Goal: Book appointment/travel/reservation

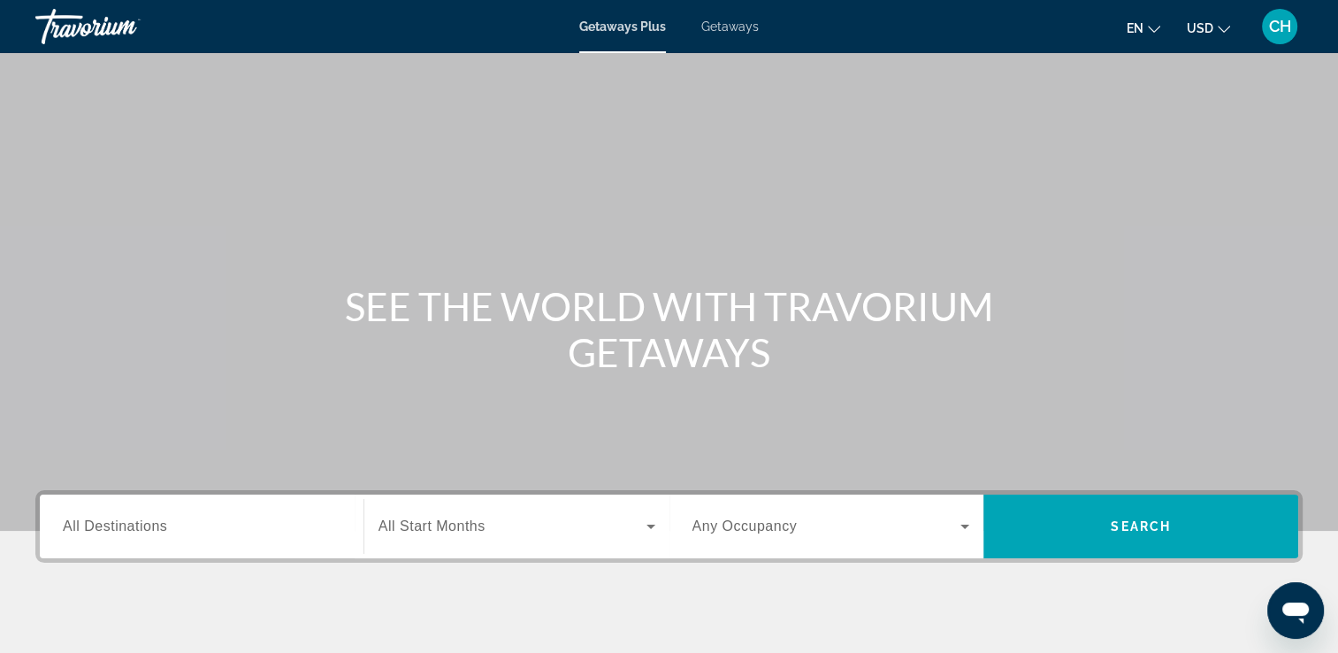
click at [453, 527] on span "All Start Months" at bounding box center [431, 525] width 107 height 15
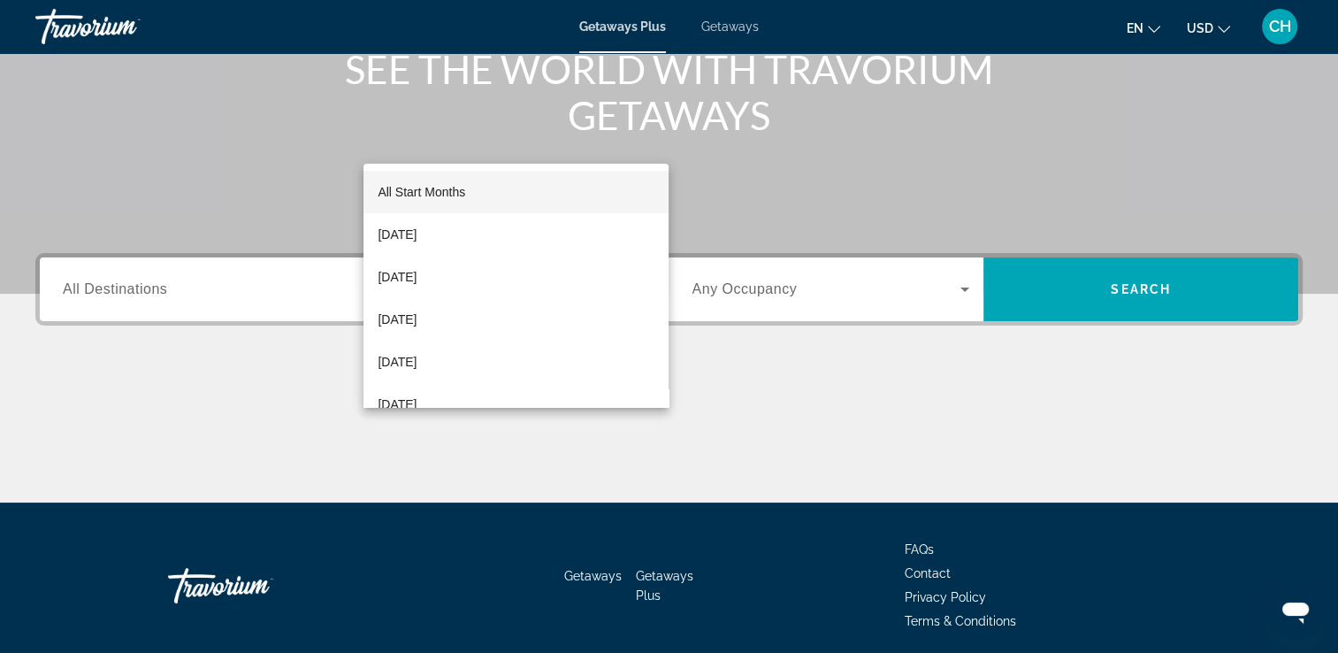
scroll to position [302, 0]
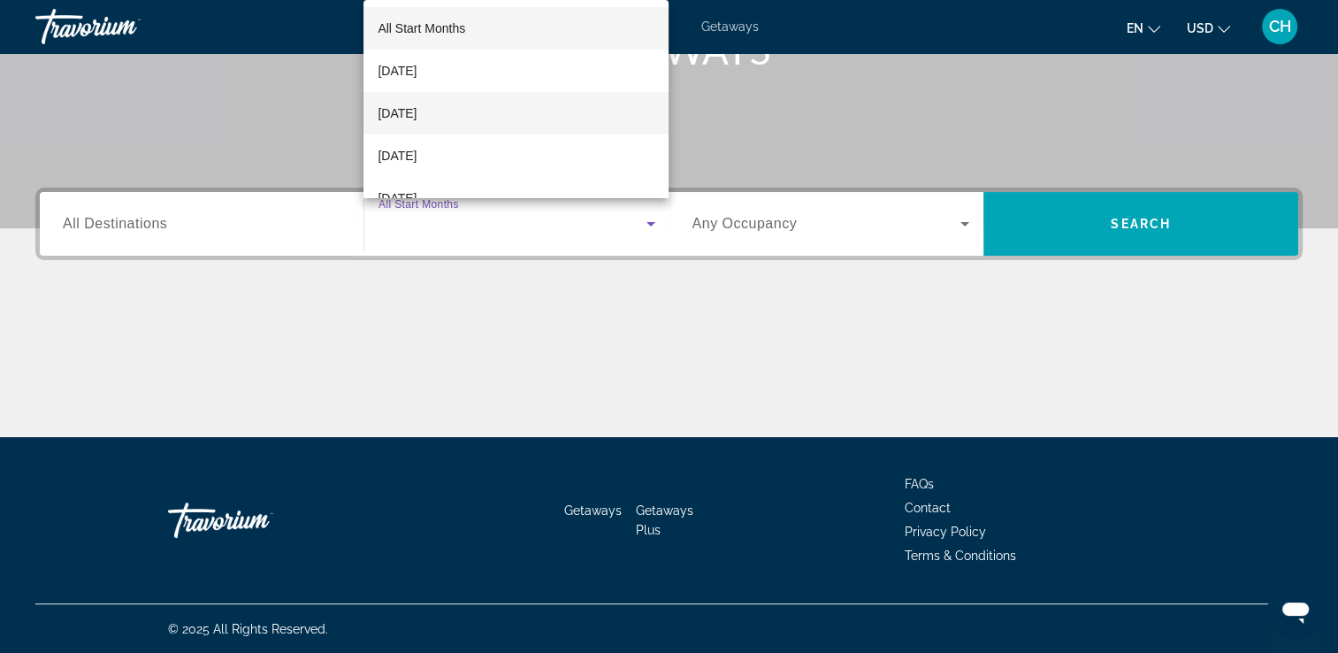
click at [416, 111] on span "[DATE]" at bounding box center [397, 113] width 39 height 21
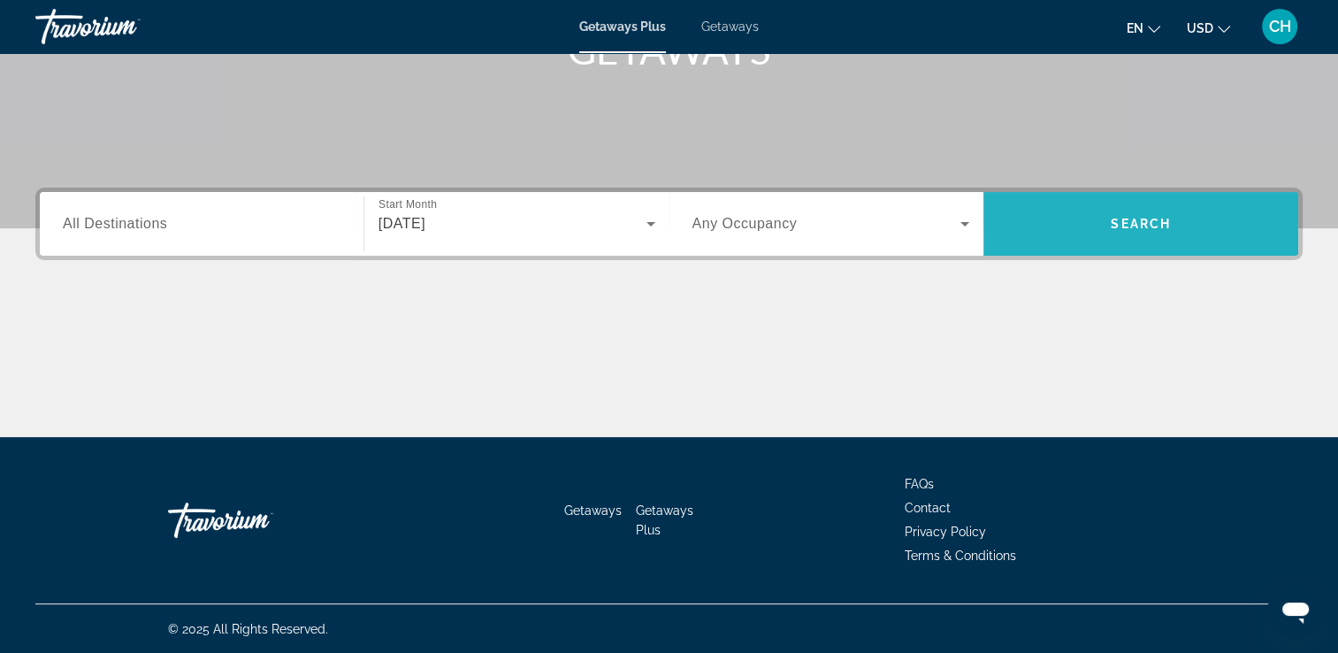
click at [1132, 222] on span "Search" at bounding box center [1140, 224] width 60 height 14
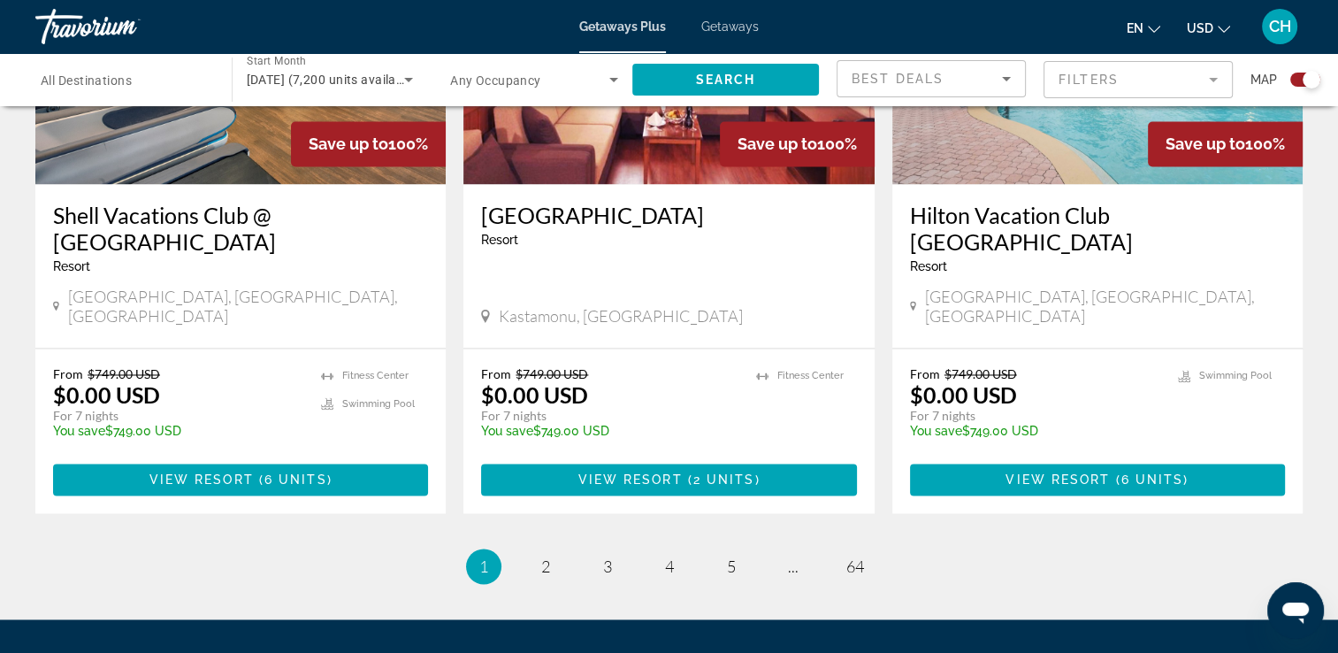
scroll to position [2727, 0]
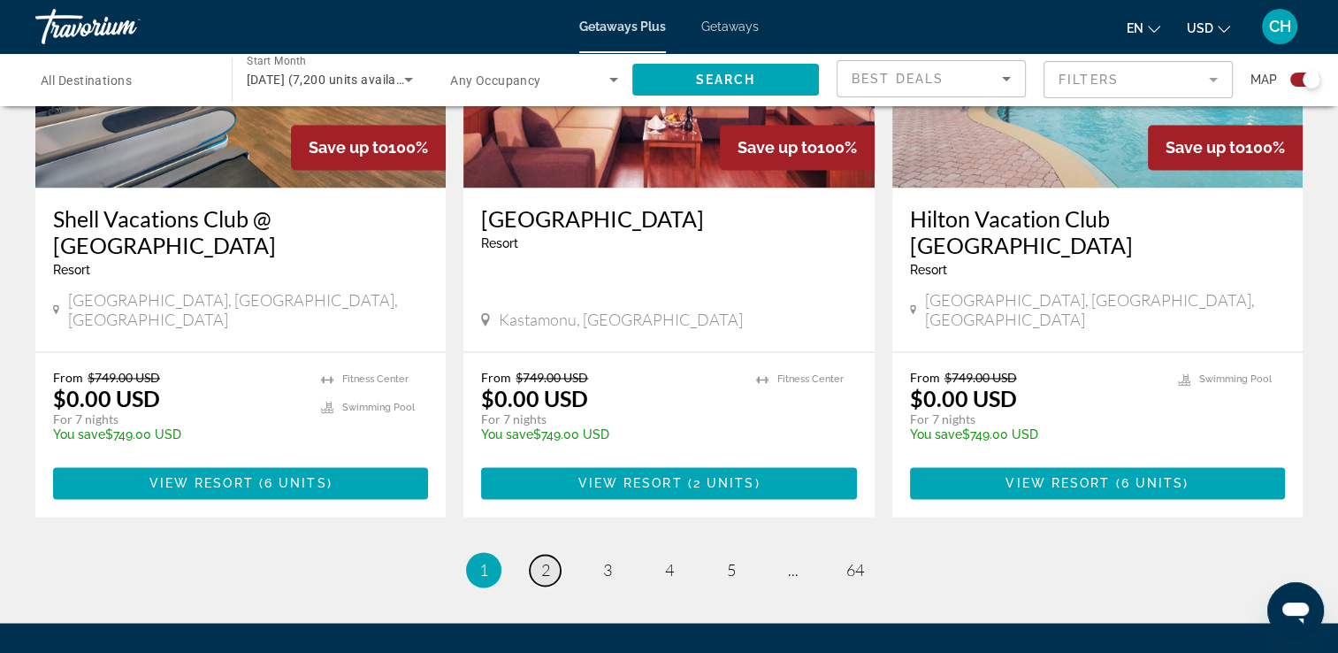
click at [544, 560] on span "2" at bounding box center [545, 569] width 9 height 19
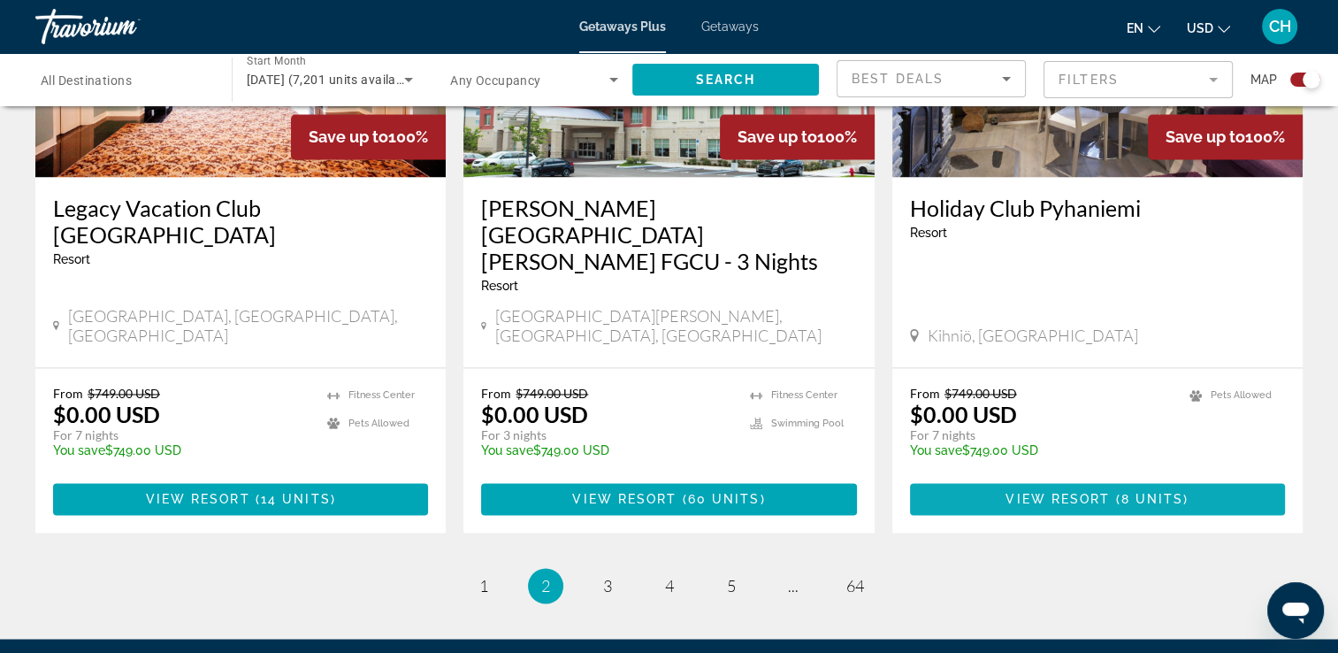
scroll to position [2764, 0]
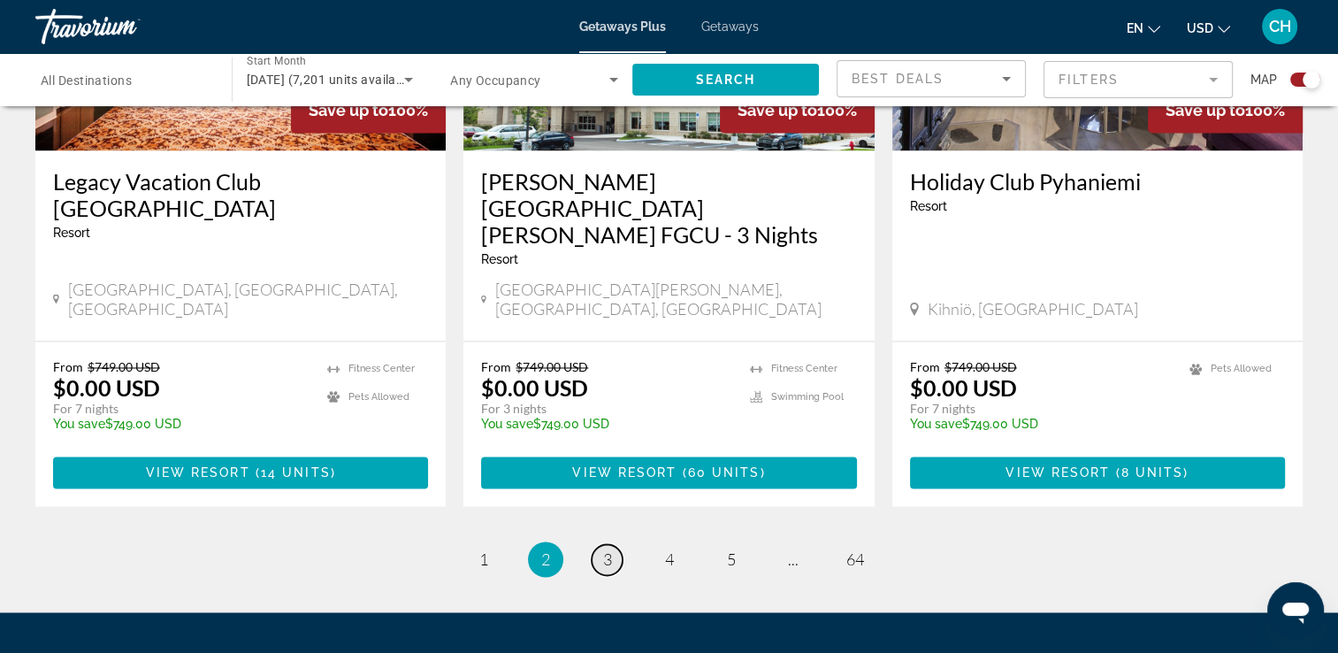
click at [608, 549] on span "3" at bounding box center [607, 558] width 9 height 19
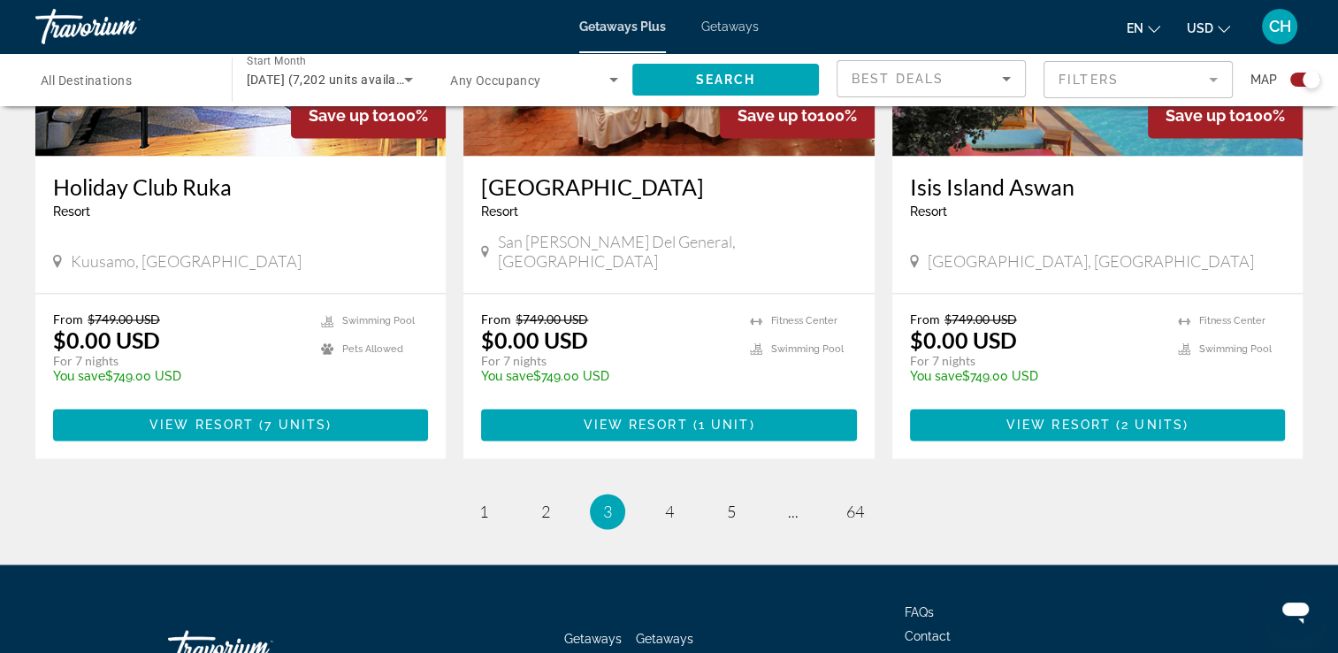
scroll to position [2781, 0]
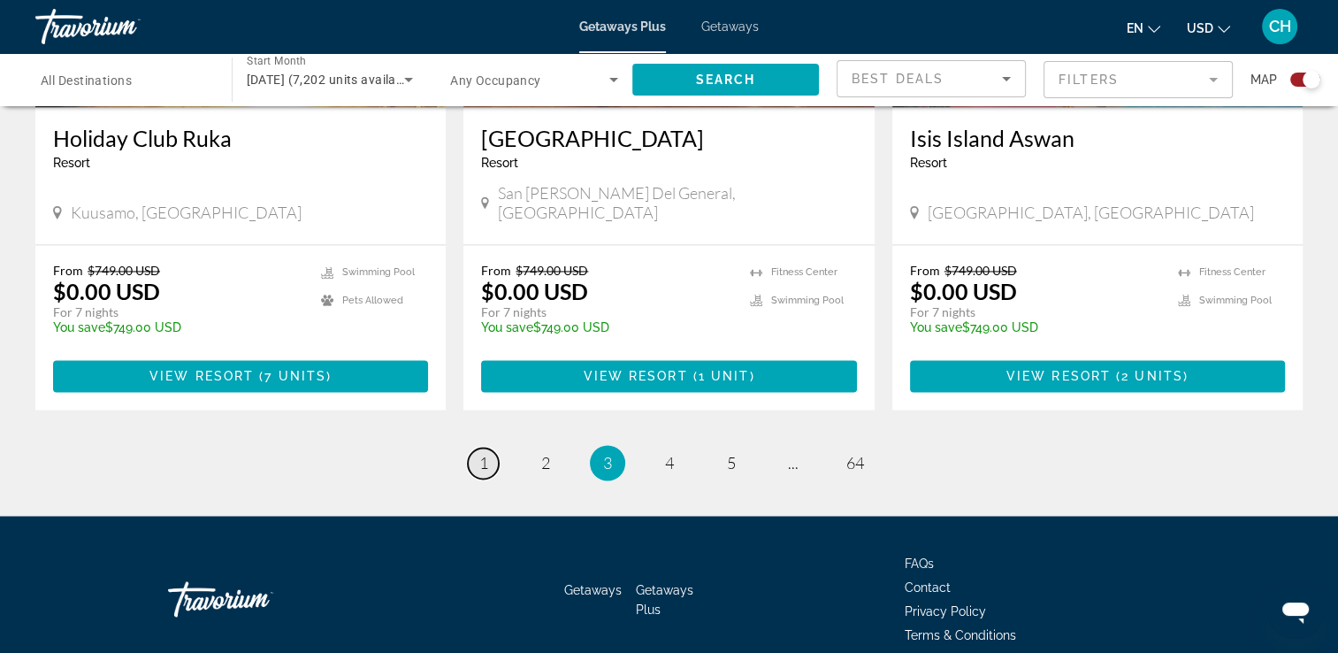
click at [484, 453] on span "1" at bounding box center [483, 462] width 9 height 19
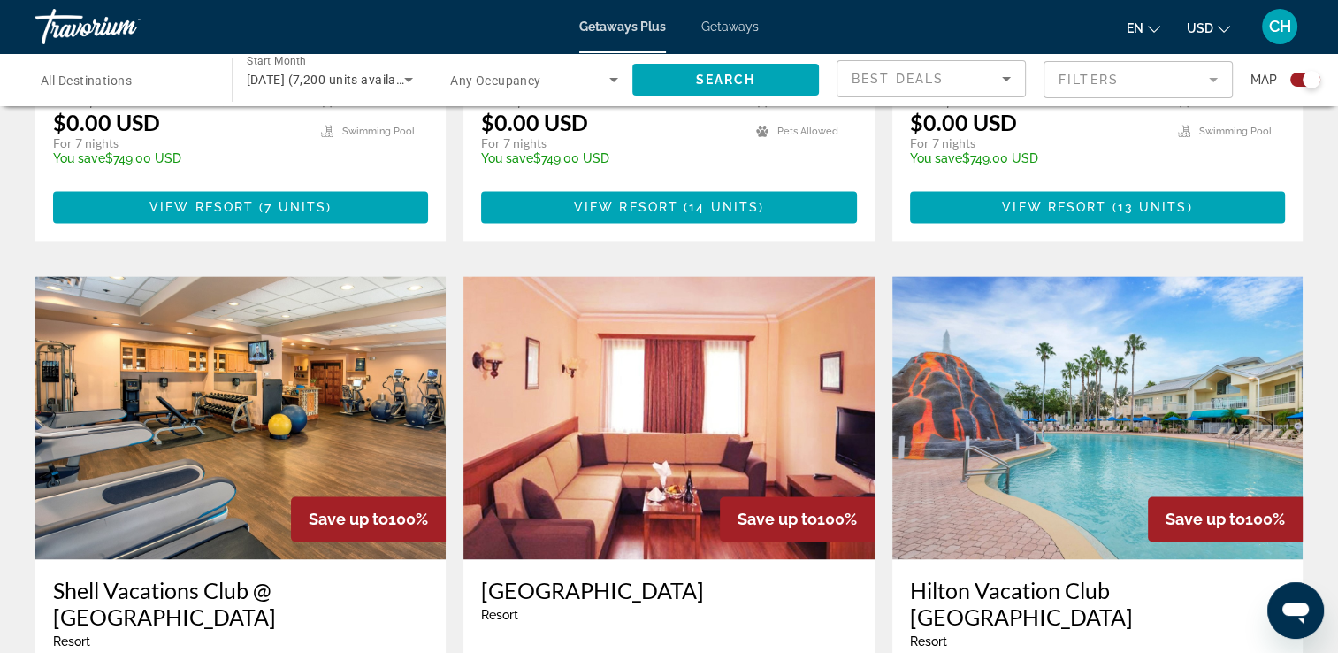
scroll to position [2387, 0]
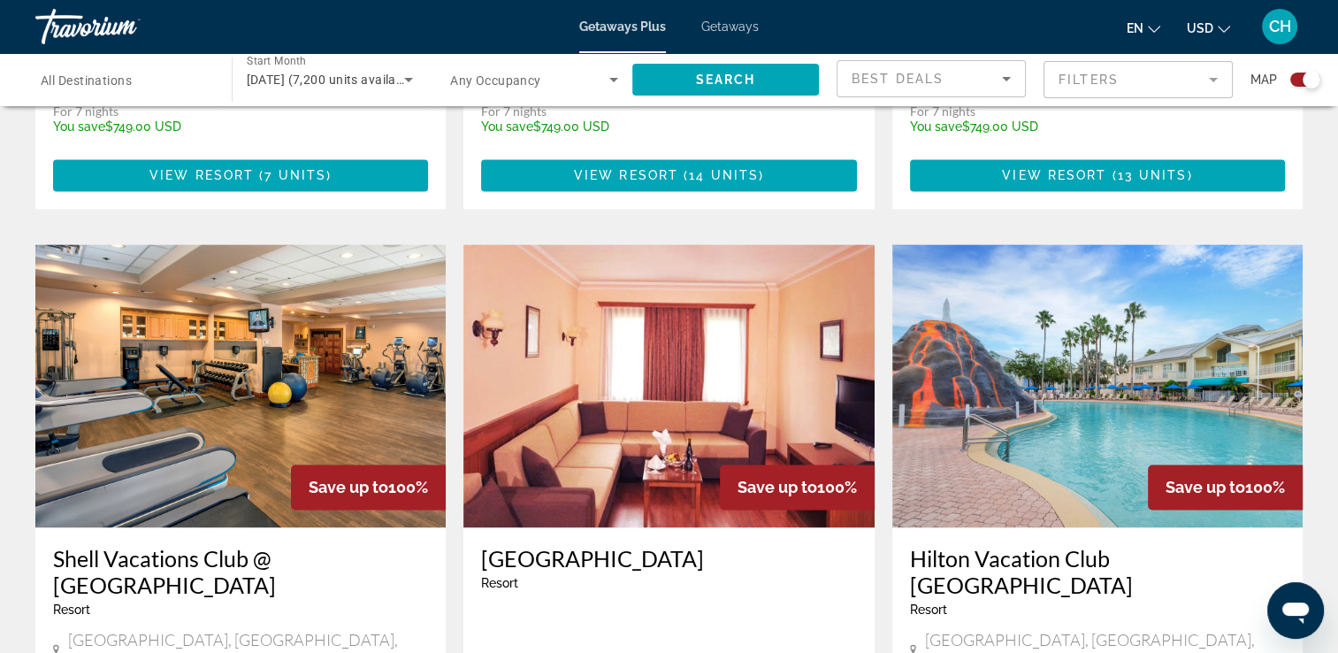
click at [1077, 358] on img "Main content" at bounding box center [1097, 385] width 410 height 283
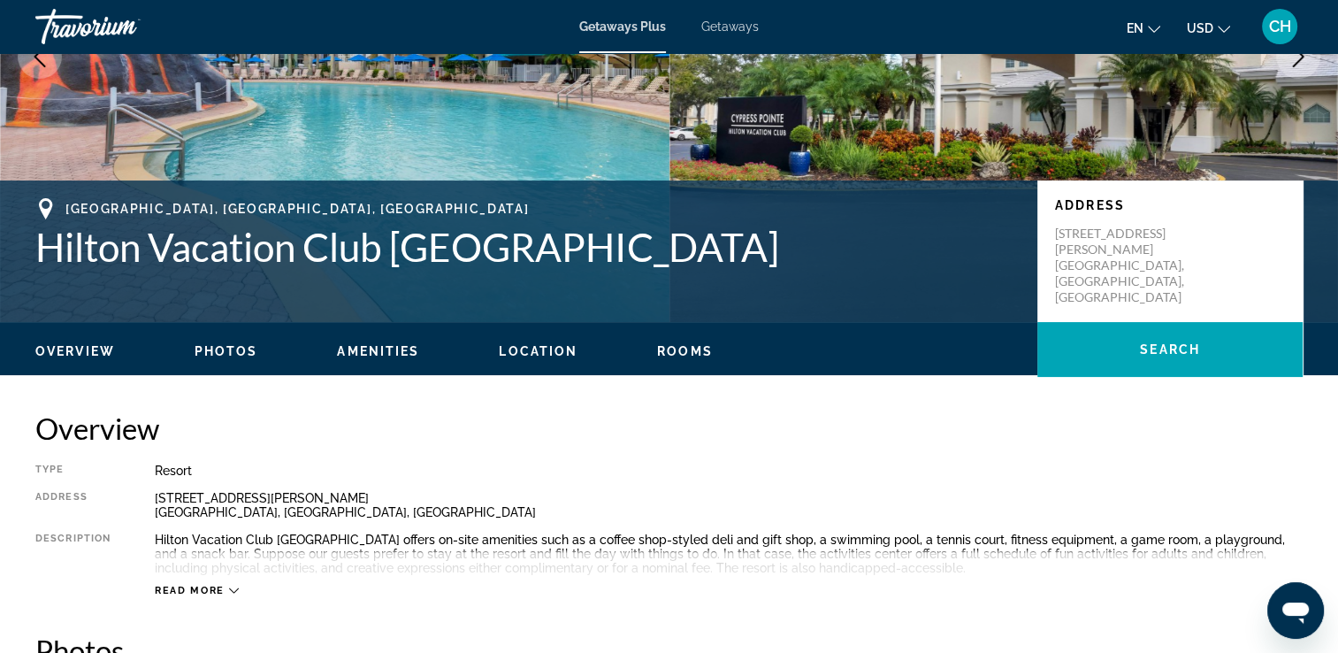
scroll to position [177, 0]
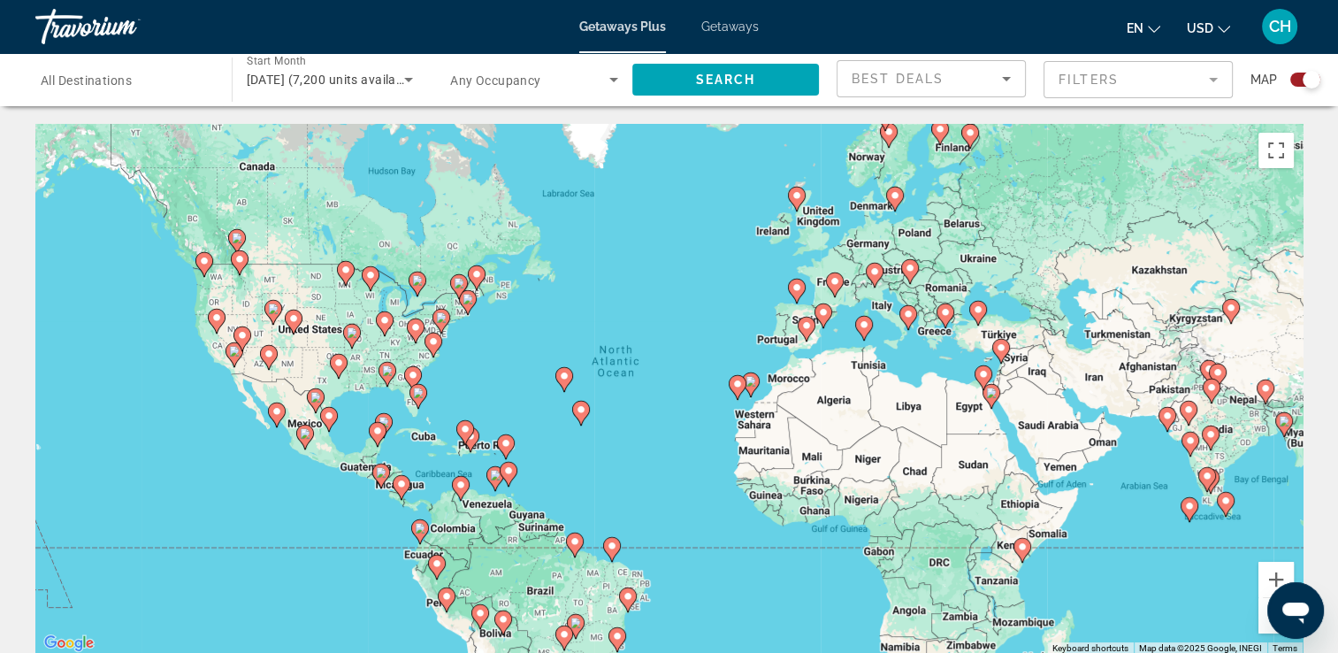
click at [350, 80] on span "[DATE] (7,200 units available)" at bounding box center [333, 80] width 172 height 14
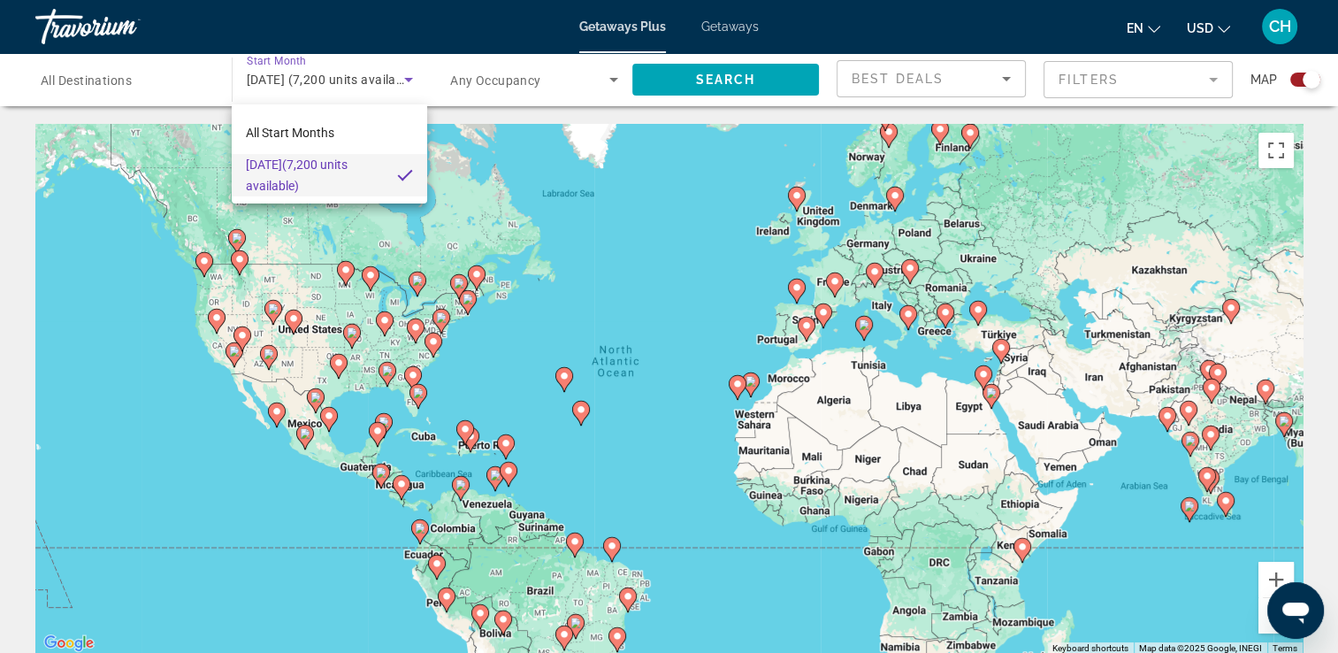
click at [276, 58] on div at bounding box center [669, 326] width 1338 height 653
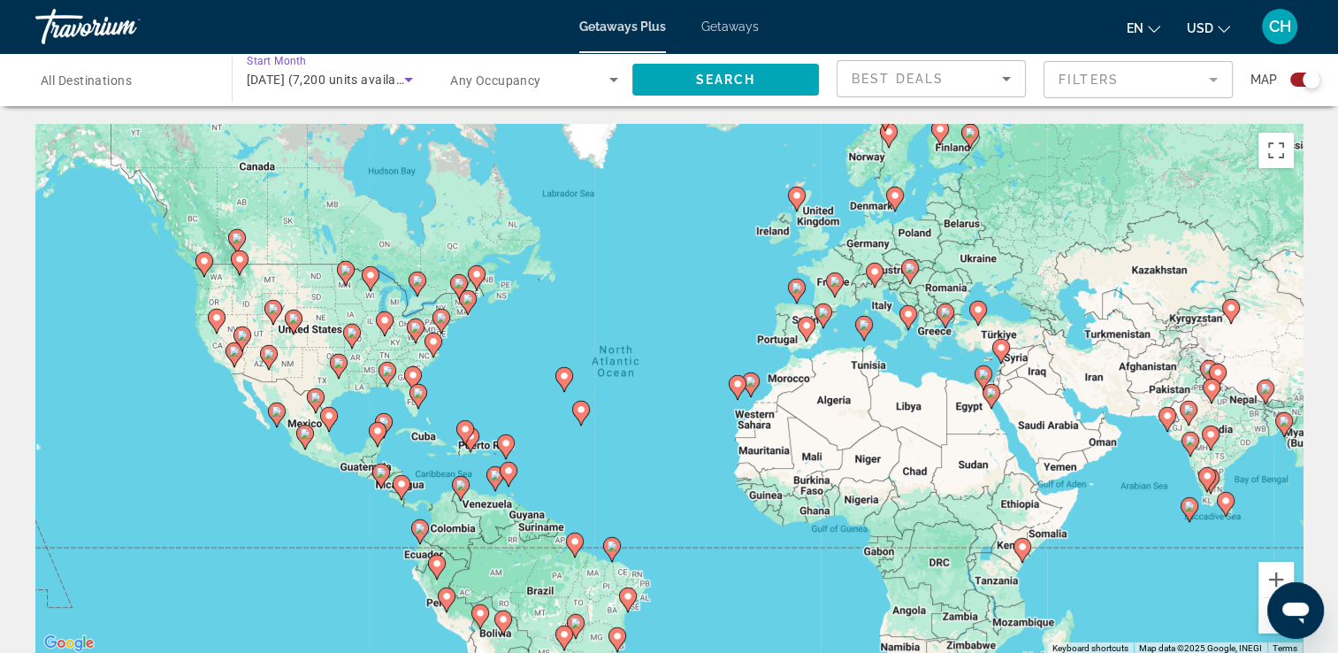
click at [353, 71] on div "[DATE] (7,200 units available)" at bounding box center [326, 79] width 158 height 21
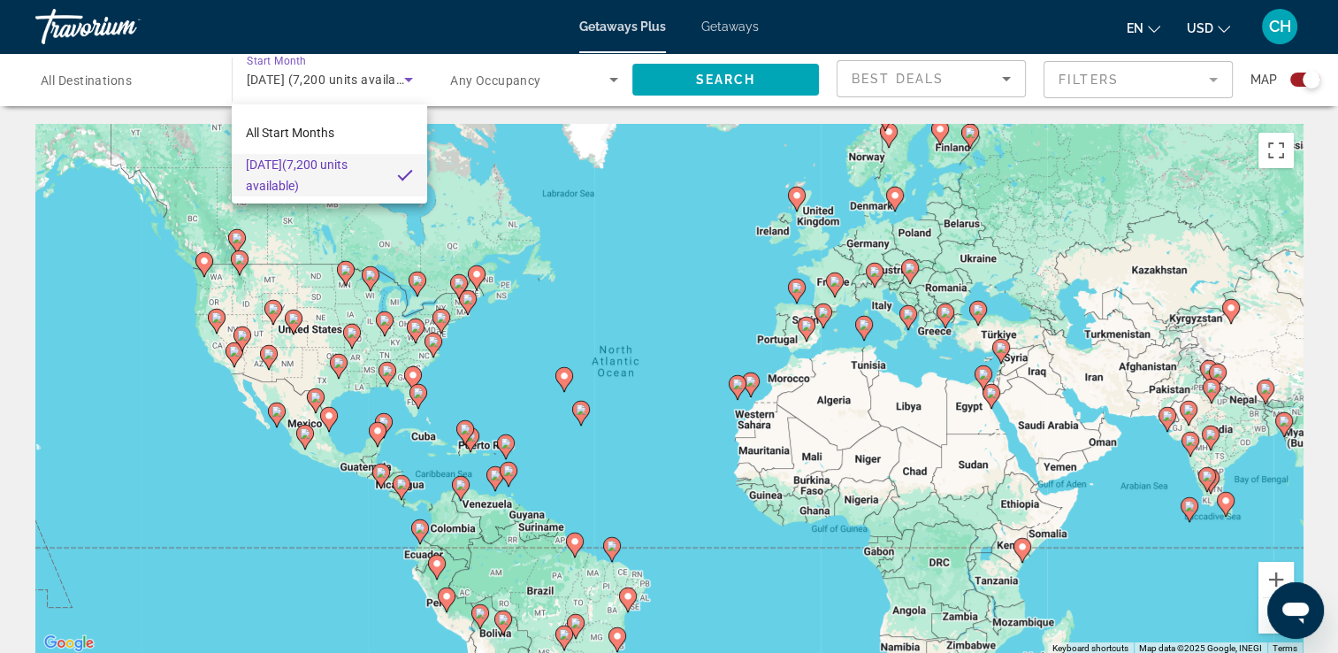
click at [83, 111] on div at bounding box center [669, 326] width 1338 height 653
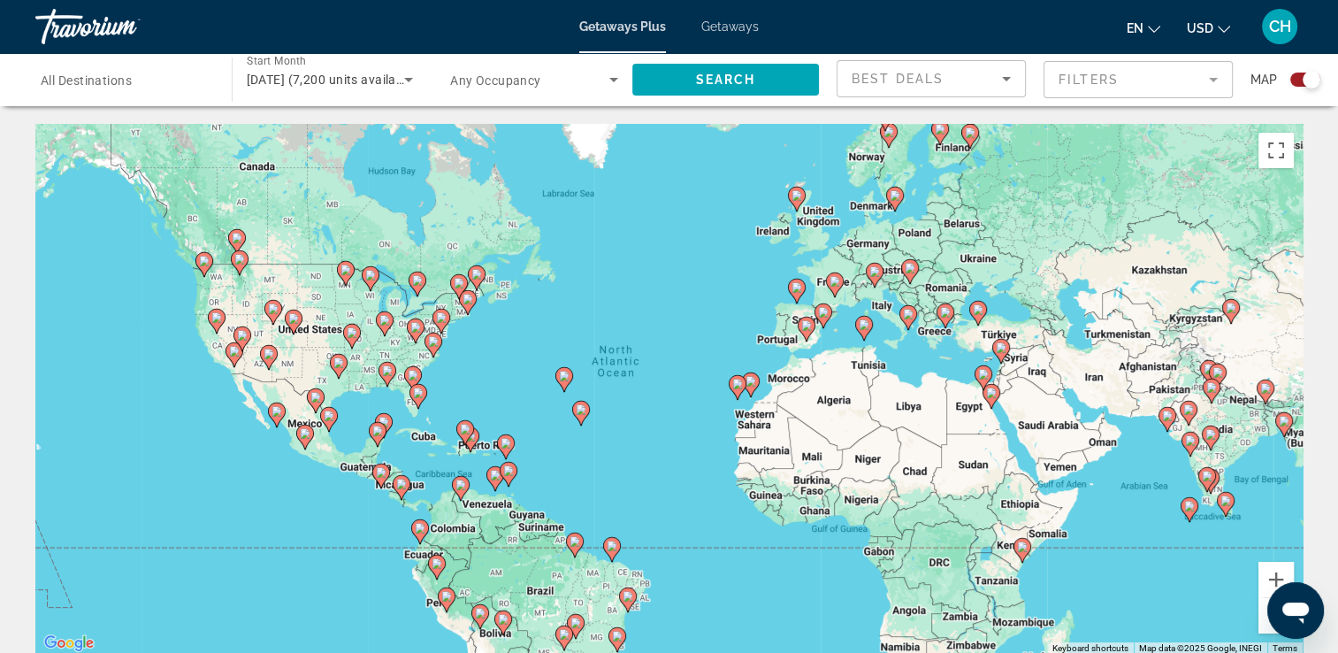
click at [265, 355] on image "Main content" at bounding box center [268, 353] width 11 height 11
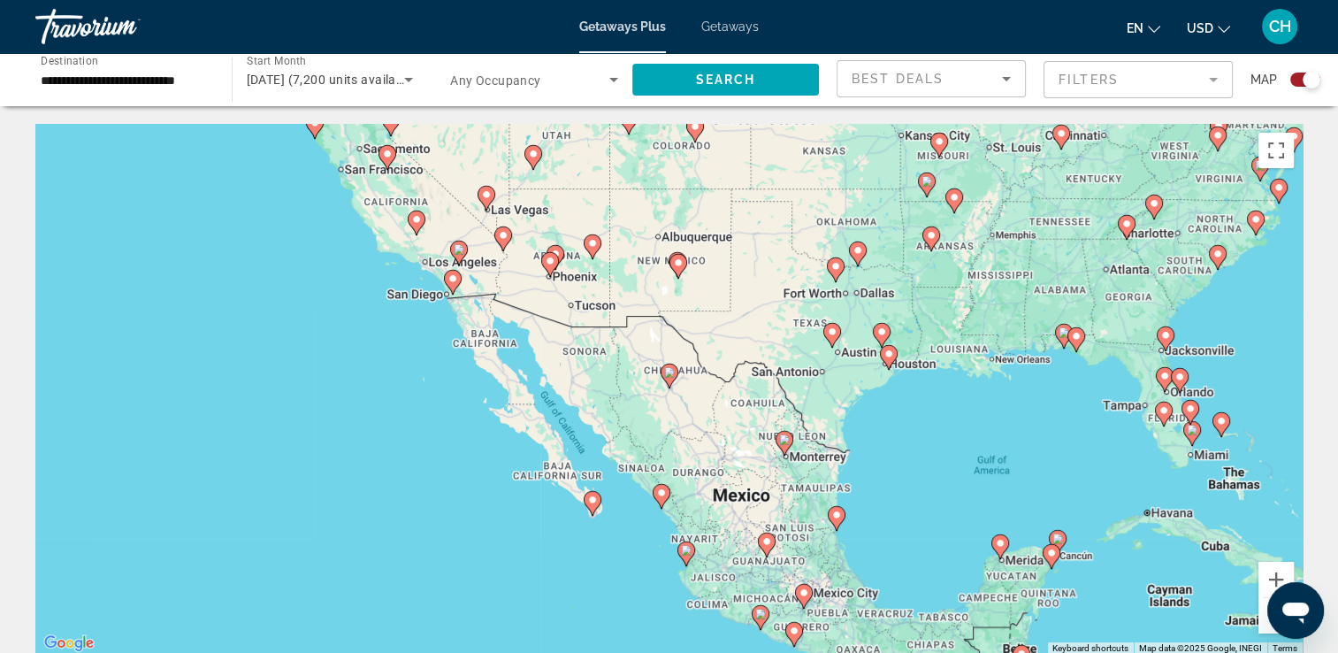
click at [551, 262] on image "Main content" at bounding box center [550, 261] width 11 height 11
type input "**********"
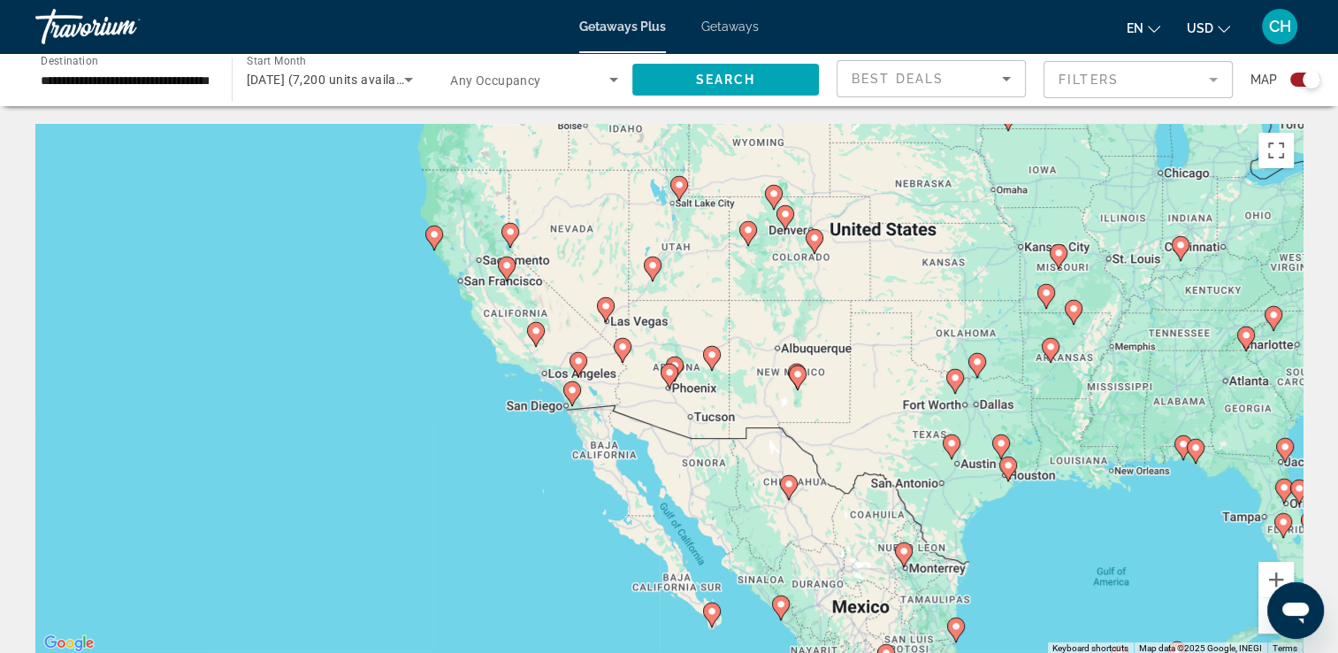
click at [619, 29] on span "Getaways Plus" at bounding box center [622, 26] width 87 height 14
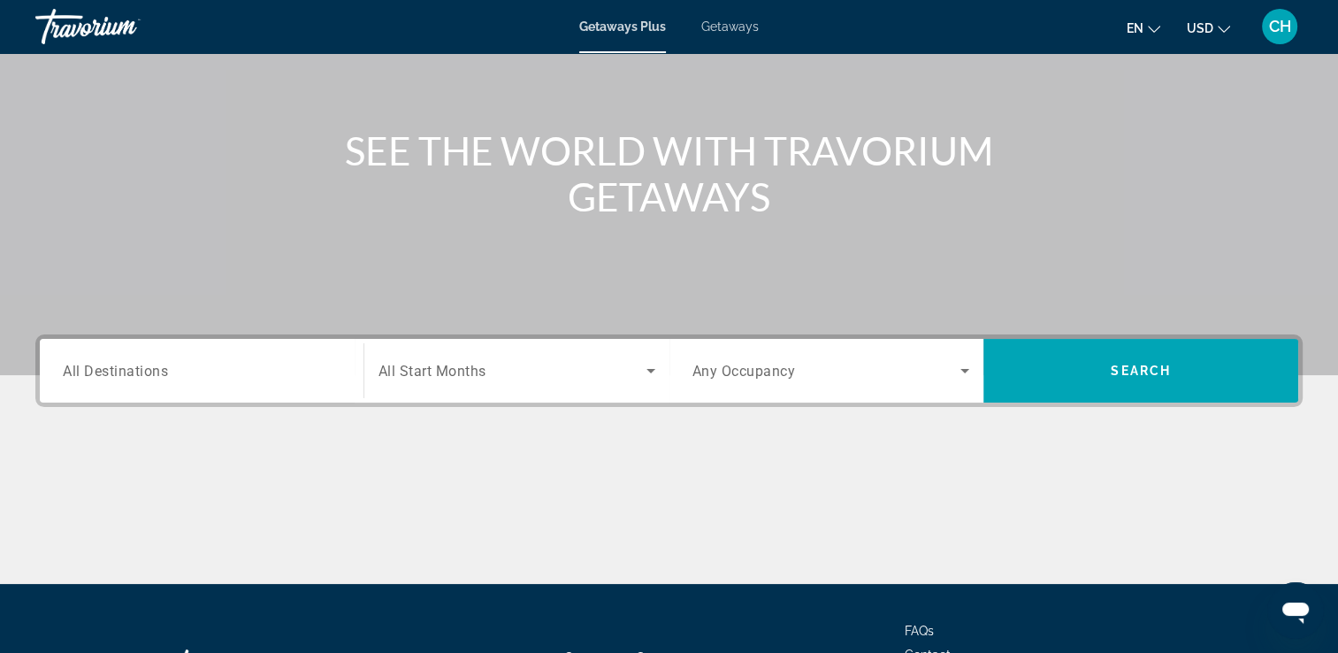
scroll to position [177, 0]
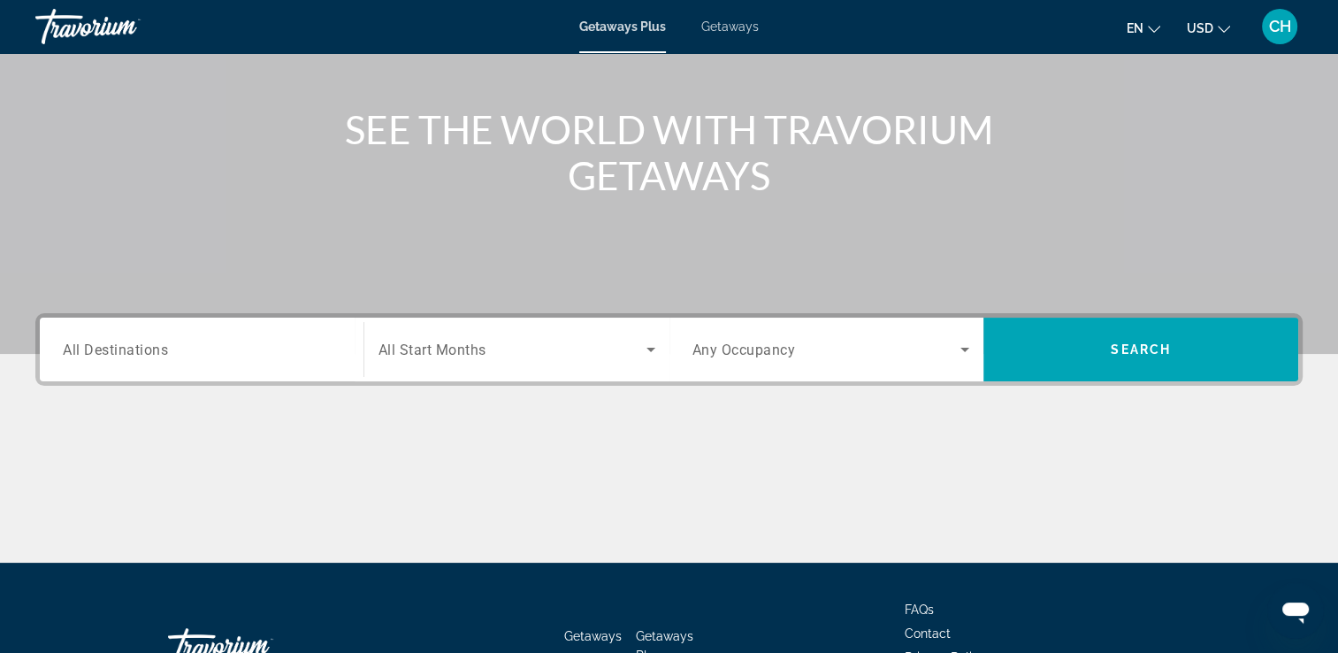
click at [444, 348] on span "All Start Months" at bounding box center [432, 349] width 108 height 17
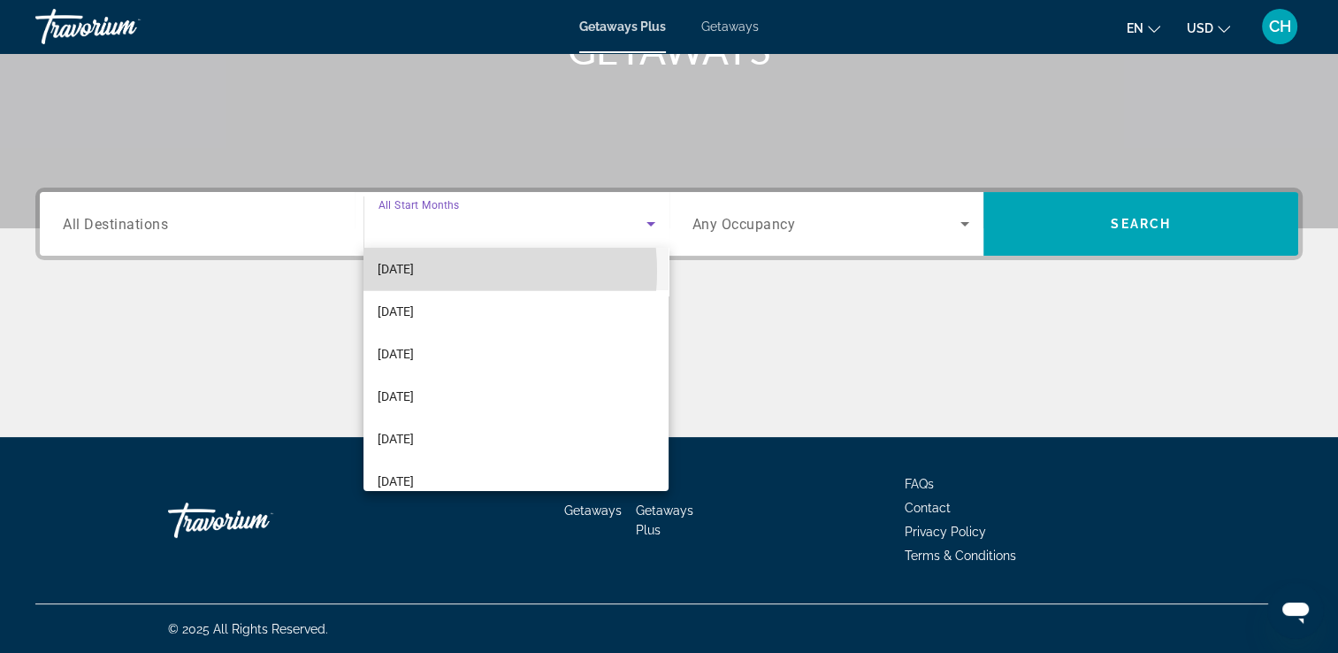
click at [414, 271] on span "[DATE]" at bounding box center [396, 268] width 36 height 21
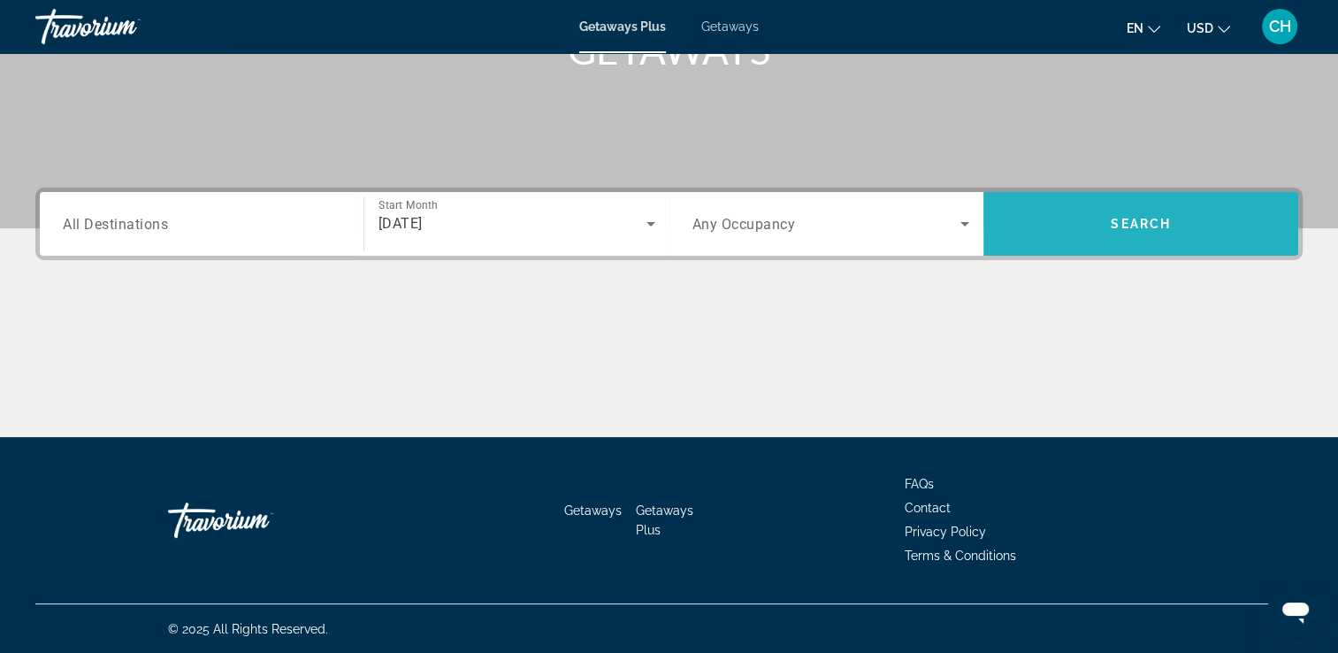
click at [1175, 225] on span "Search widget" at bounding box center [1140, 223] width 315 height 42
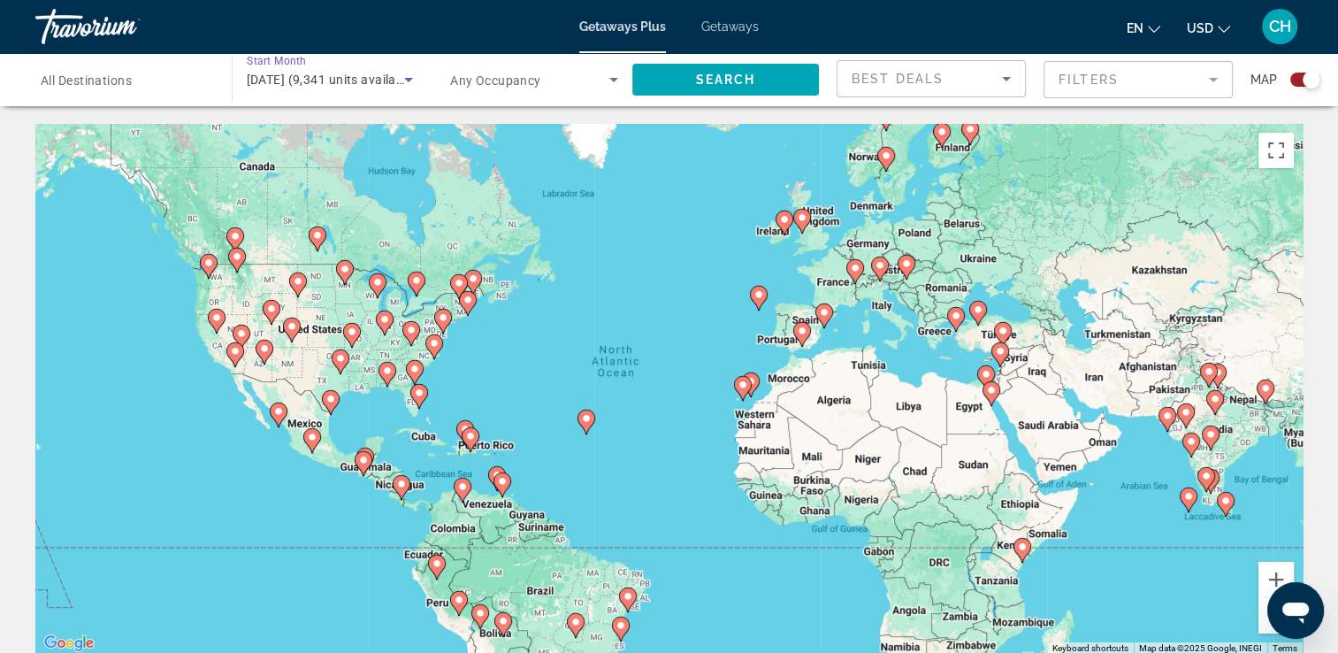
click at [286, 79] on span "[DATE] (9,341 units available)" at bounding box center [333, 80] width 172 height 14
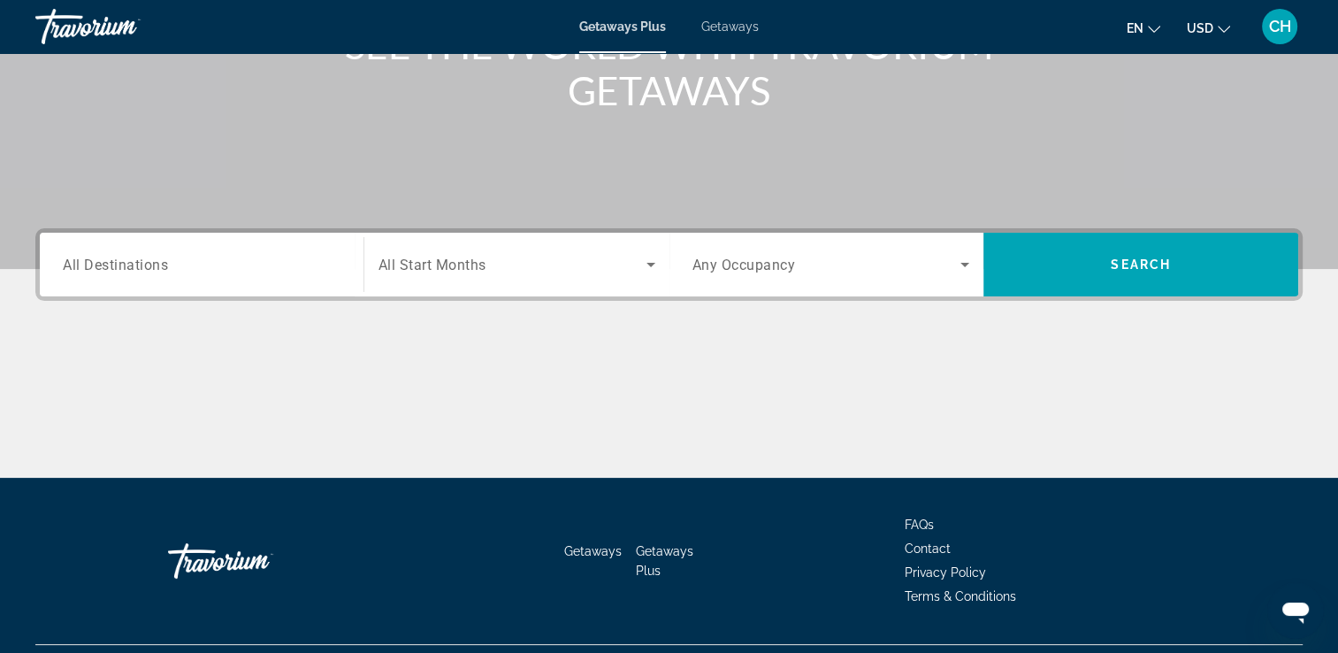
scroll to position [265, 0]
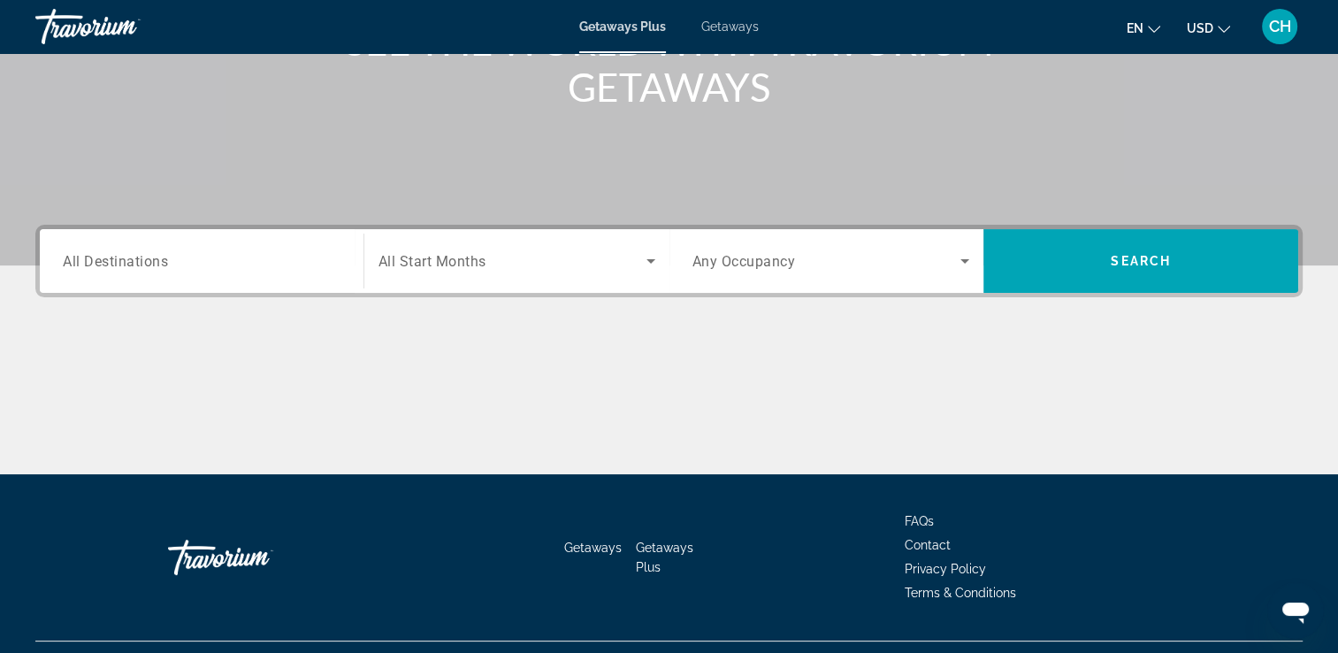
click at [448, 261] on span "All Start Months" at bounding box center [432, 261] width 108 height 17
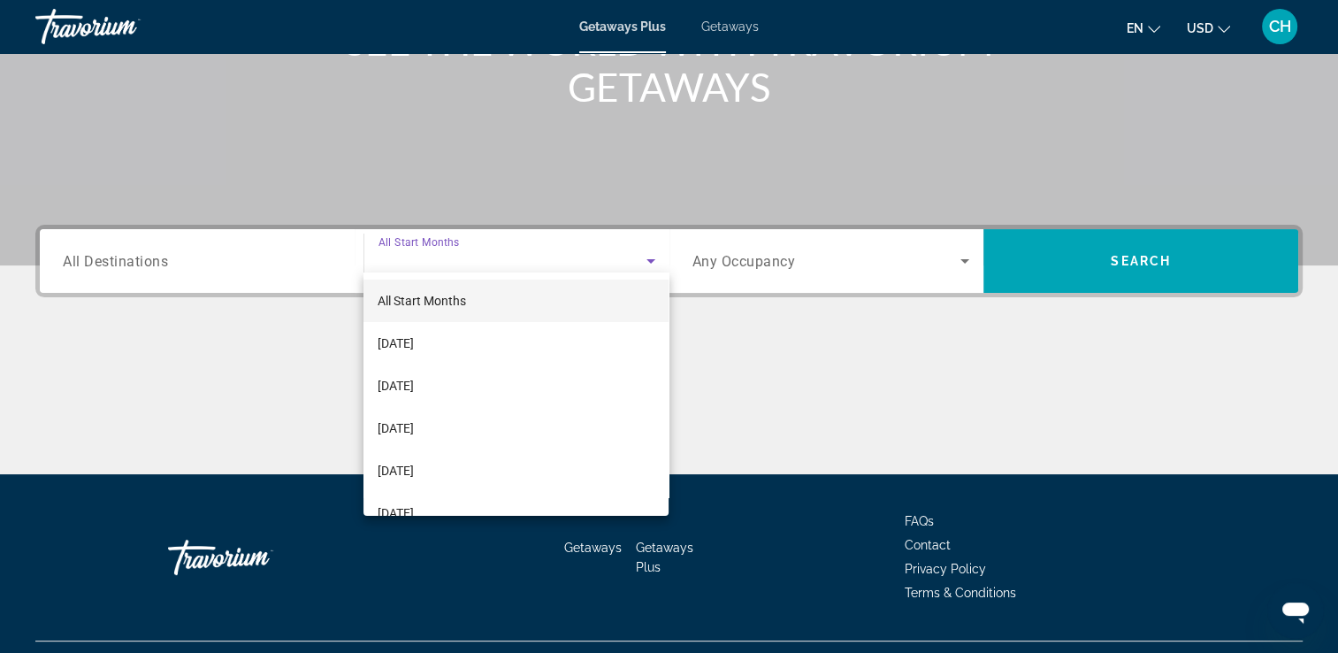
scroll to position [302, 0]
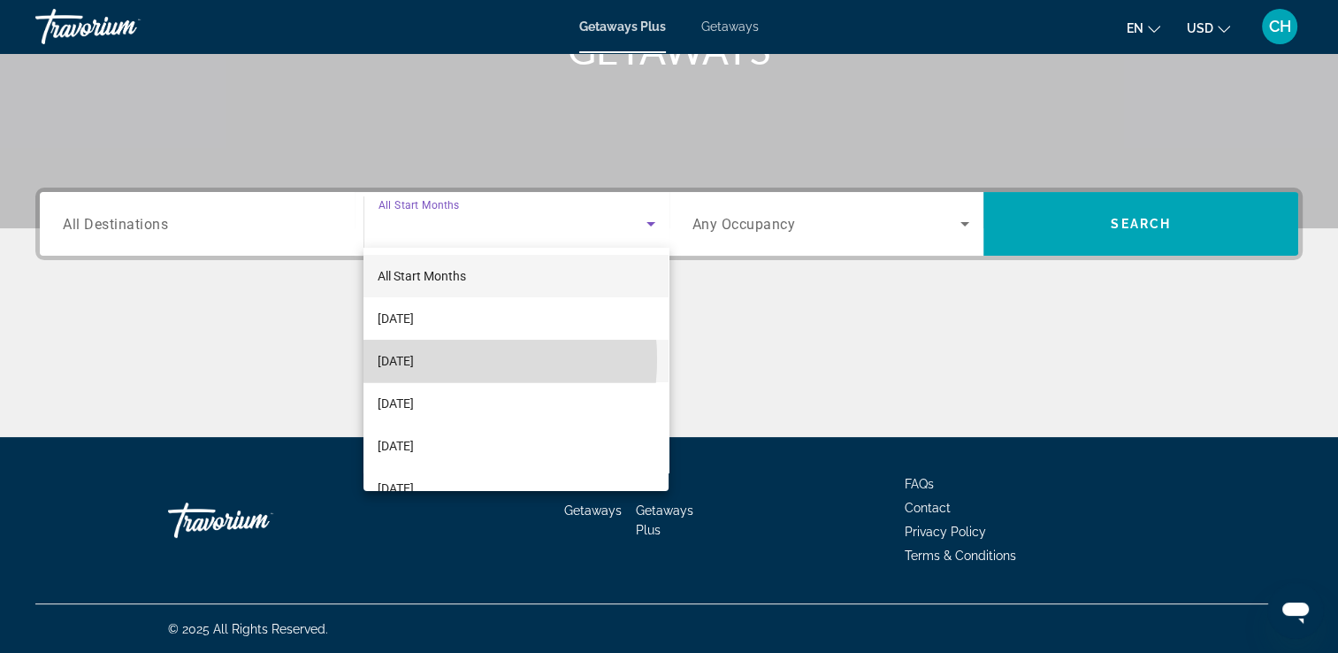
click at [414, 359] on span "[DATE]" at bounding box center [396, 360] width 36 height 21
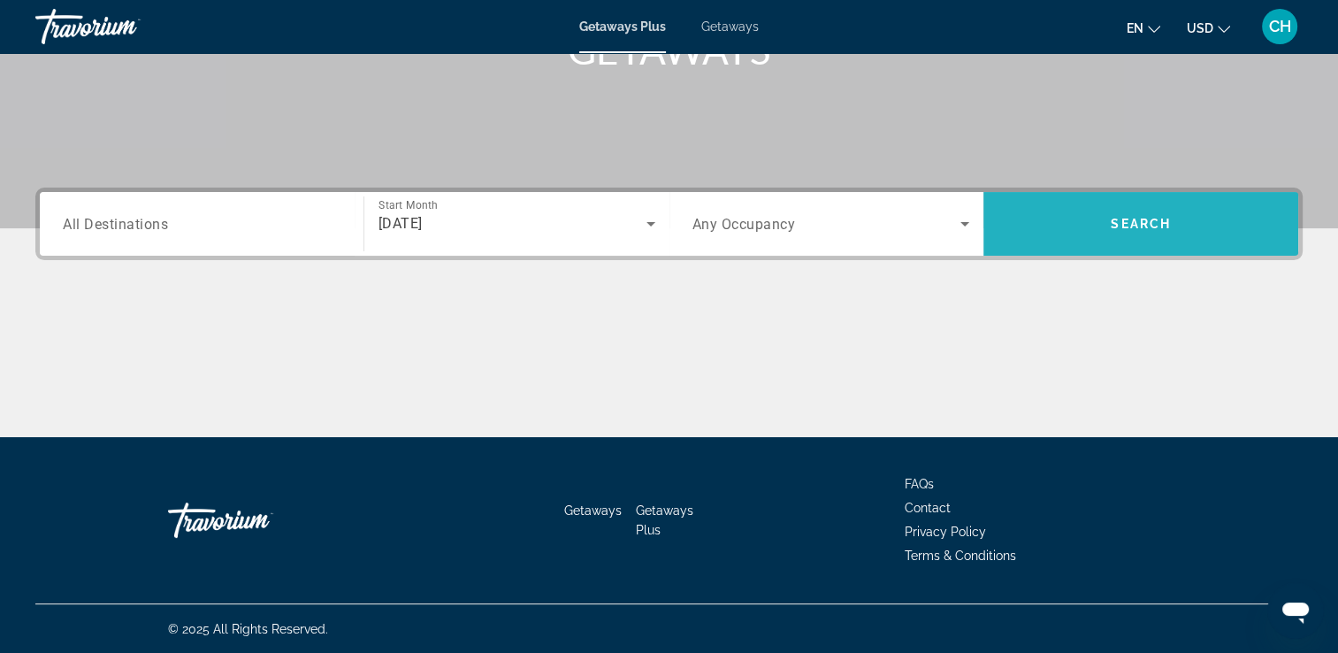
click at [1129, 225] on span "Search" at bounding box center [1140, 224] width 60 height 14
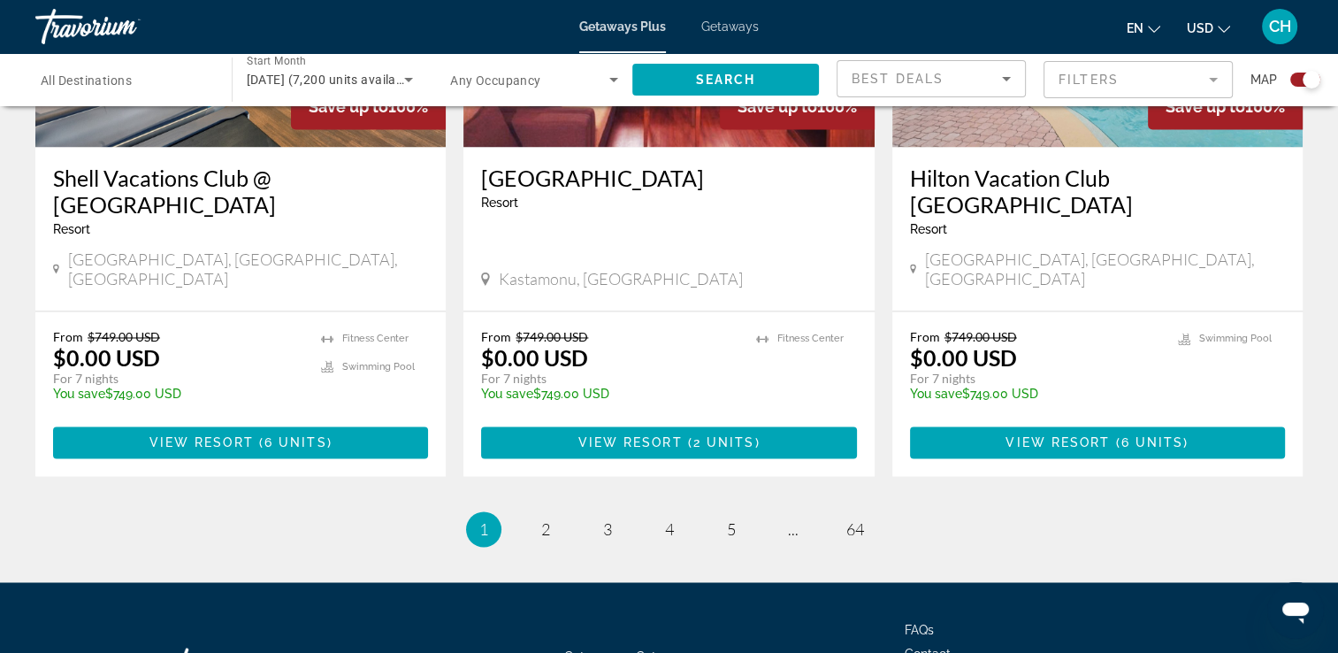
scroll to position [2808, 0]
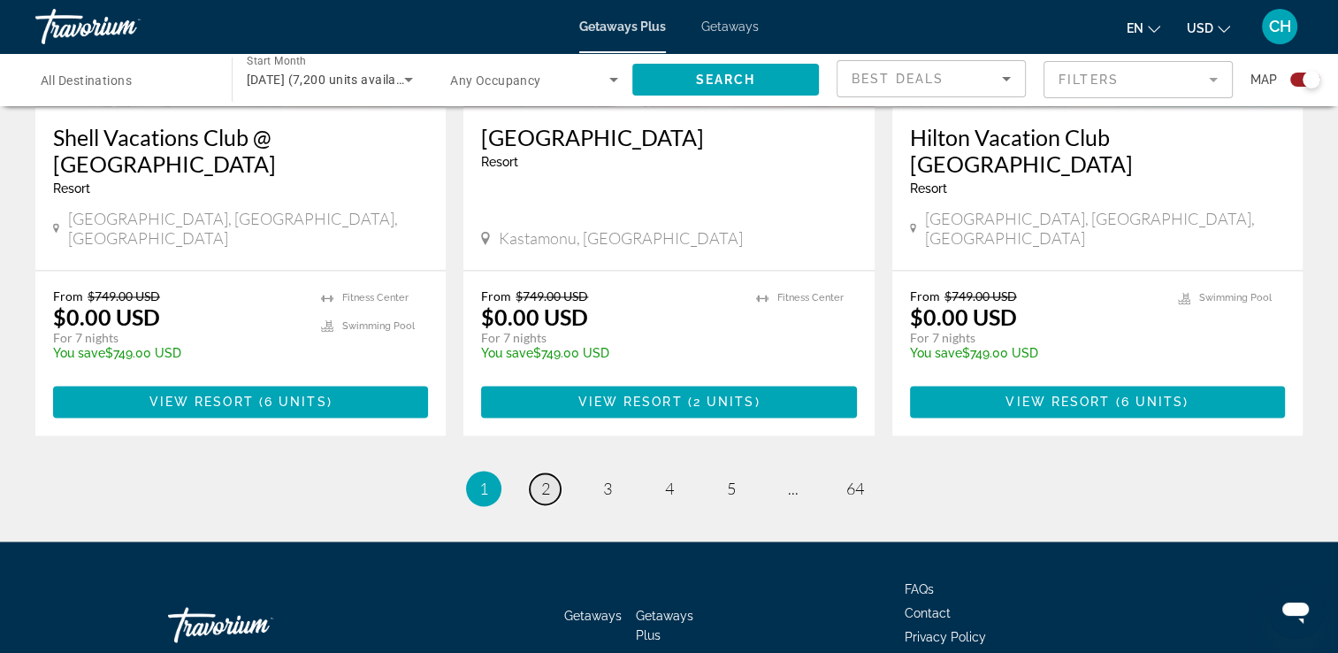
click at [542, 478] on span "2" at bounding box center [545, 487] width 9 height 19
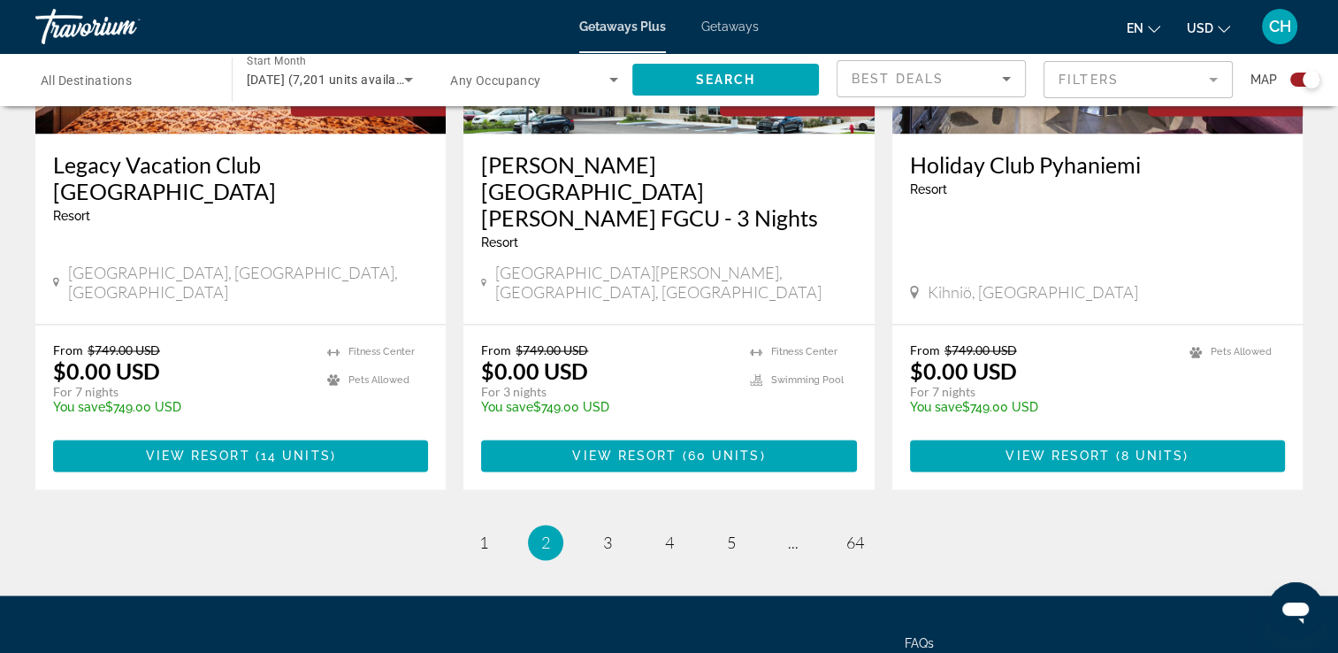
scroll to position [2808, 0]
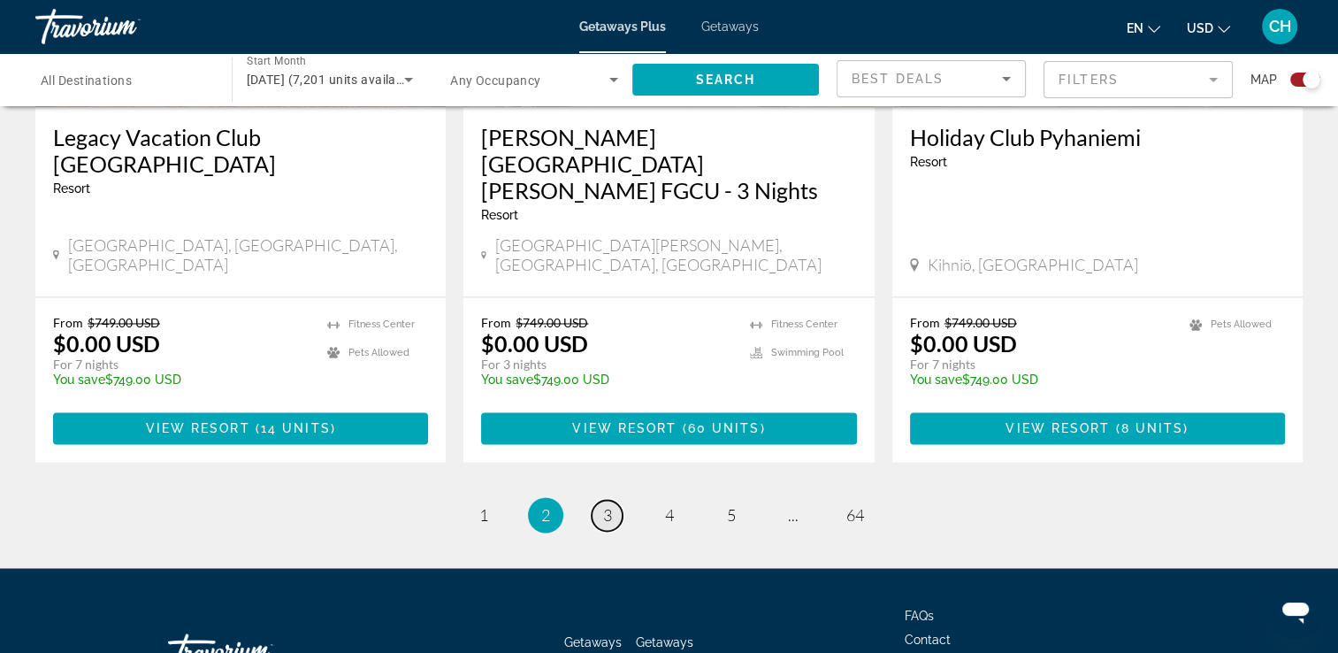
click at [605, 505] on span "3" at bounding box center [607, 514] width 9 height 19
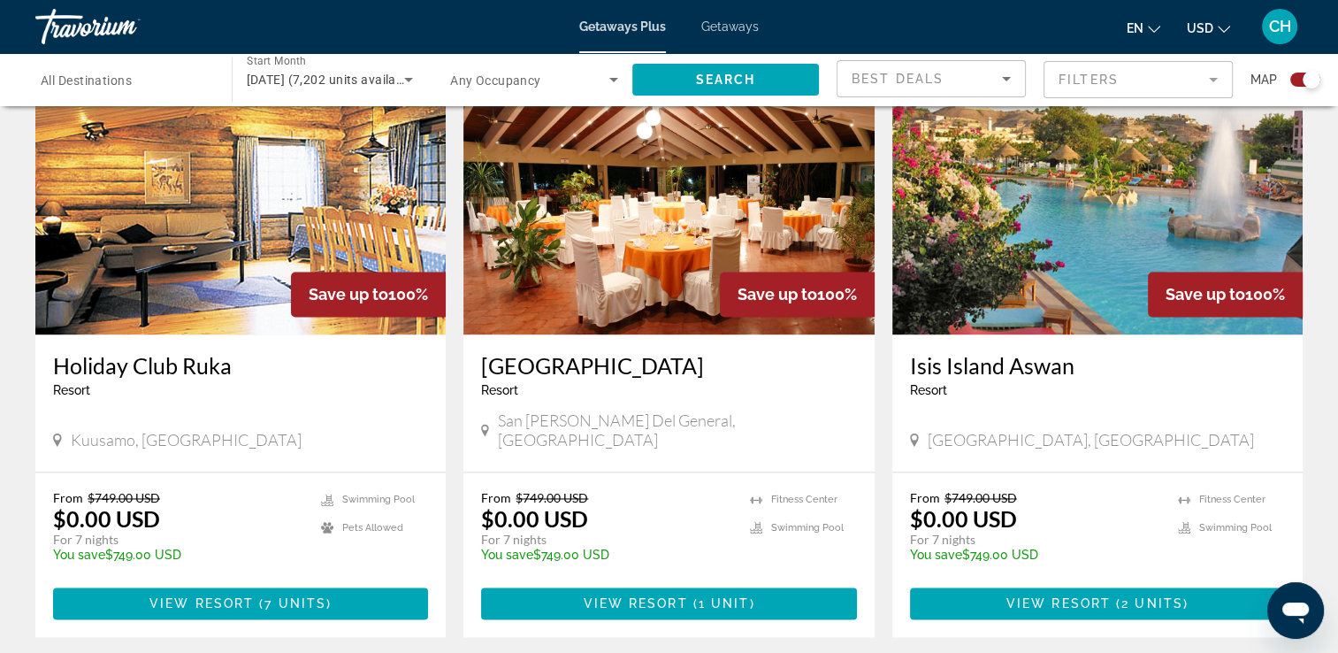
scroll to position [2781, 0]
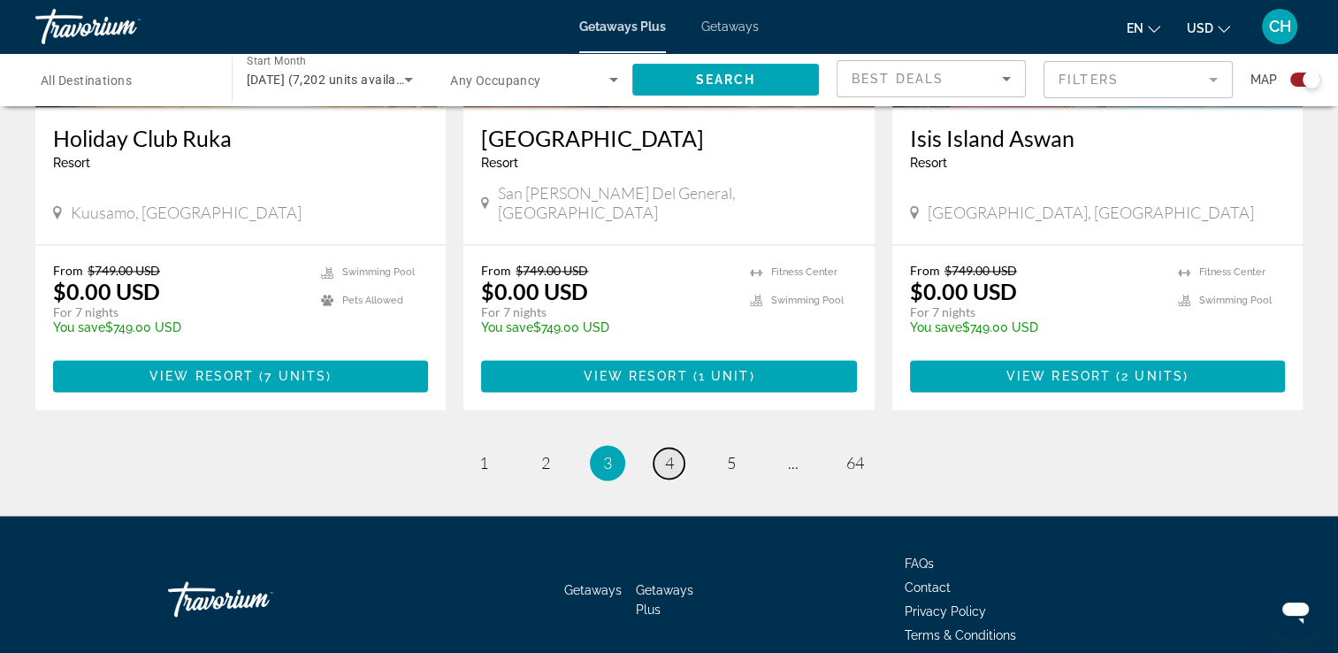
click at [667, 453] on span "4" at bounding box center [669, 462] width 9 height 19
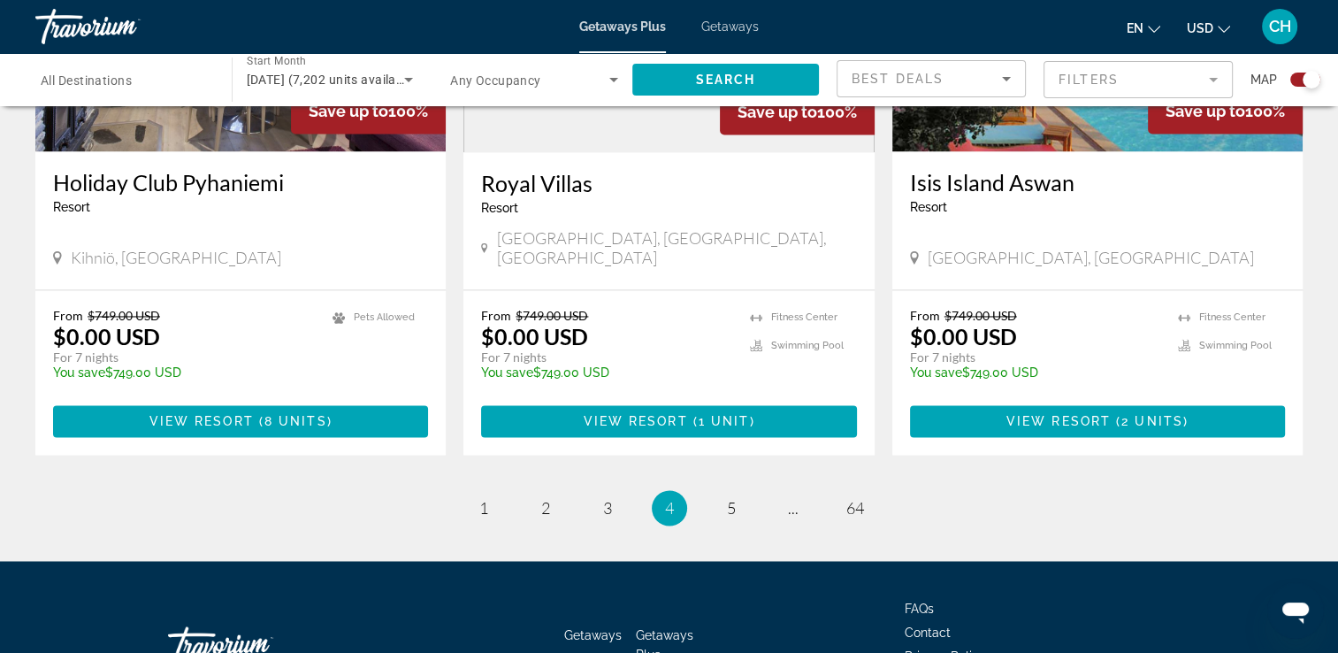
scroll to position [2782, 0]
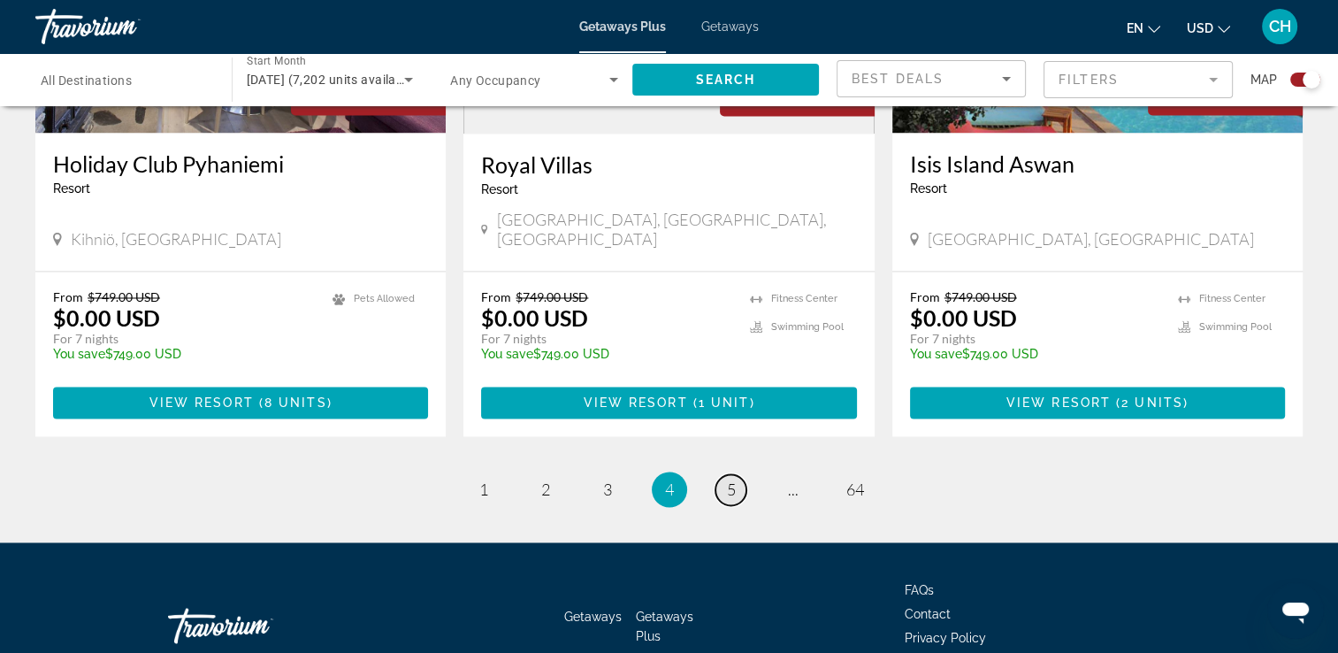
click at [722, 474] on link "page 5" at bounding box center [730, 489] width 31 height 31
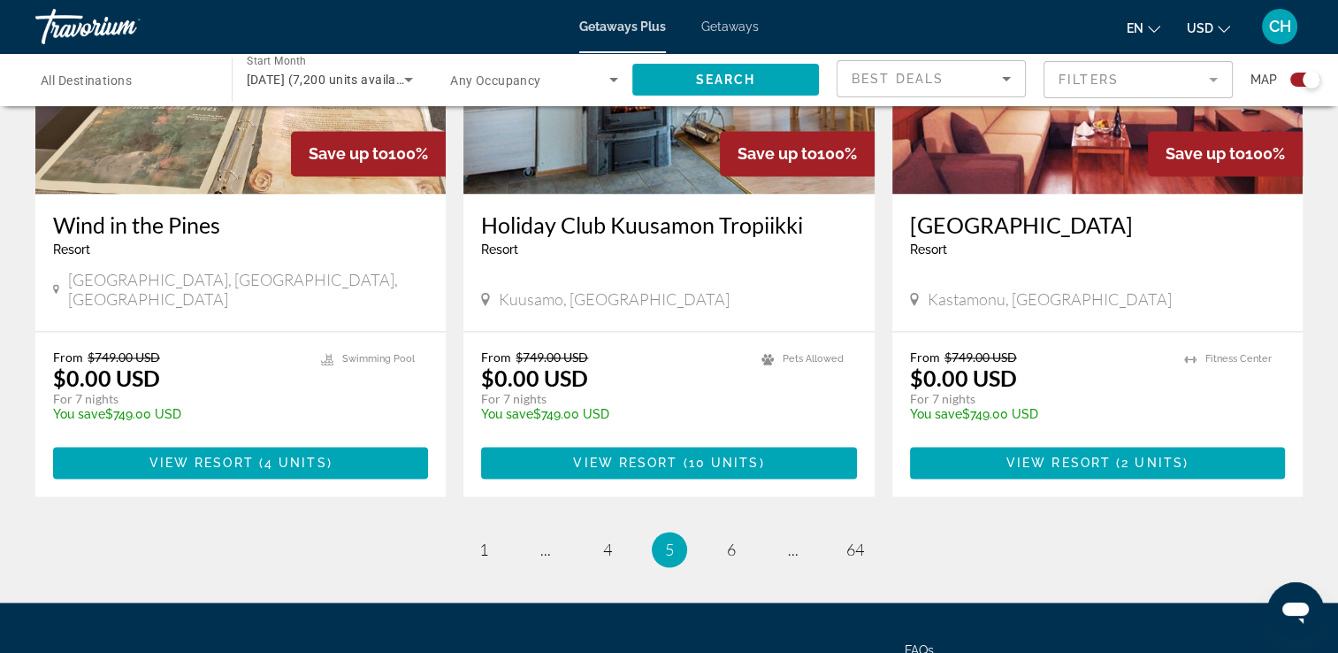
scroll to position [2781, 0]
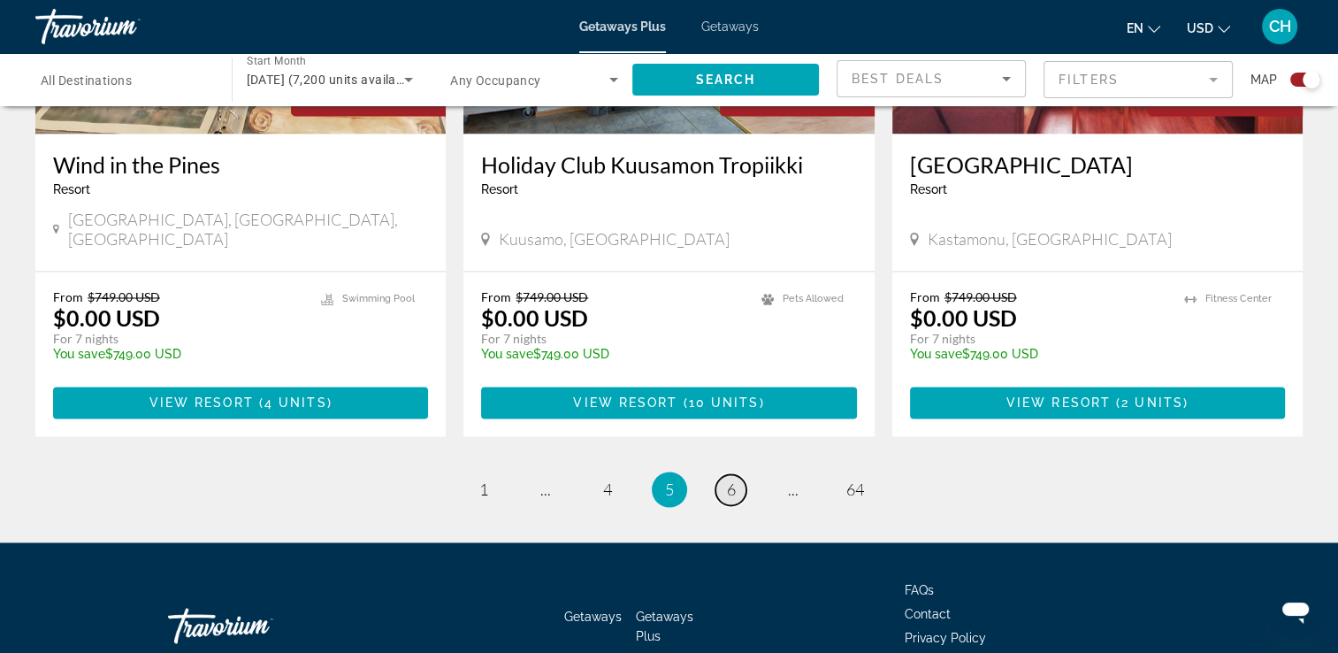
click at [732, 479] on span "6" at bounding box center [731, 488] width 9 height 19
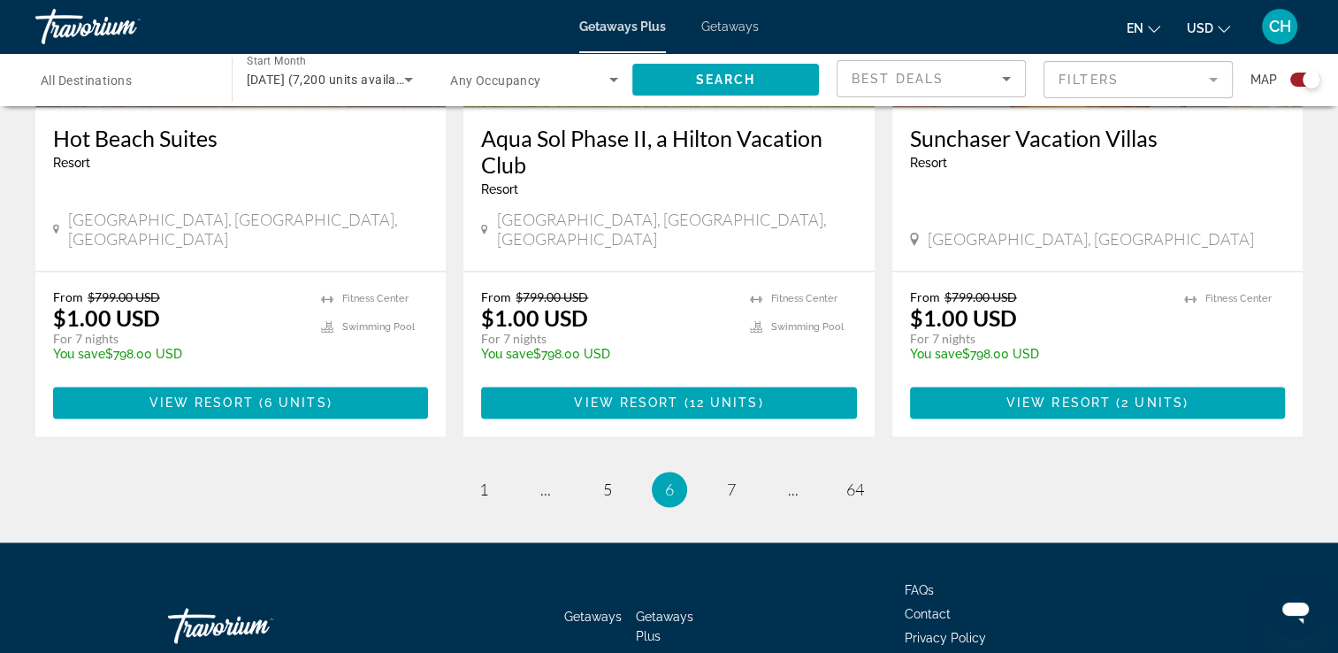
scroll to position [2808, 0]
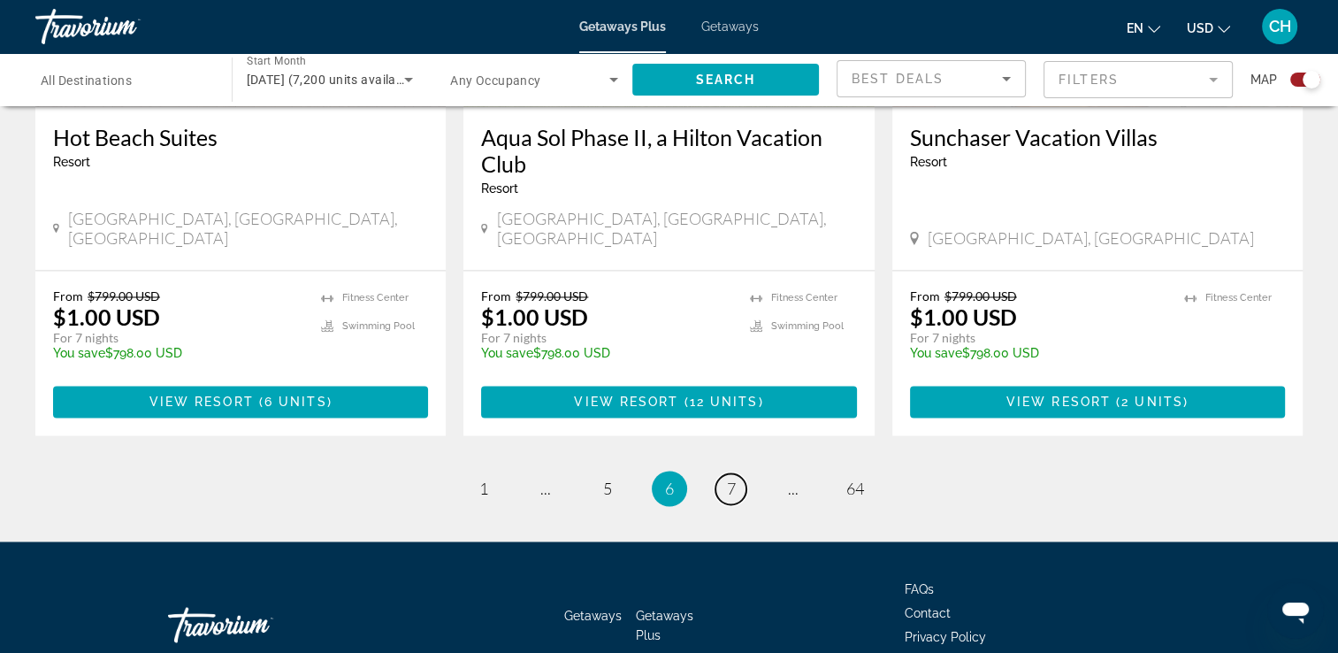
click at [732, 478] on span "7" at bounding box center [731, 487] width 9 height 19
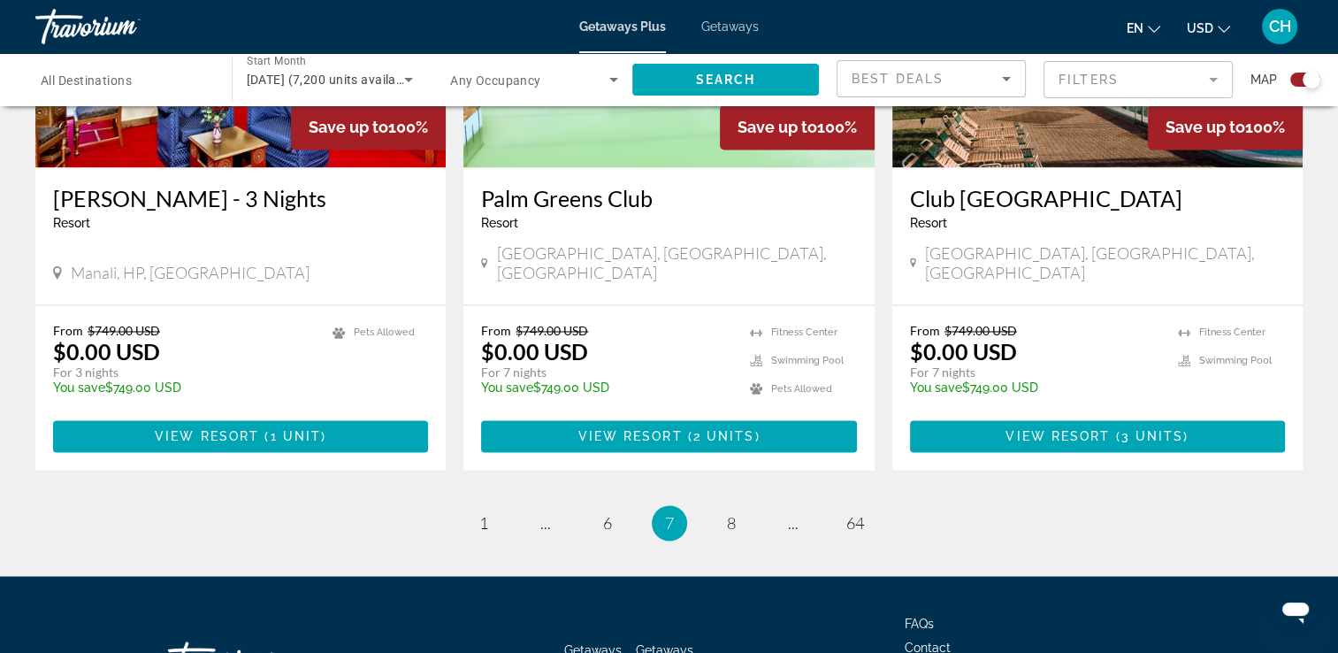
scroll to position [2808, 0]
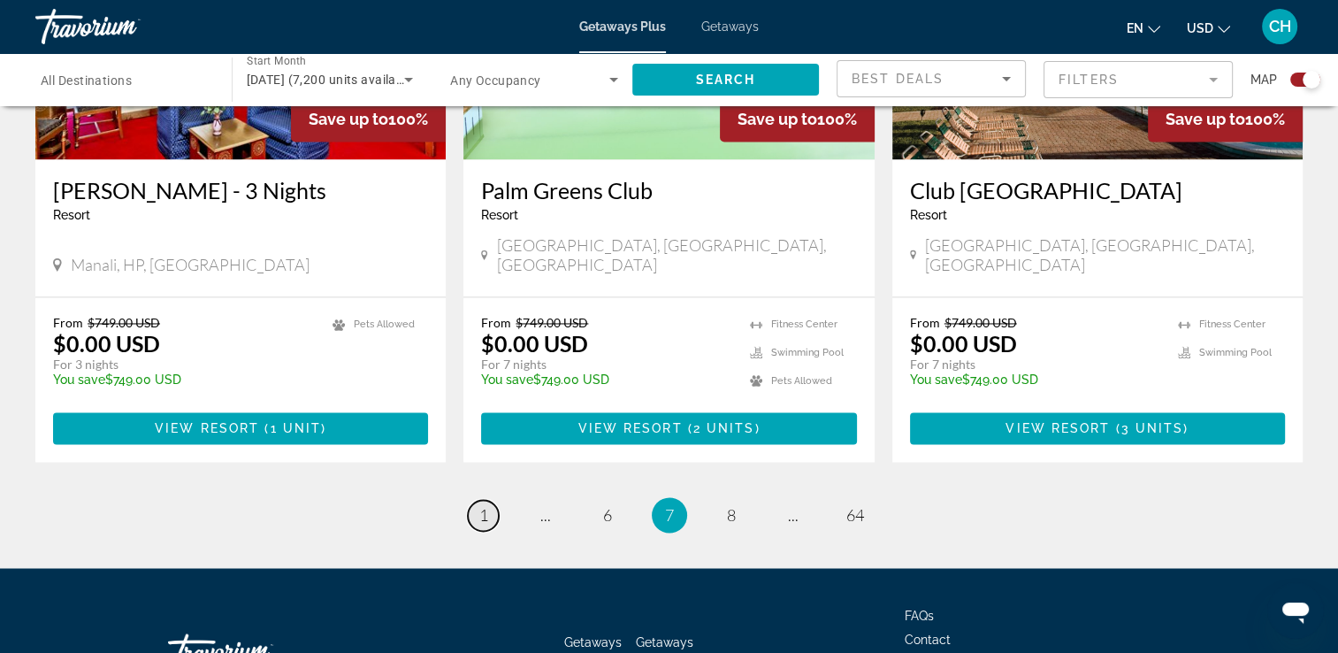
click at [481, 505] on span "1" at bounding box center [483, 514] width 9 height 19
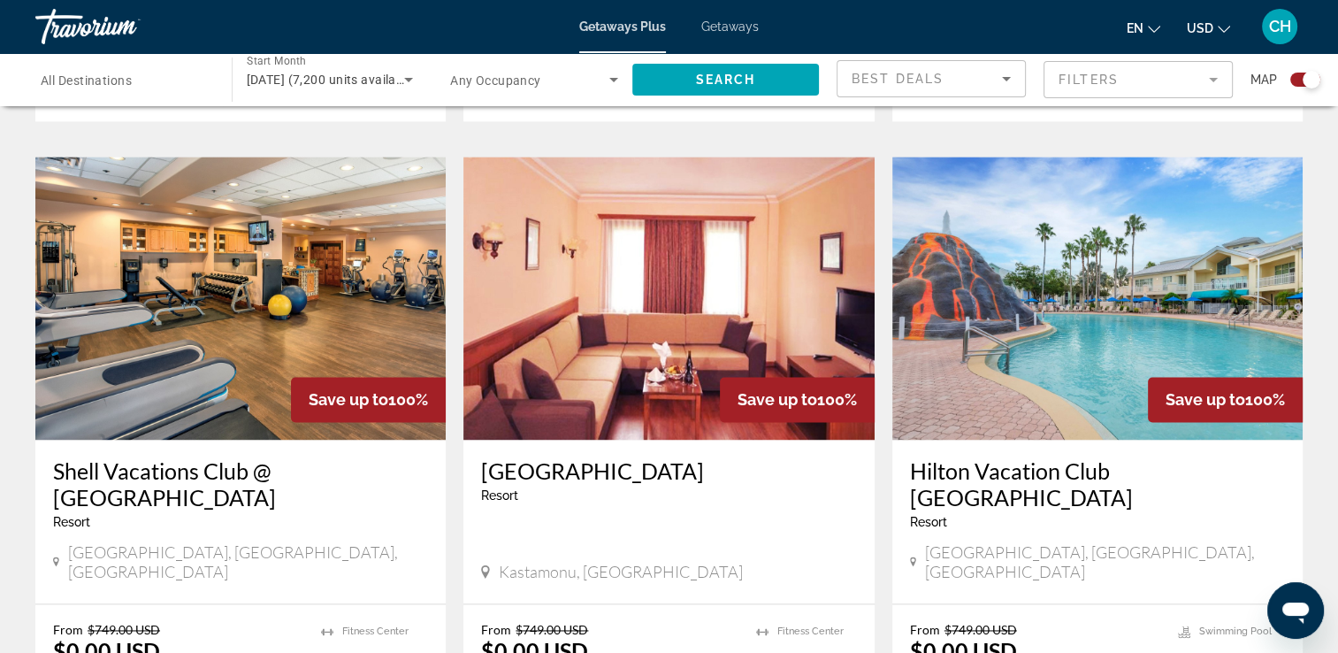
scroll to position [2476, 0]
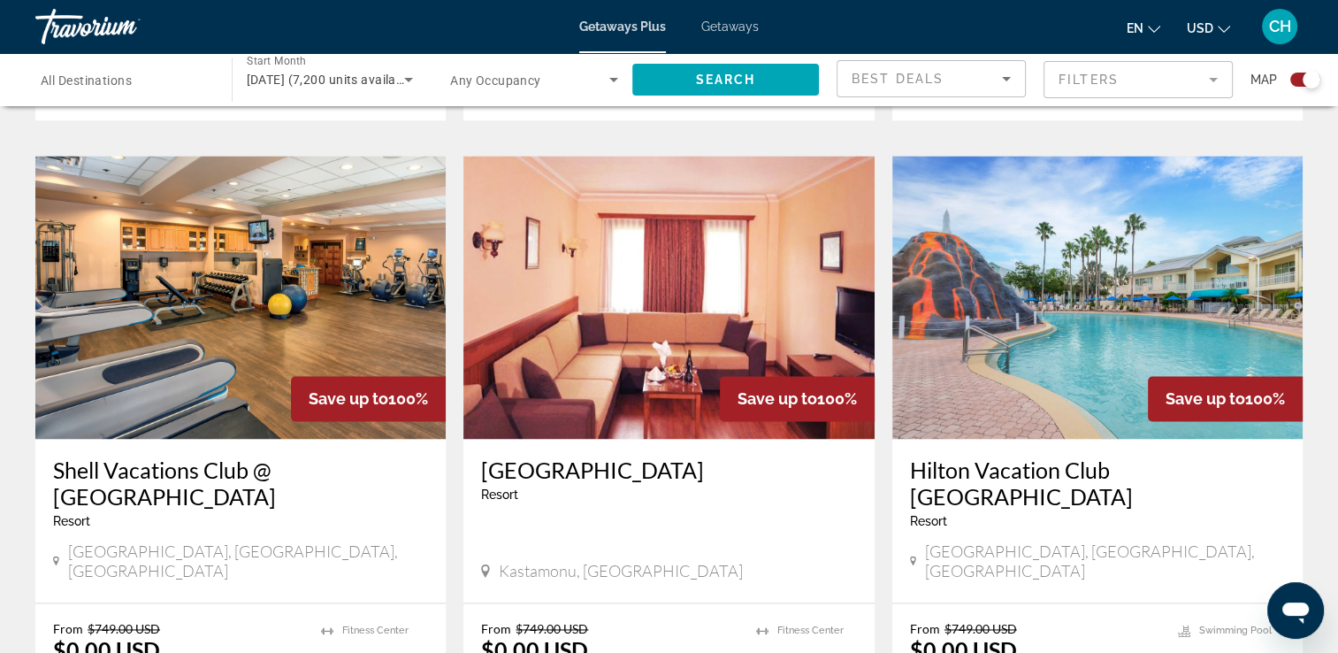
click at [179, 456] on h3 "Shell Vacations Club @ [GEOGRAPHIC_DATA]" at bounding box center [240, 482] width 375 height 53
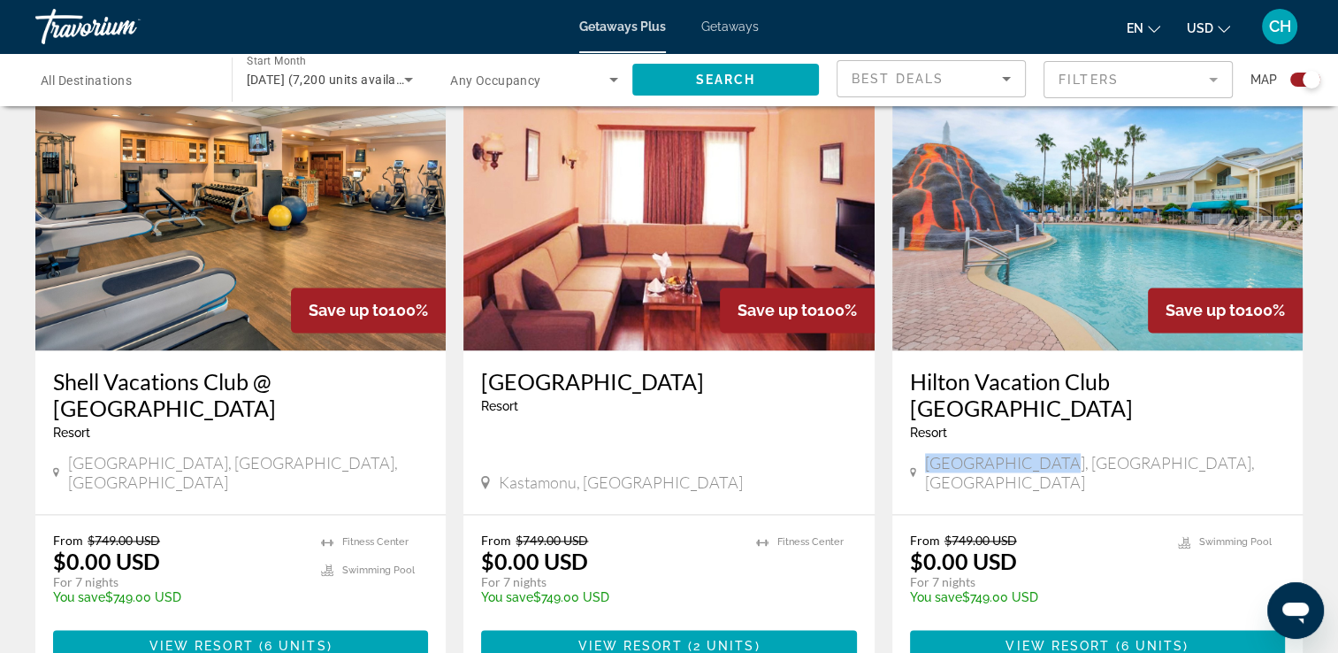
drag, startPoint x: 930, startPoint y: 375, endPoint x: 1046, endPoint y: 372, distance: 115.9
click at [1046, 453] on div "[GEOGRAPHIC_DATA], [GEOGRAPHIC_DATA], [GEOGRAPHIC_DATA]" at bounding box center [1097, 472] width 375 height 39
drag, startPoint x: 1046, startPoint y: 372, endPoint x: 1061, endPoint y: 398, distance: 29.7
click at [1061, 398] on div "Hilton Vacation Club [GEOGRAPHIC_DATA] - This is an adults only resort [GEOGRAP…" at bounding box center [1097, 432] width 410 height 164
click at [1125, 368] on div "Hilton Vacation Club [GEOGRAPHIC_DATA] - This is an adults only resort" at bounding box center [1097, 410] width 375 height 85
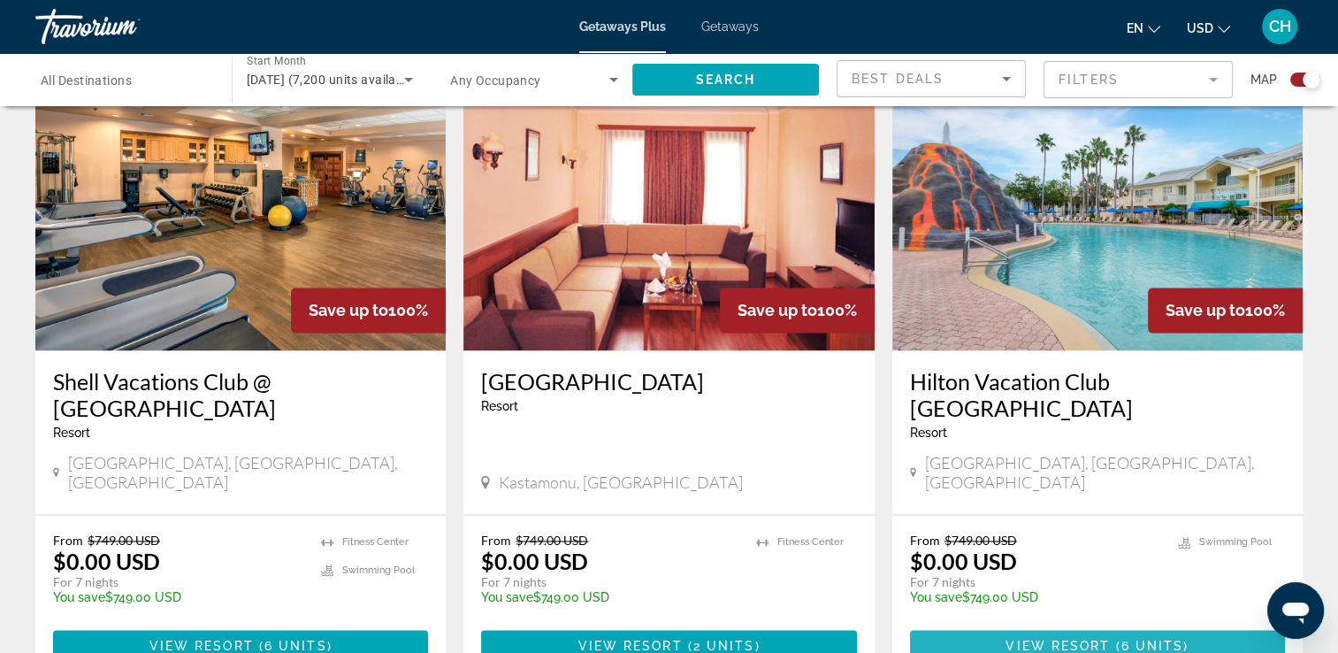
click at [1112, 638] on span "Main content" at bounding box center [1112, 645] width 5 height 14
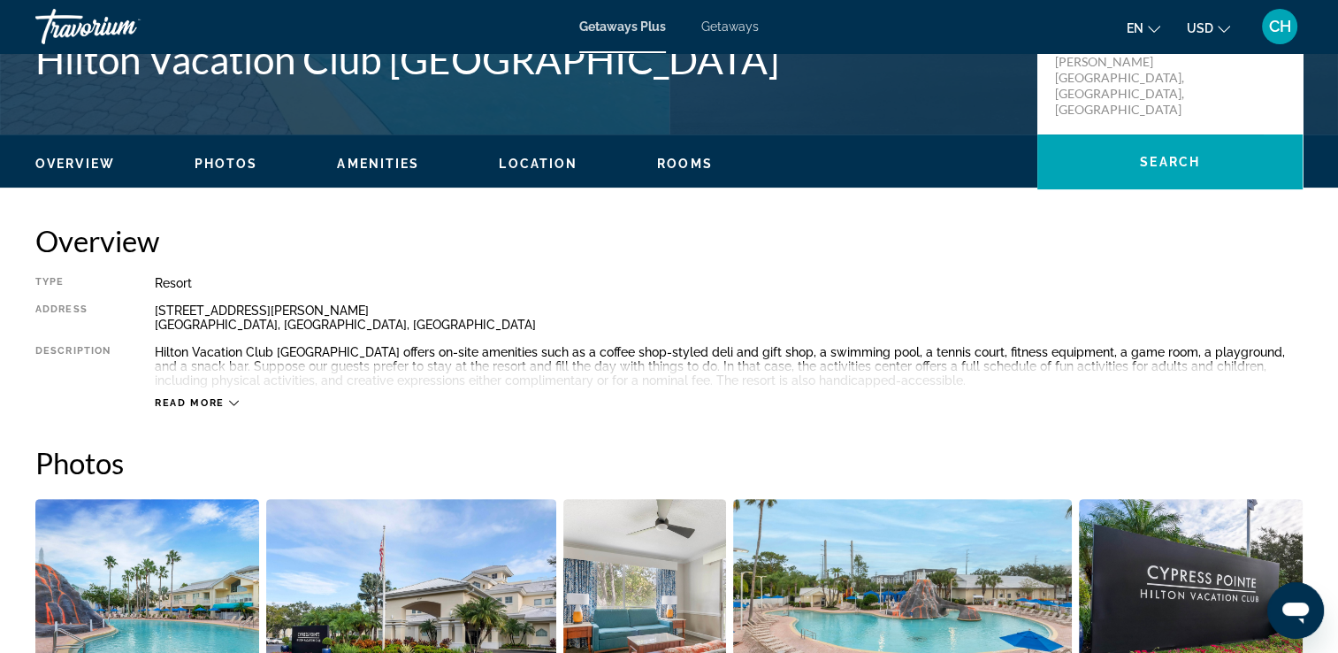
scroll to position [530, 0]
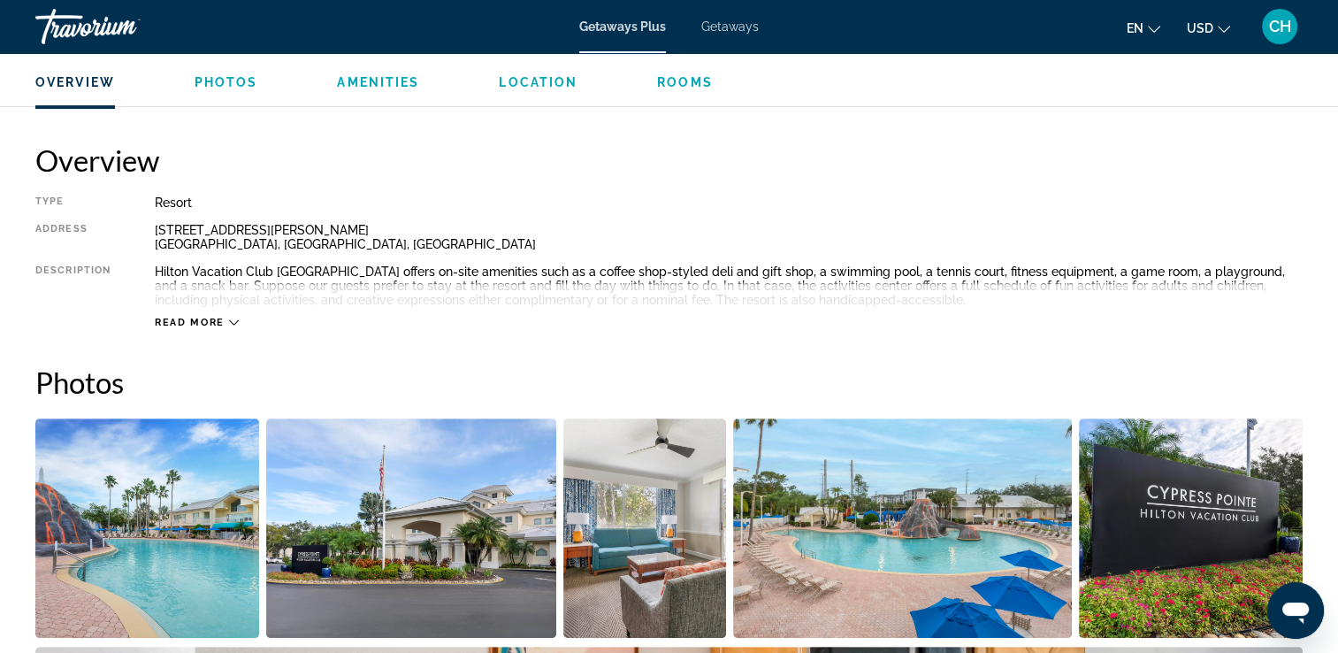
click at [671, 80] on span "Rooms" at bounding box center [685, 82] width 56 height 14
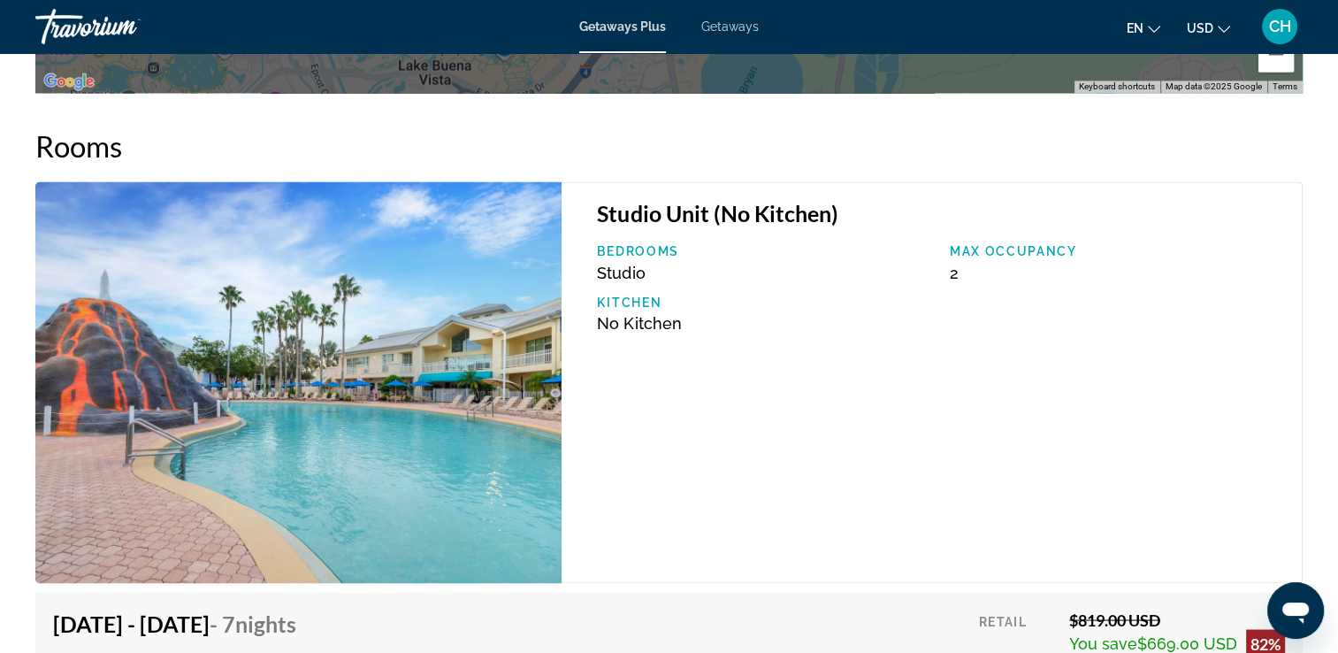
scroll to position [3003, 0]
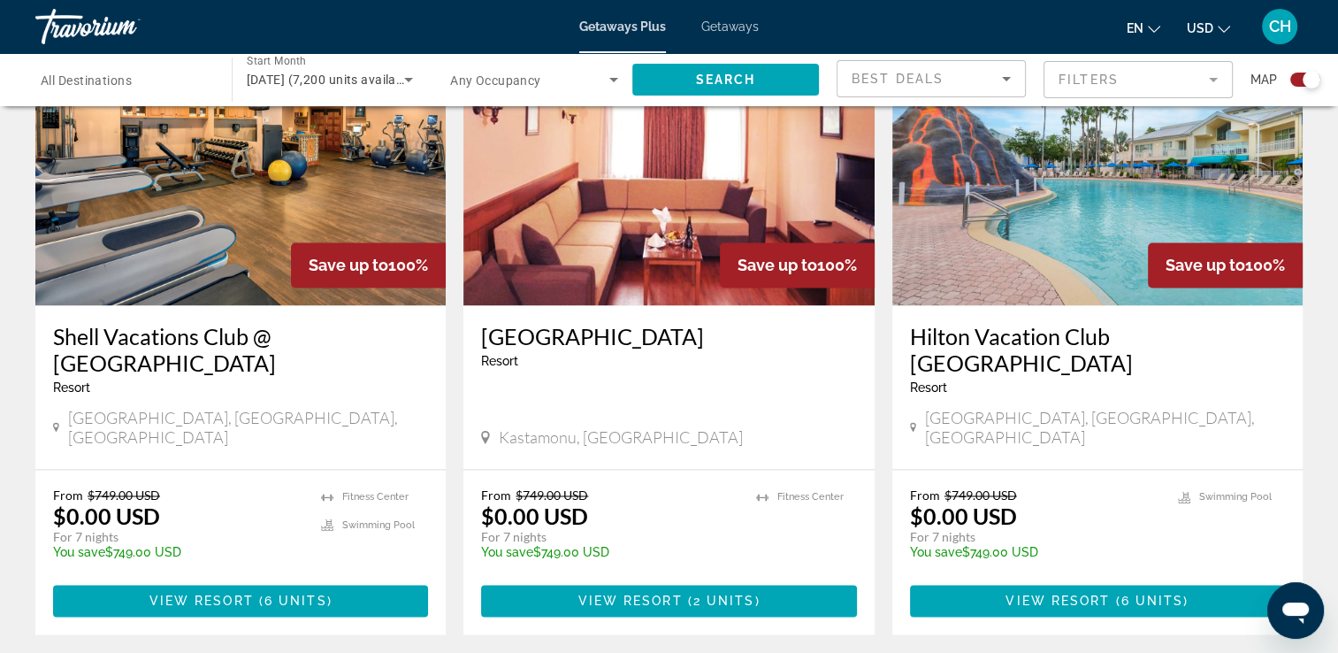
scroll to position [2652, 0]
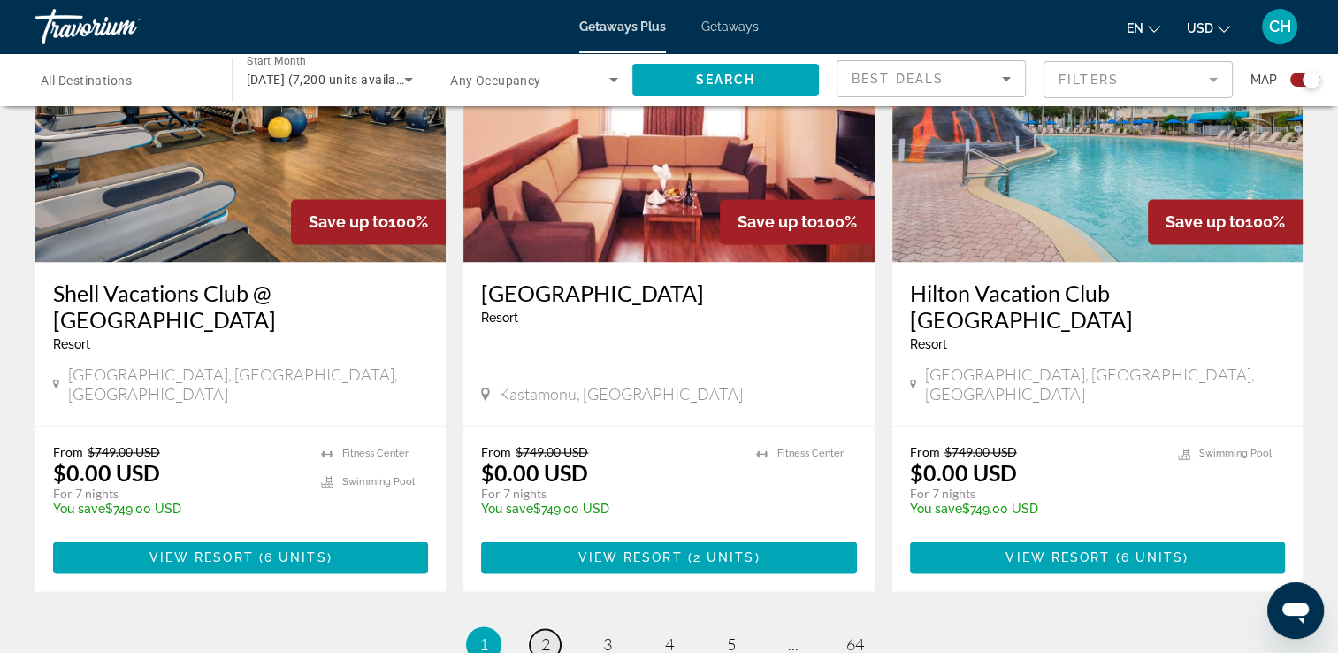
click at [543, 634] on span "2" at bounding box center [545, 643] width 9 height 19
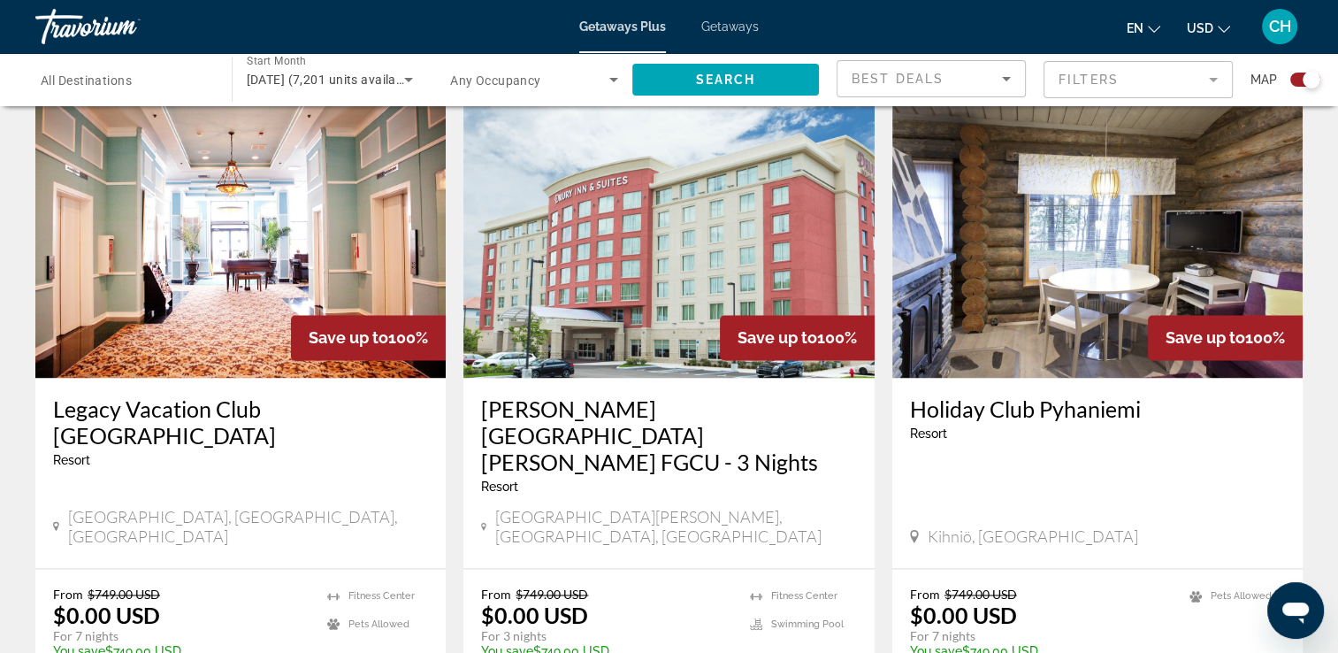
scroll to position [2564, 0]
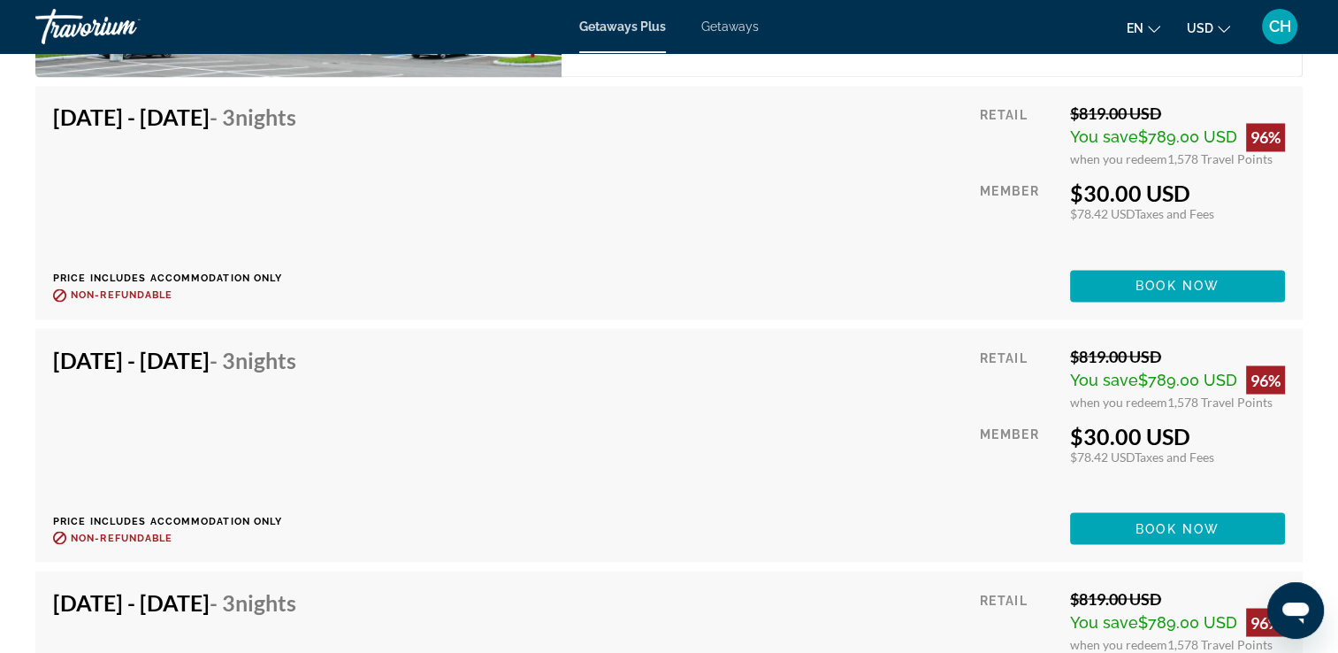
scroll to position [3006, 0]
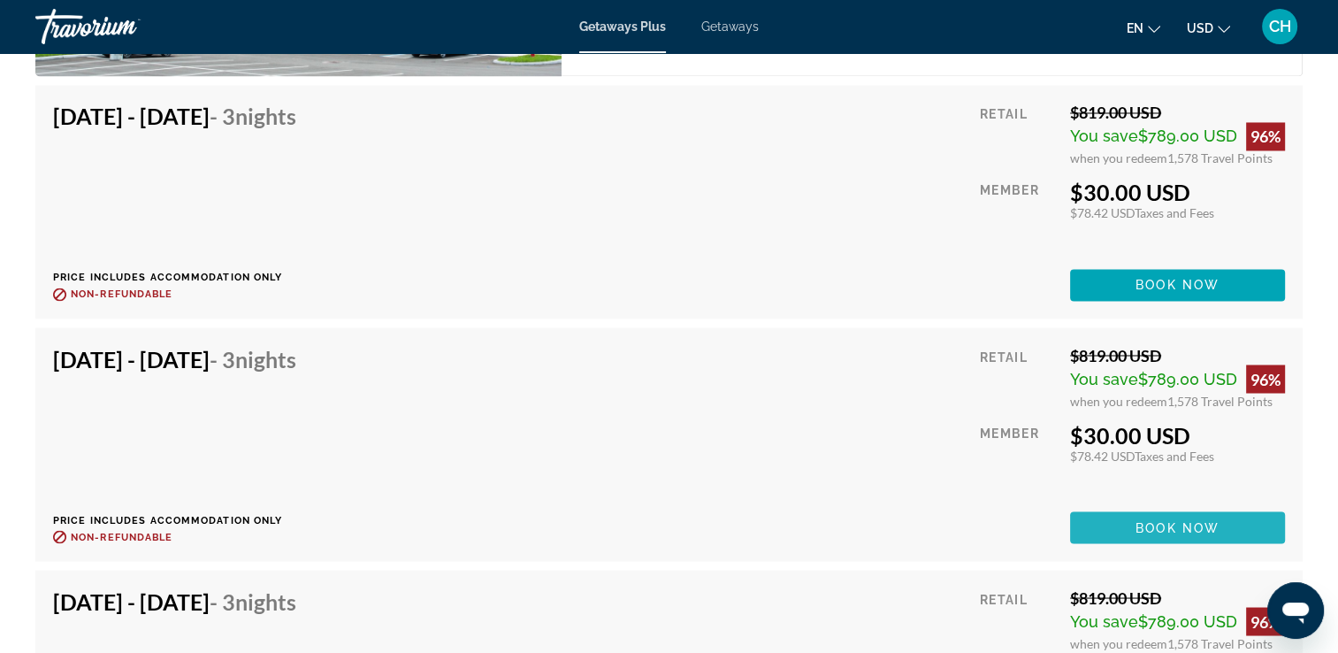
click at [1164, 525] on span "Book now" at bounding box center [1177, 527] width 84 height 14
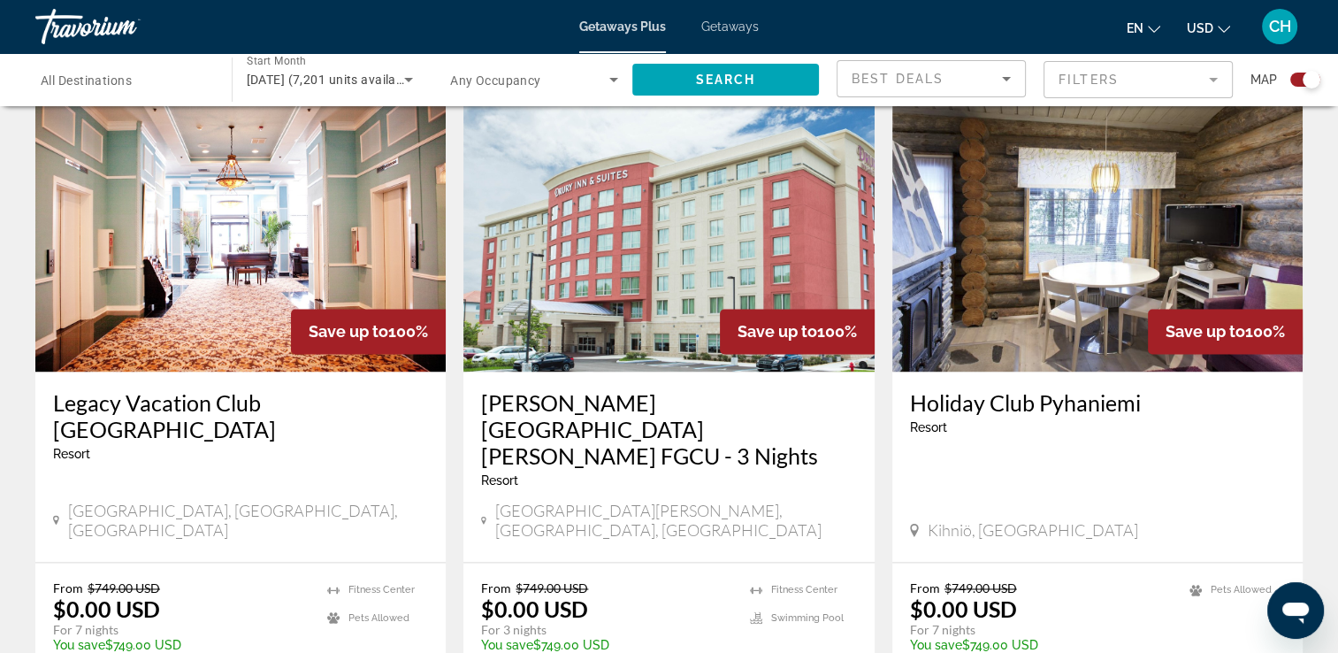
scroll to position [2652, 0]
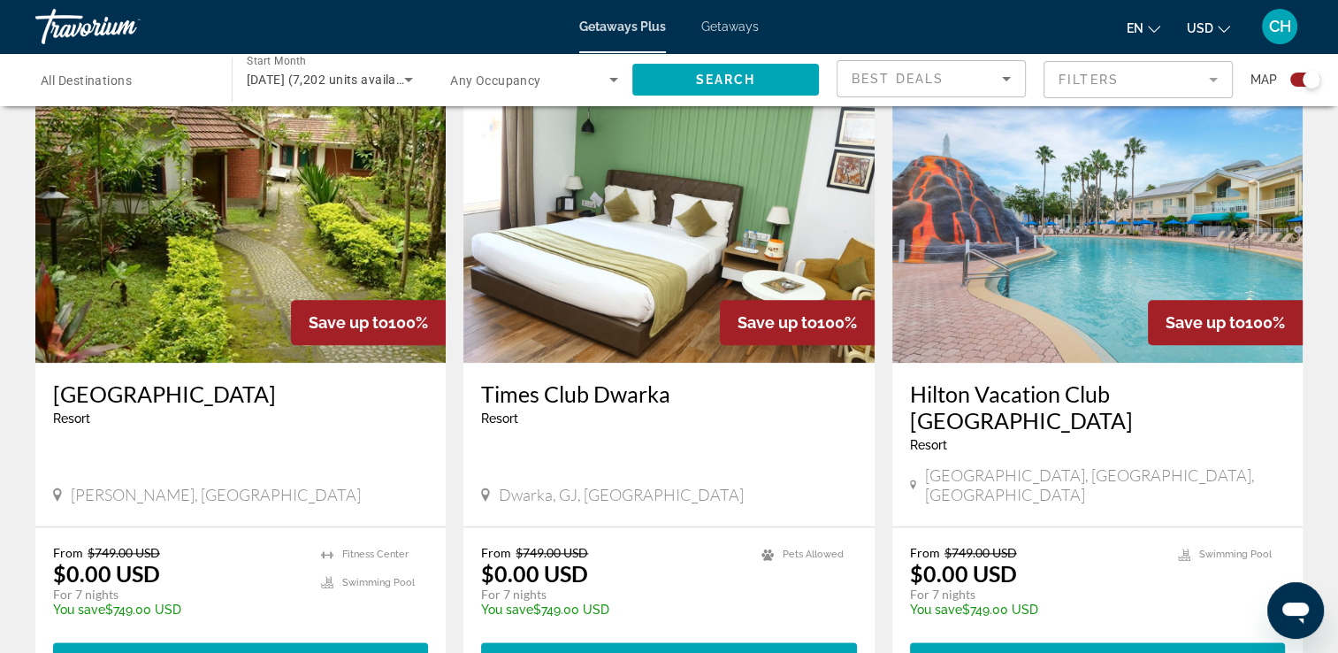
scroll to position [1880, 0]
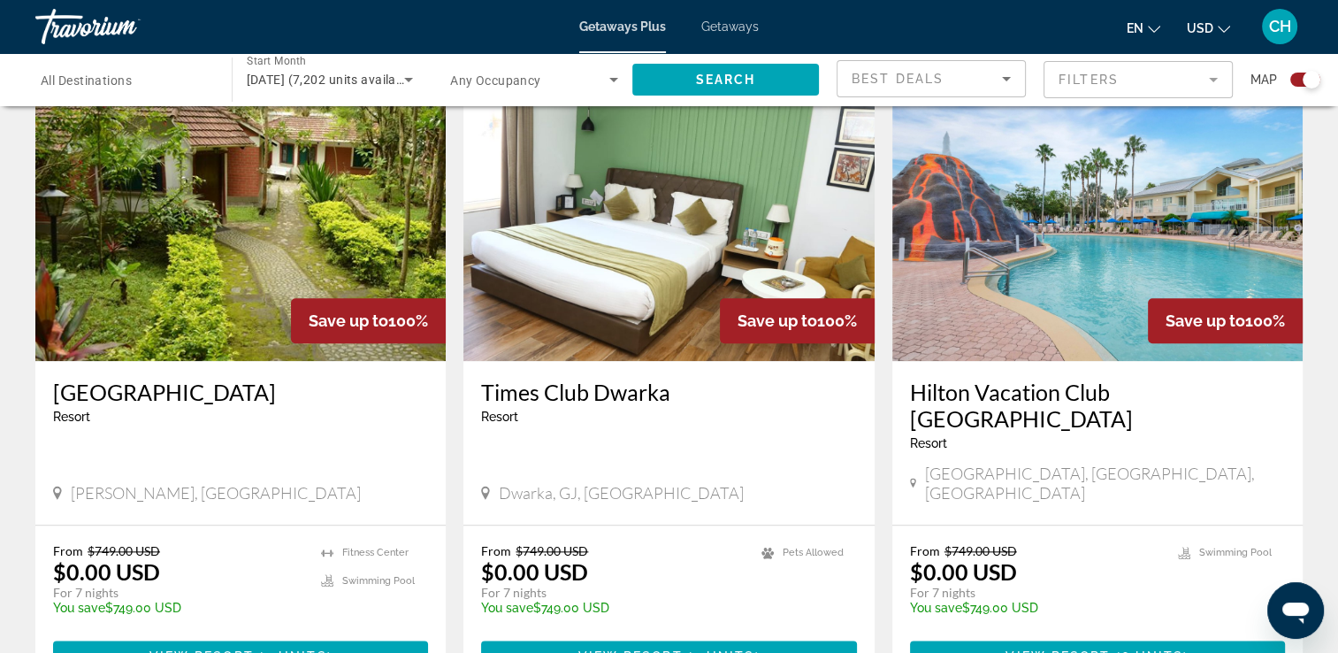
click at [1090, 378] on h3 "Hilton Vacation Club [GEOGRAPHIC_DATA]" at bounding box center [1097, 404] width 375 height 53
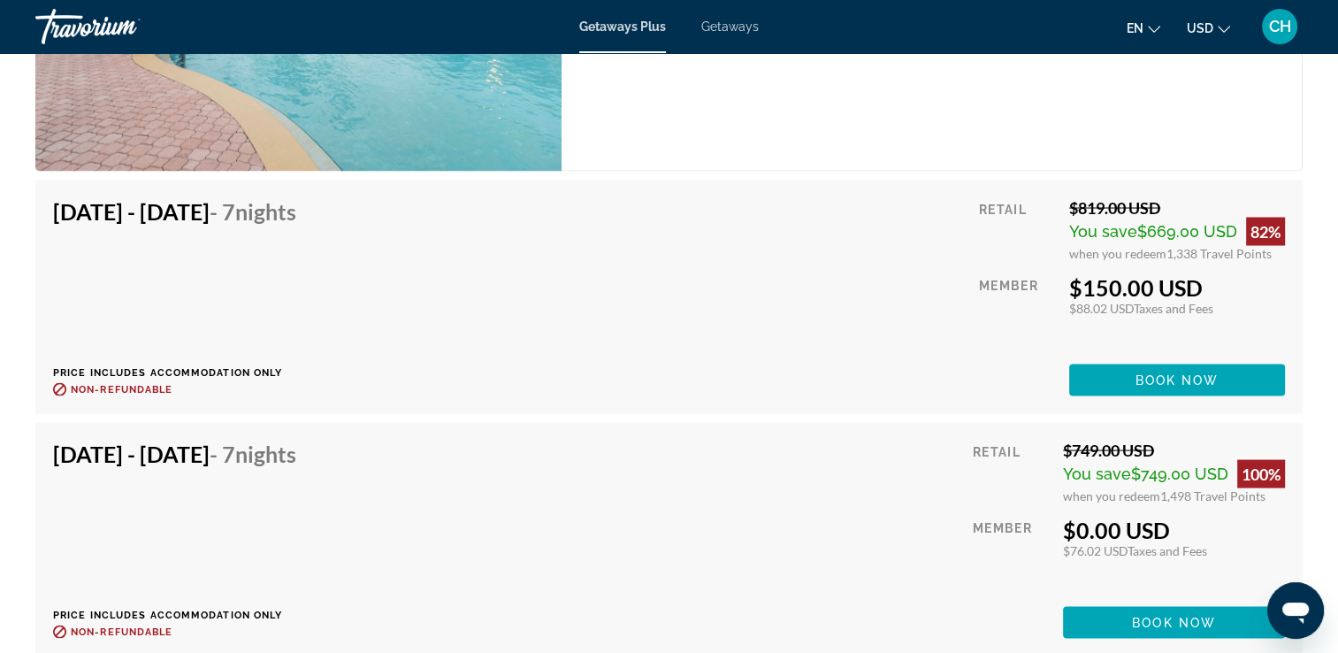
scroll to position [3360, 0]
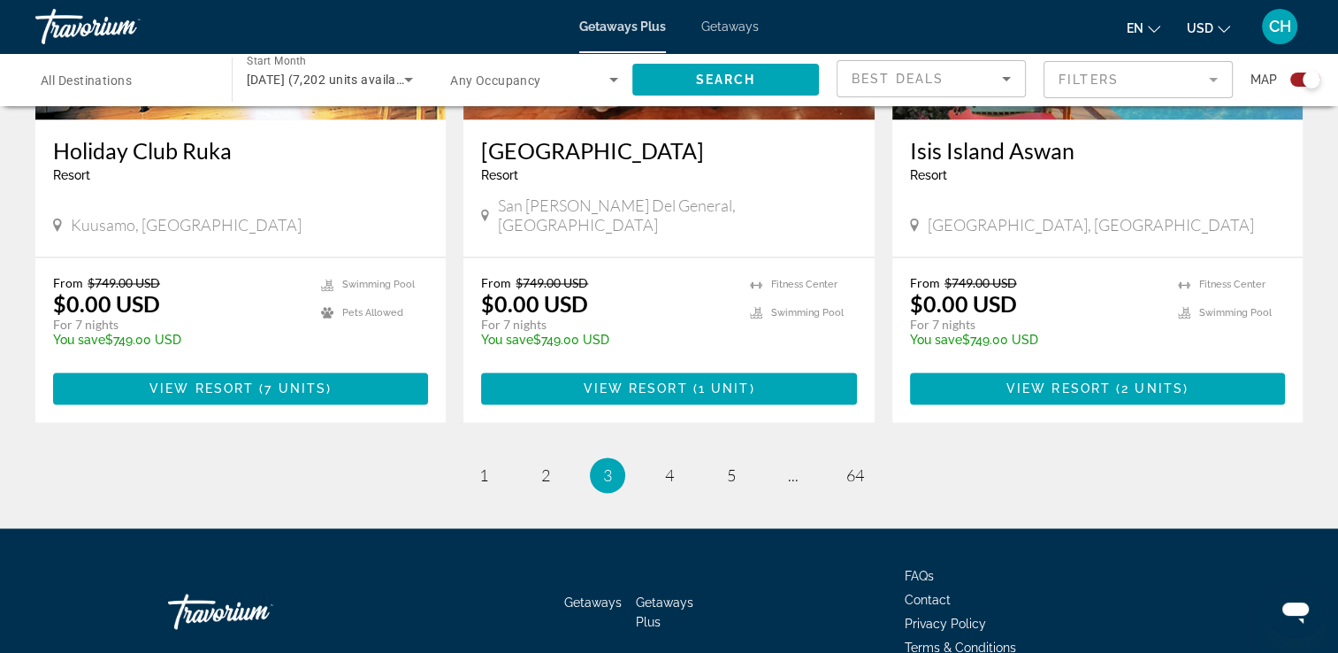
scroll to position [2781, 0]
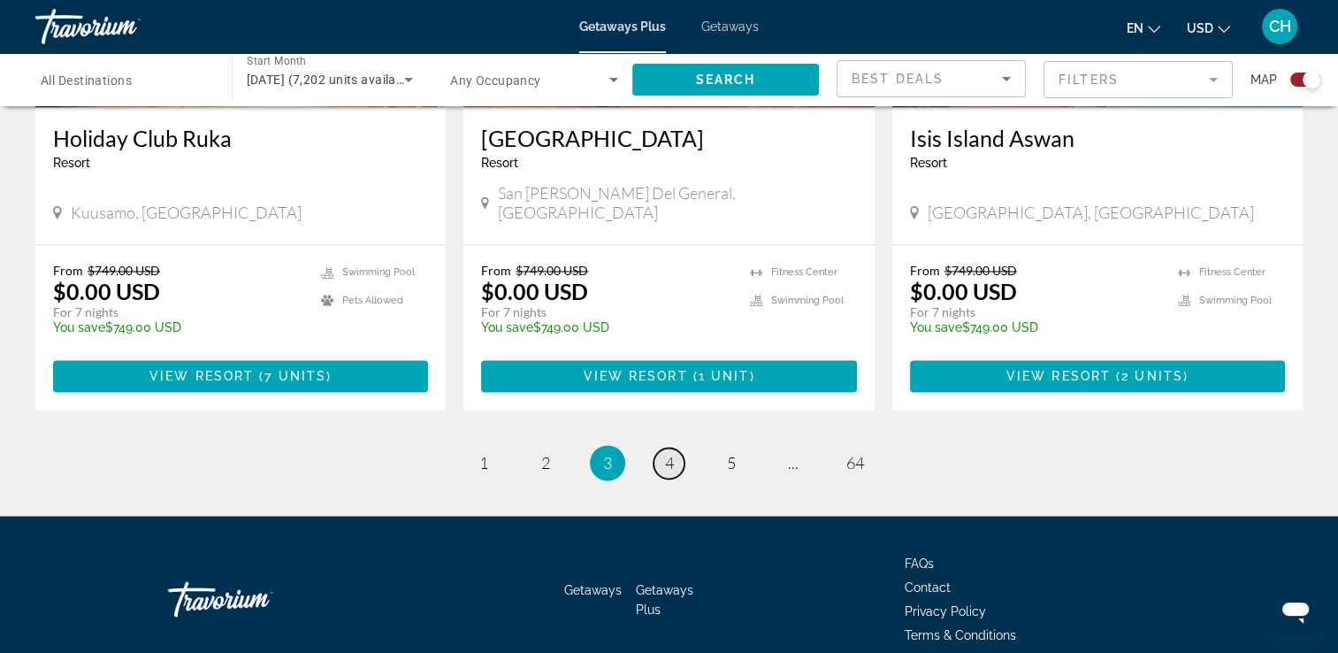
click at [668, 453] on span "4" at bounding box center [669, 462] width 9 height 19
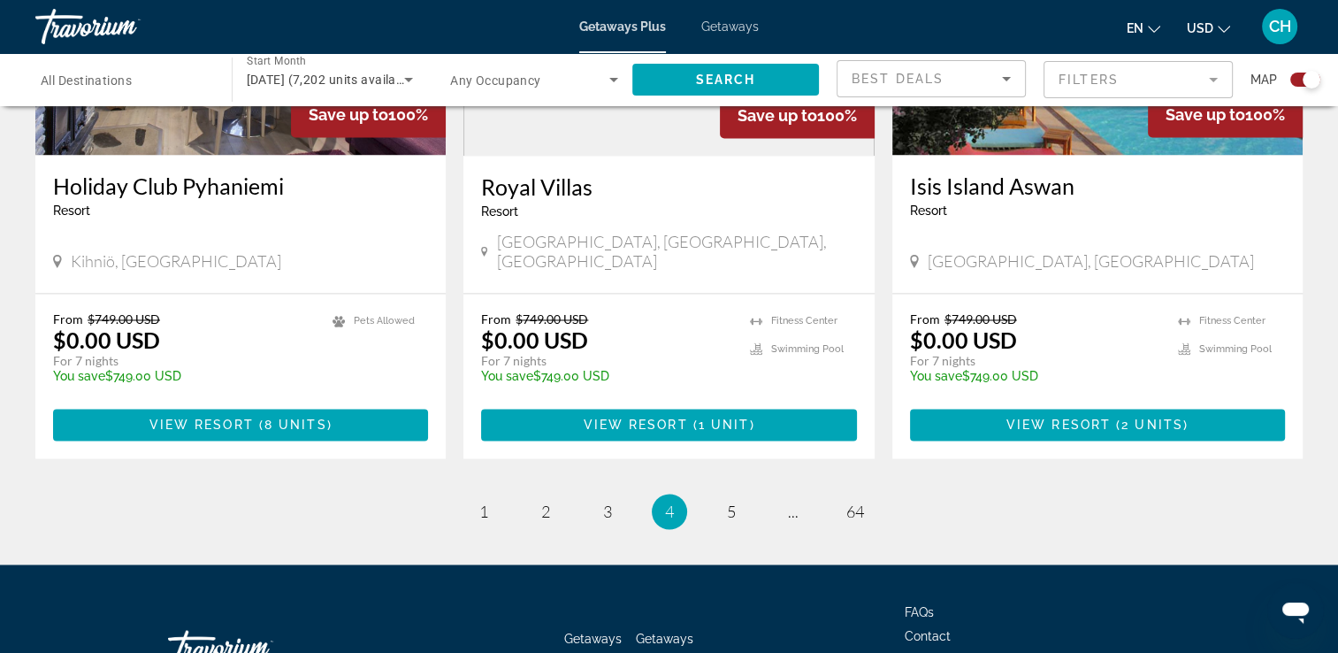
scroll to position [2764, 0]
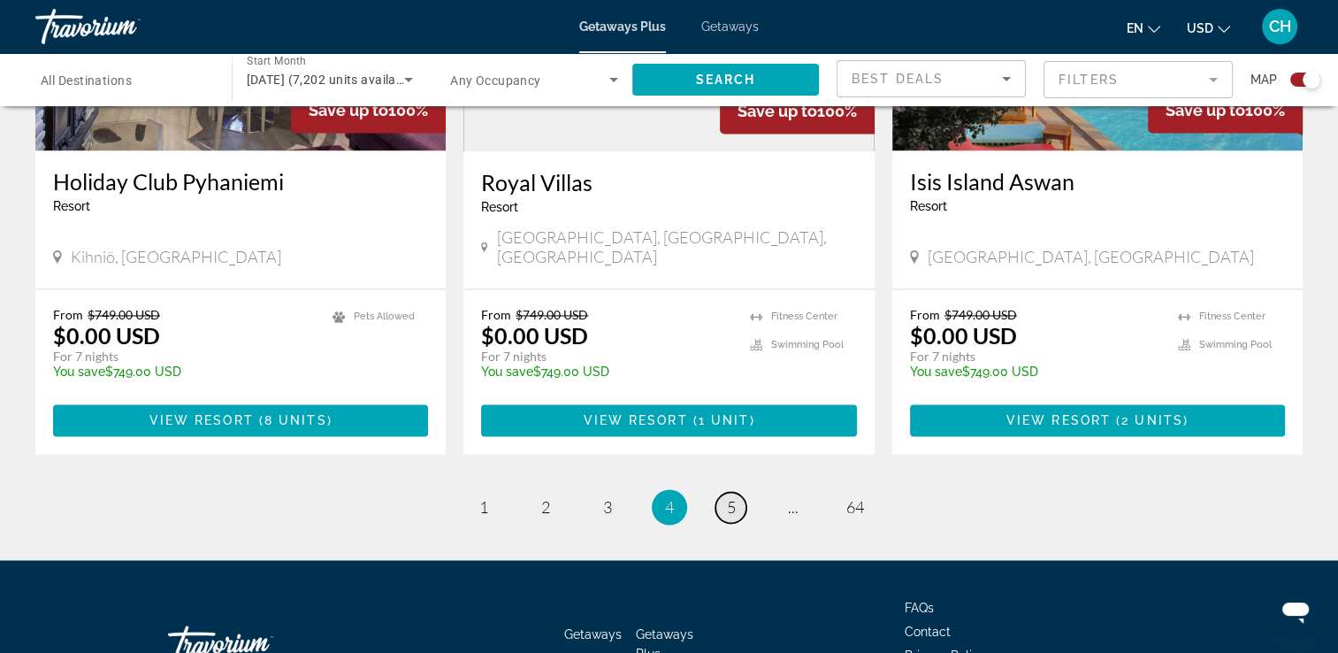
click at [736, 492] on link "page 5" at bounding box center [730, 507] width 31 height 31
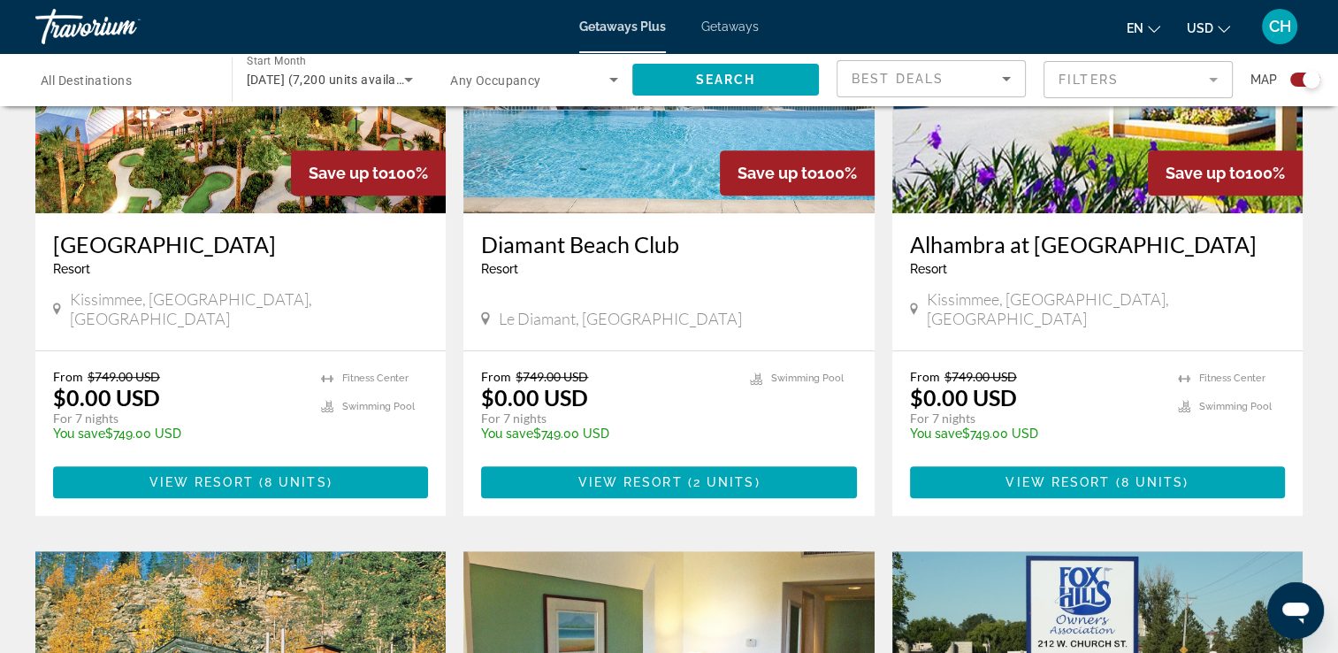
scroll to position [796, 0]
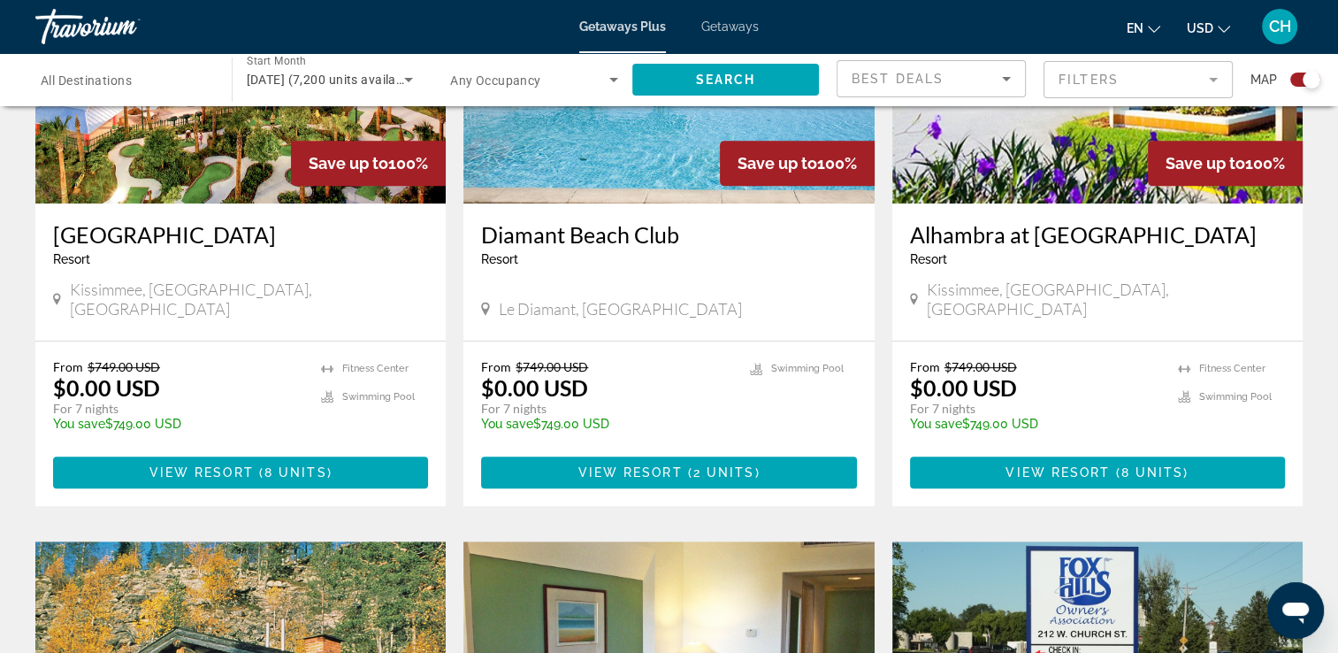
click at [206, 189] on img "Main content" at bounding box center [240, 61] width 410 height 283
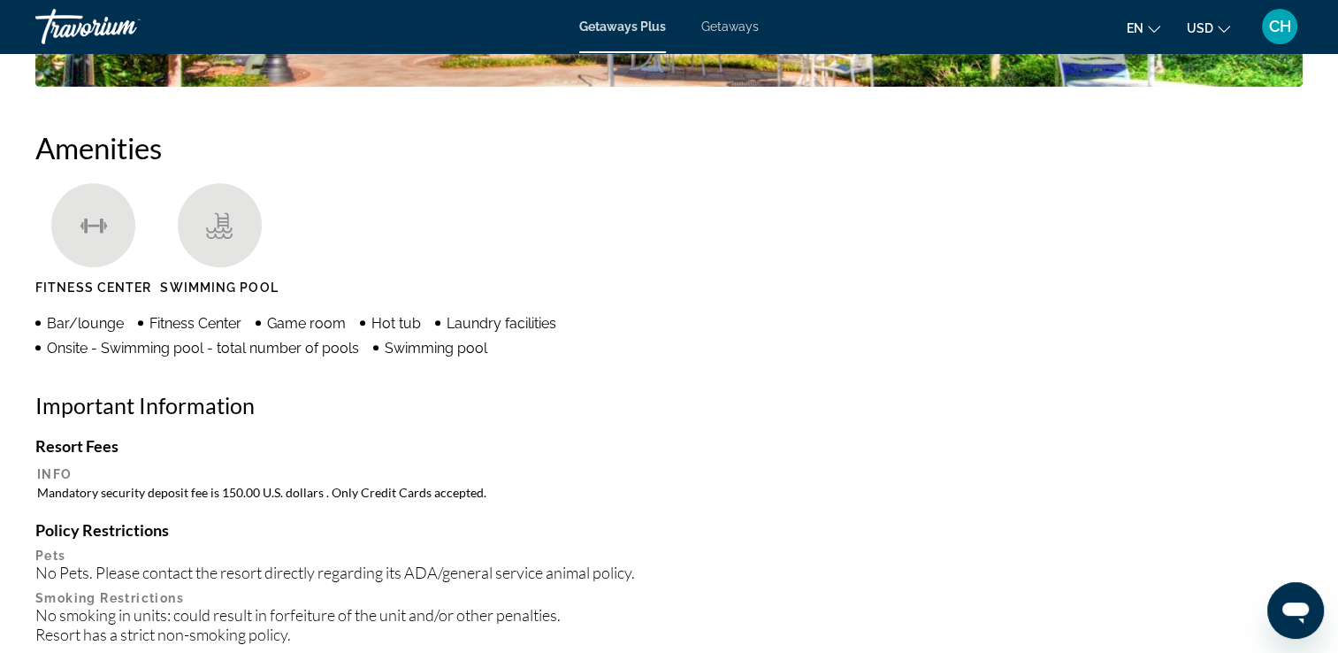
scroll to position [1165, 0]
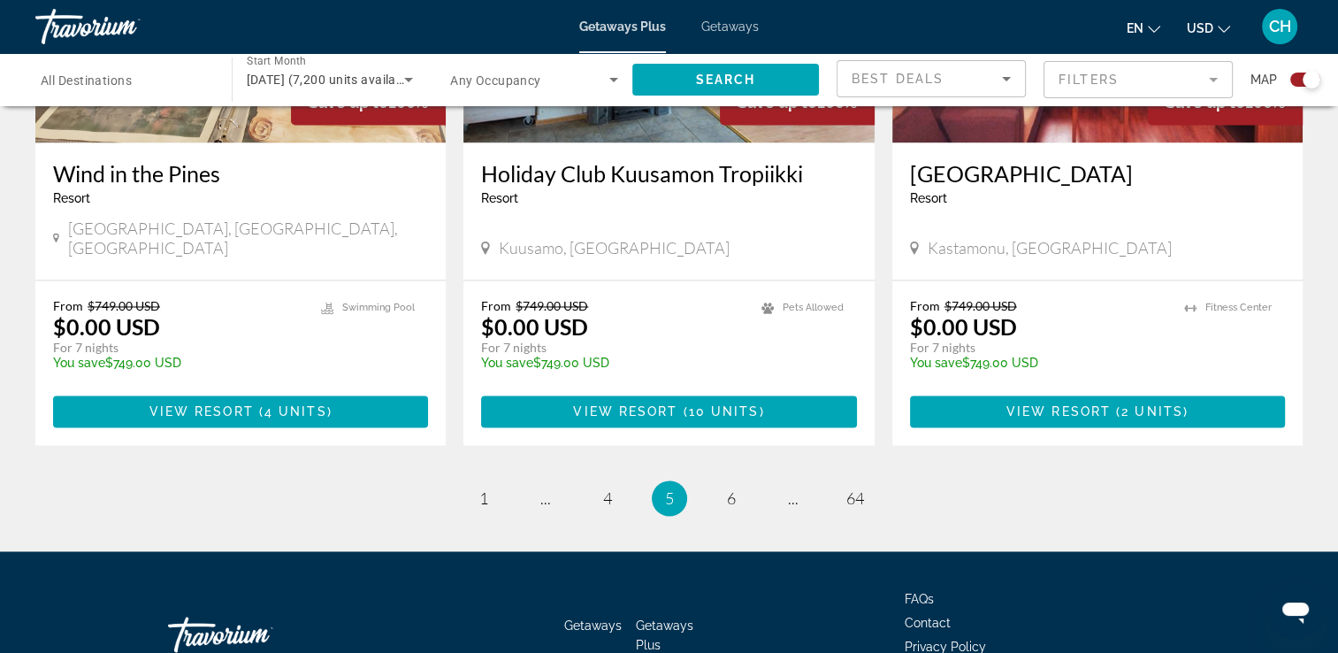
scroll to position [2781, 0]
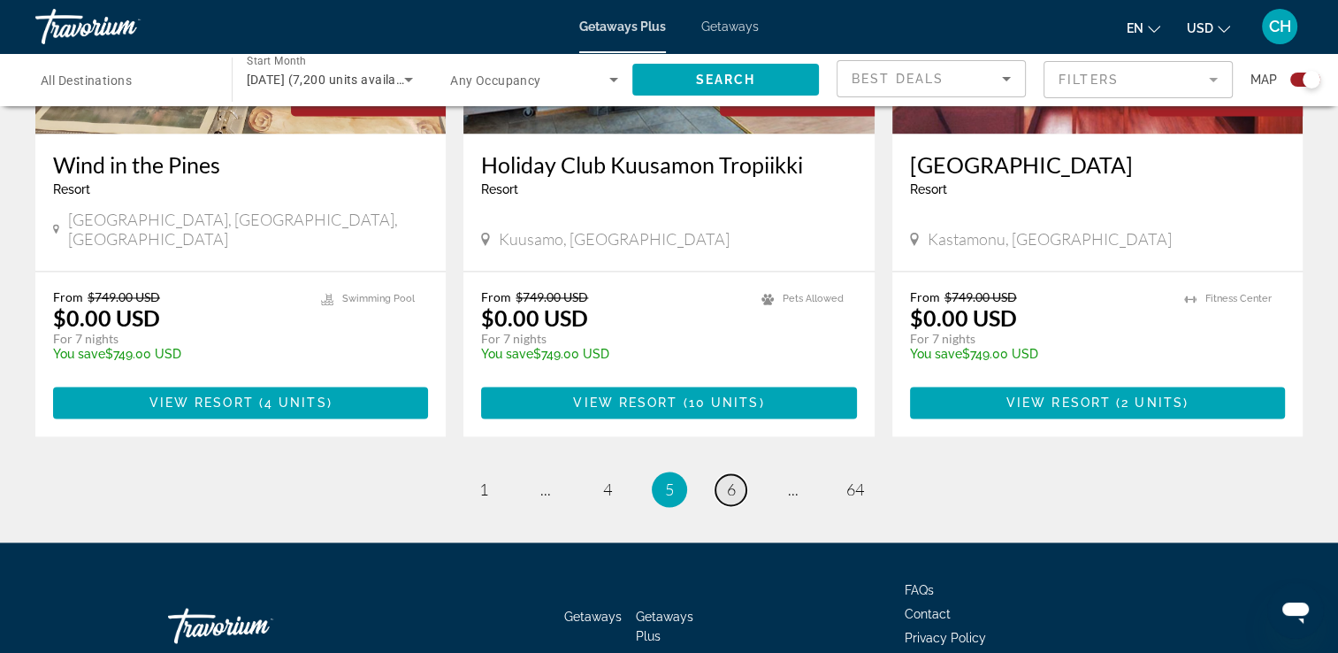
click at [731, 479] on span "6" at bounding box center [731, 488] width 9 height 19
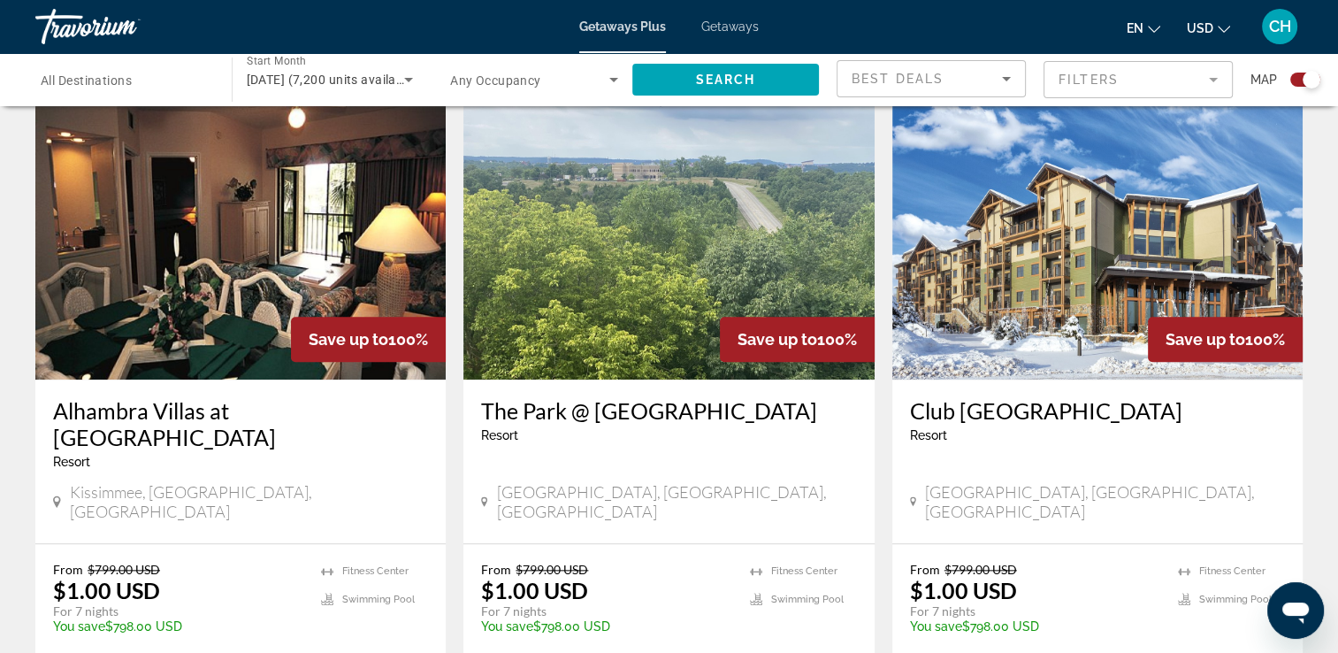
scroll to position [1945, 0]
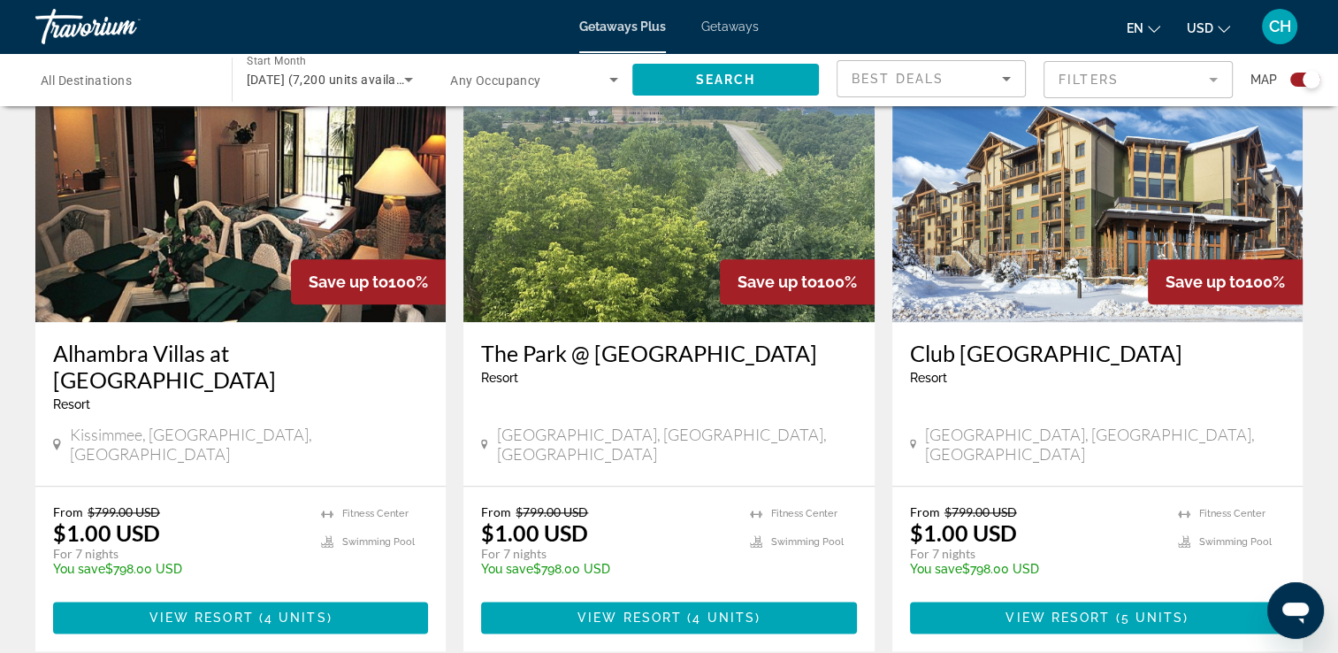
click at [187, 340] on h3 "Alhambra Villas at [GEOGRAPHIC_DATA]" at bounding box center [240, 366] width 375 height 53
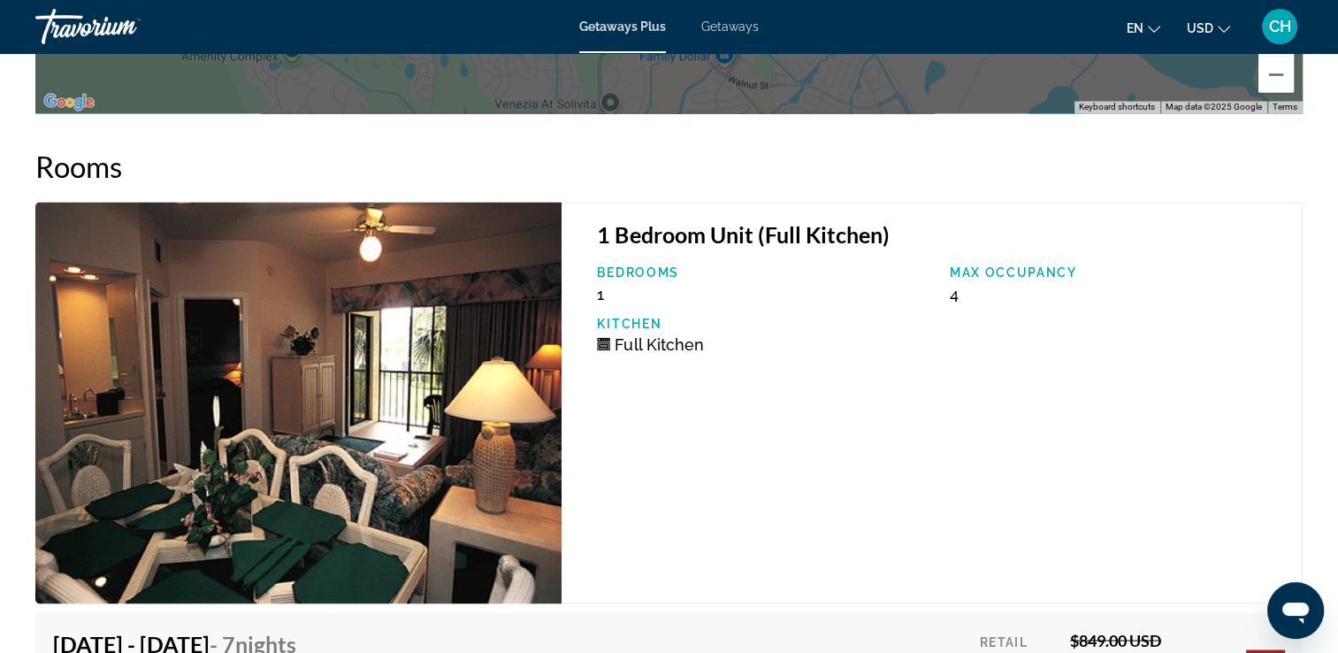
scroll to position [3183, 0]
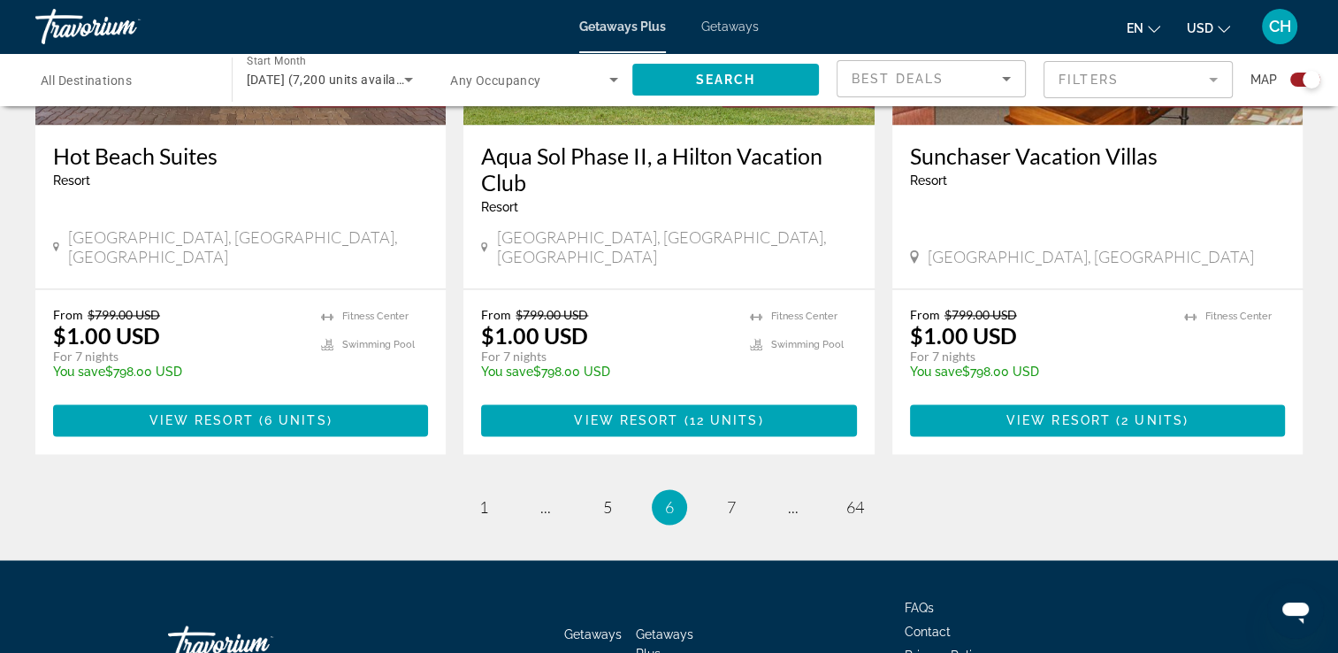
scroll to position [2808, 0]
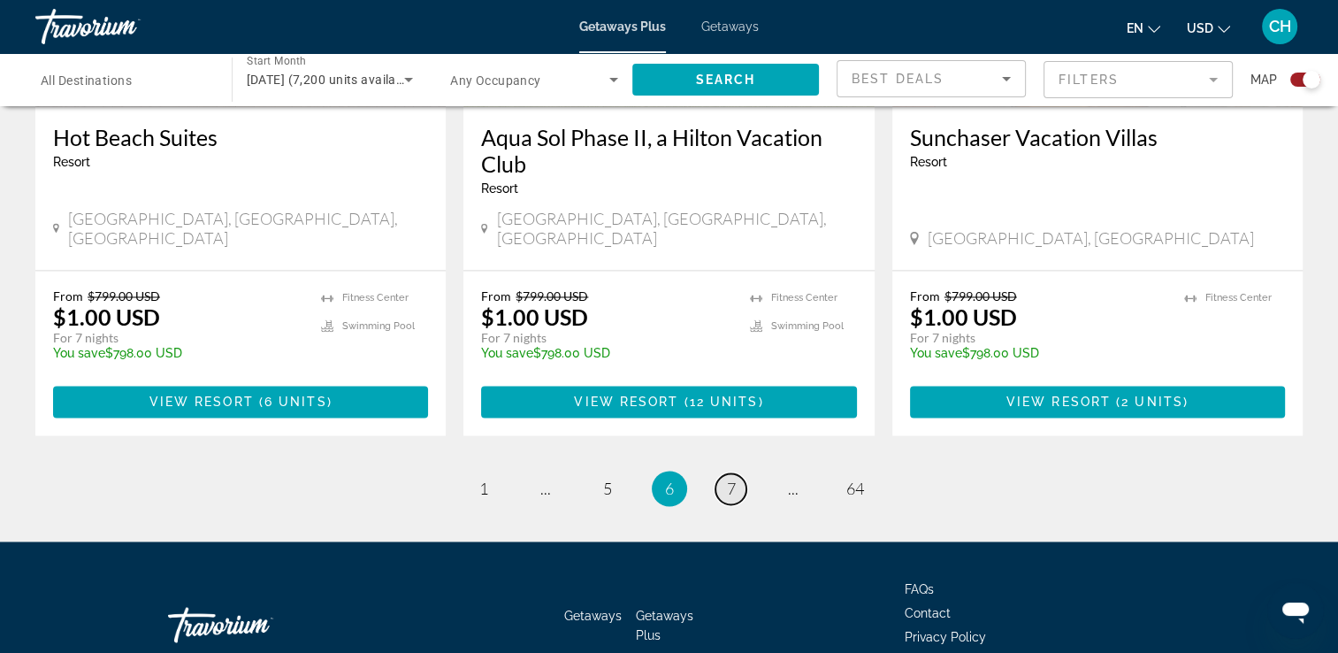
click at [731, 478] on span "7" at bounding box center [731, 487] width 9 height 19
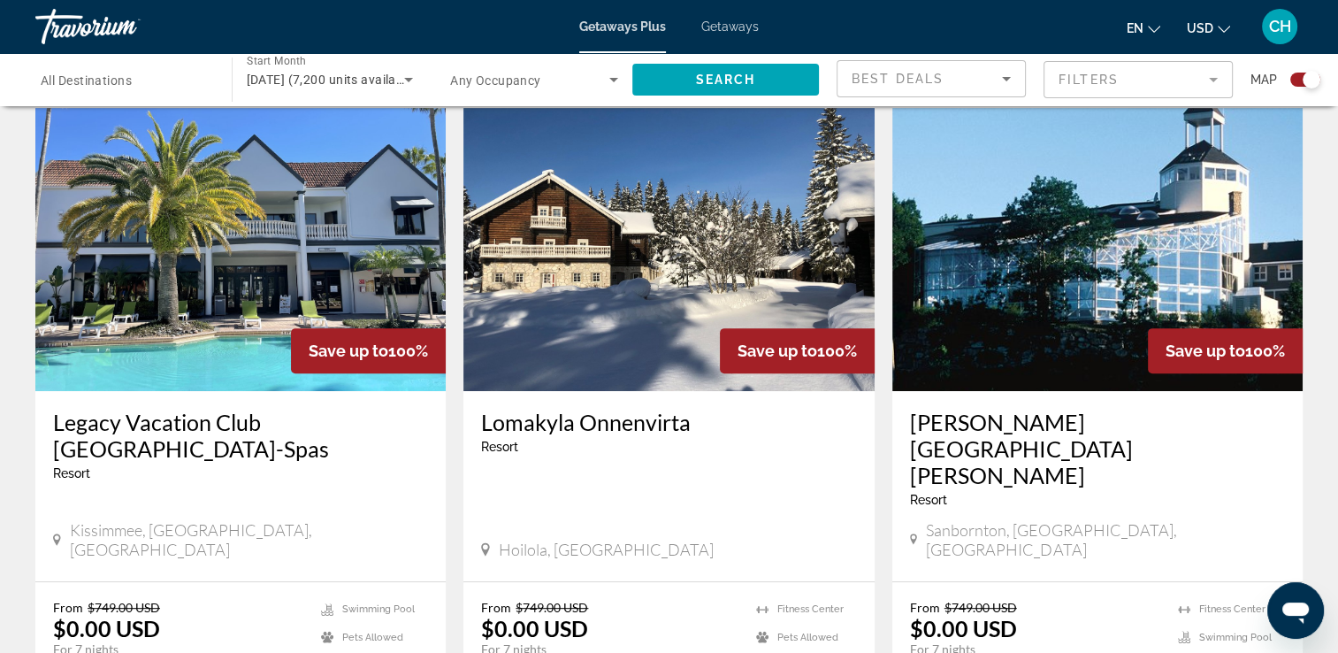
scroll to position [598, 0]
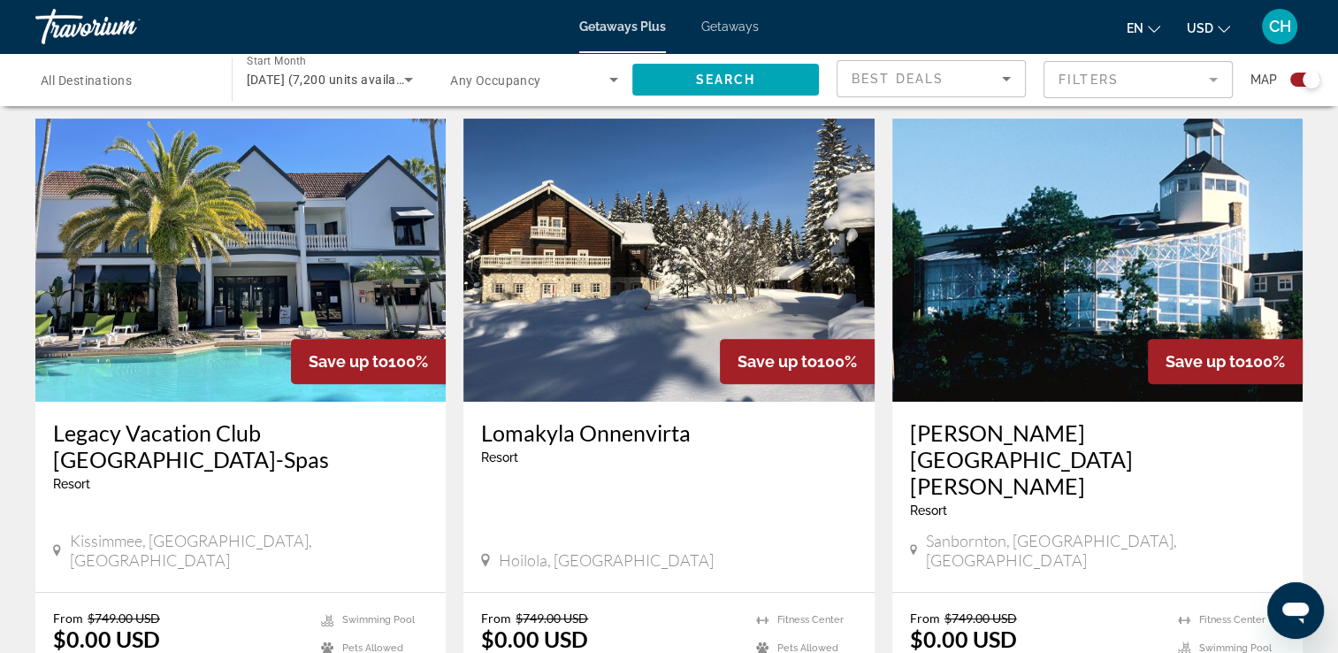
click at [256, 279] on img "Main content" at bounding box center [240, 259] width 410 height 283
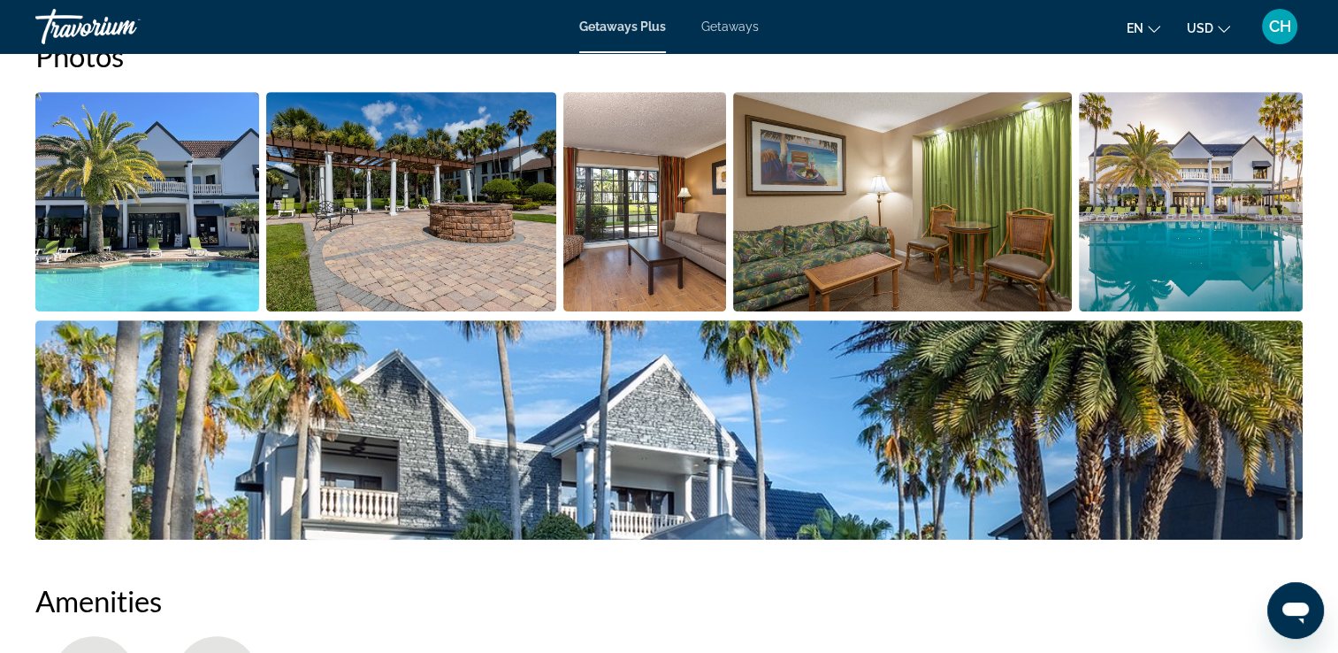
scroll to position [530, 0]
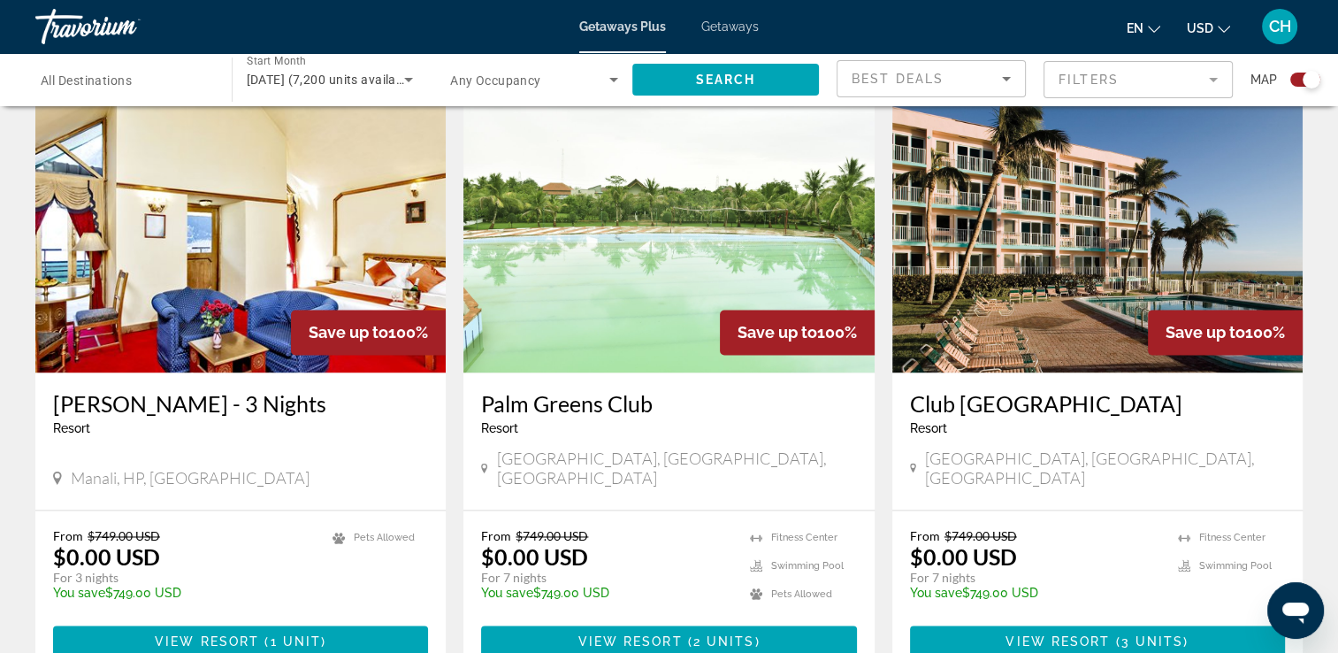
scroll to position [2741, 0]
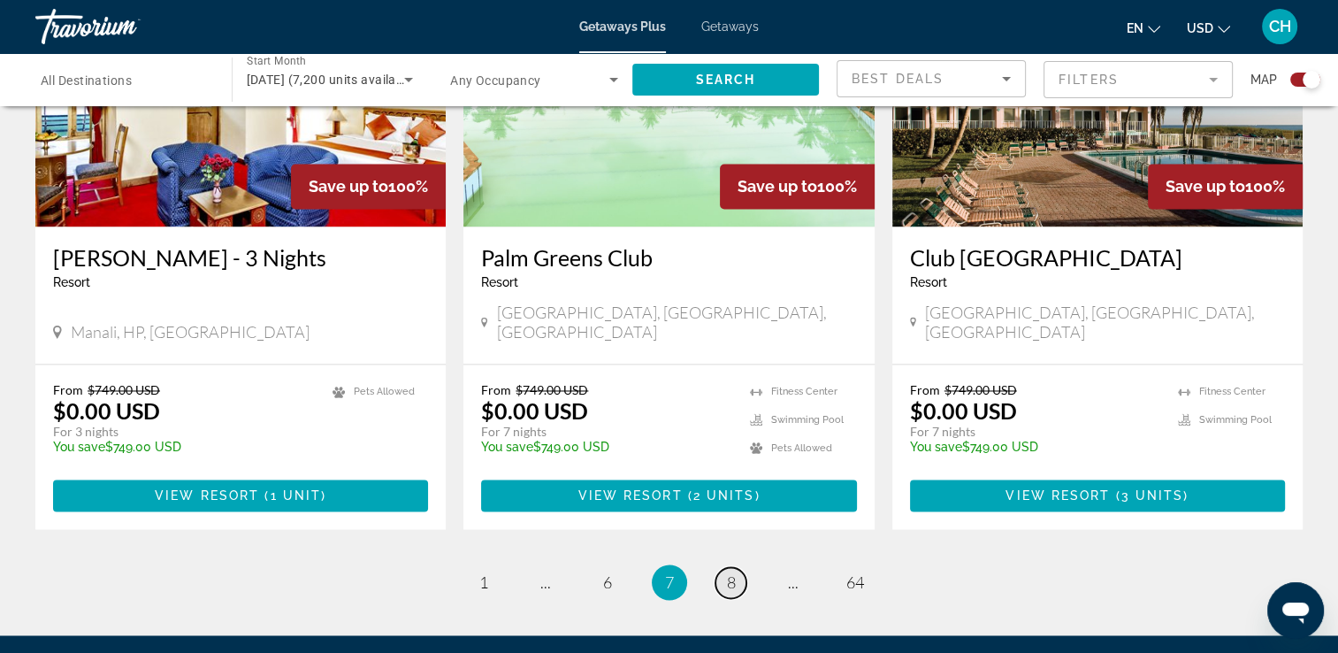
click at [733, 572] on span "8" at bounding box center [731, 581] width 9 height 19
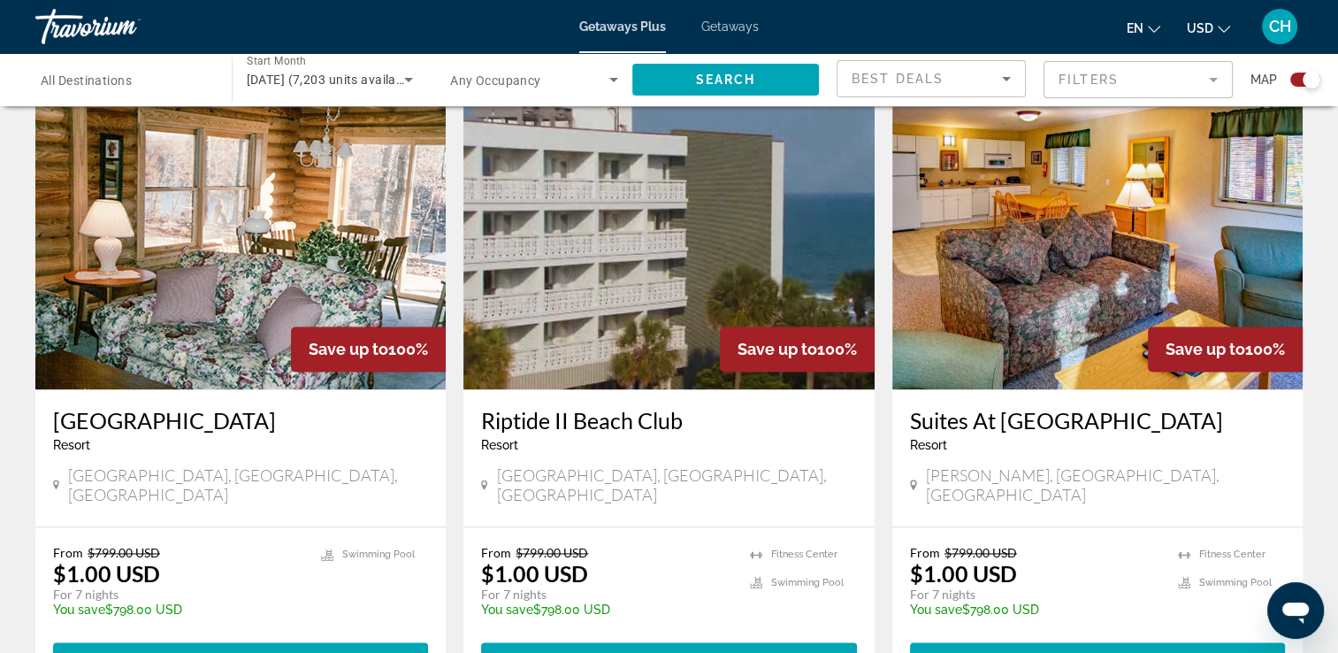
scroll to position [2652, 0]
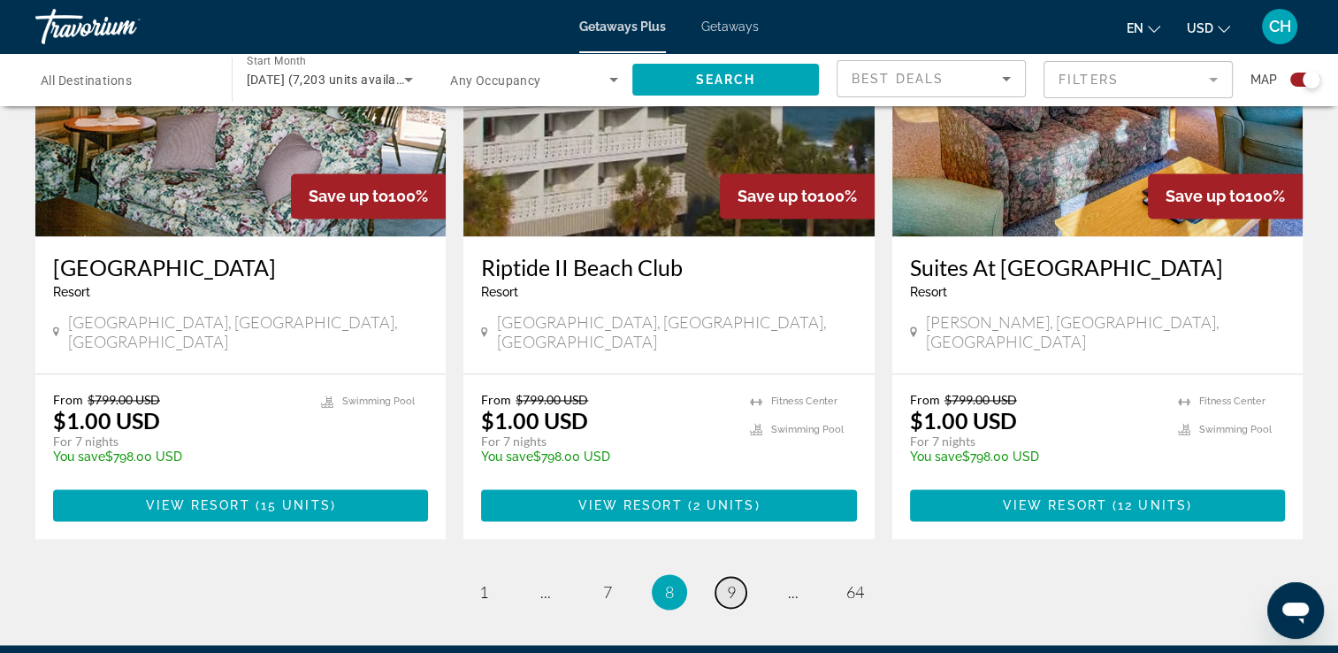
click at [728, 582] on span "9" at bounding box center [731, 591] width 9 height 19
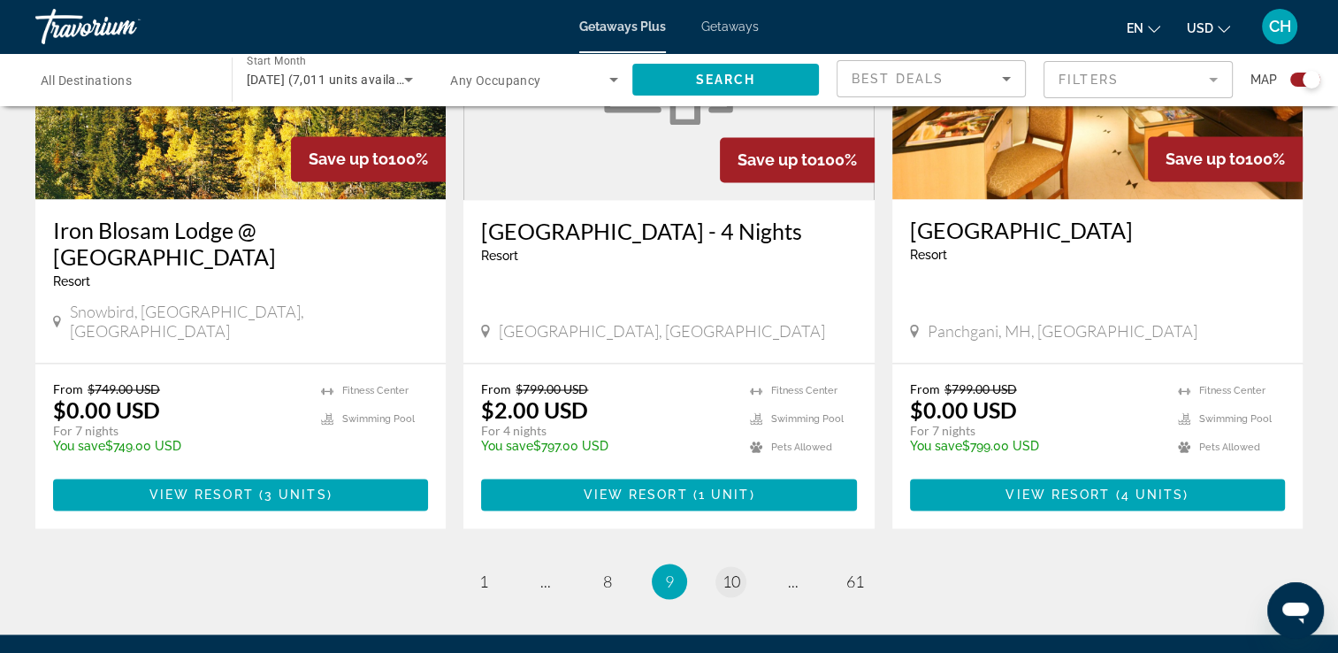
scroll to position [2741, 0]
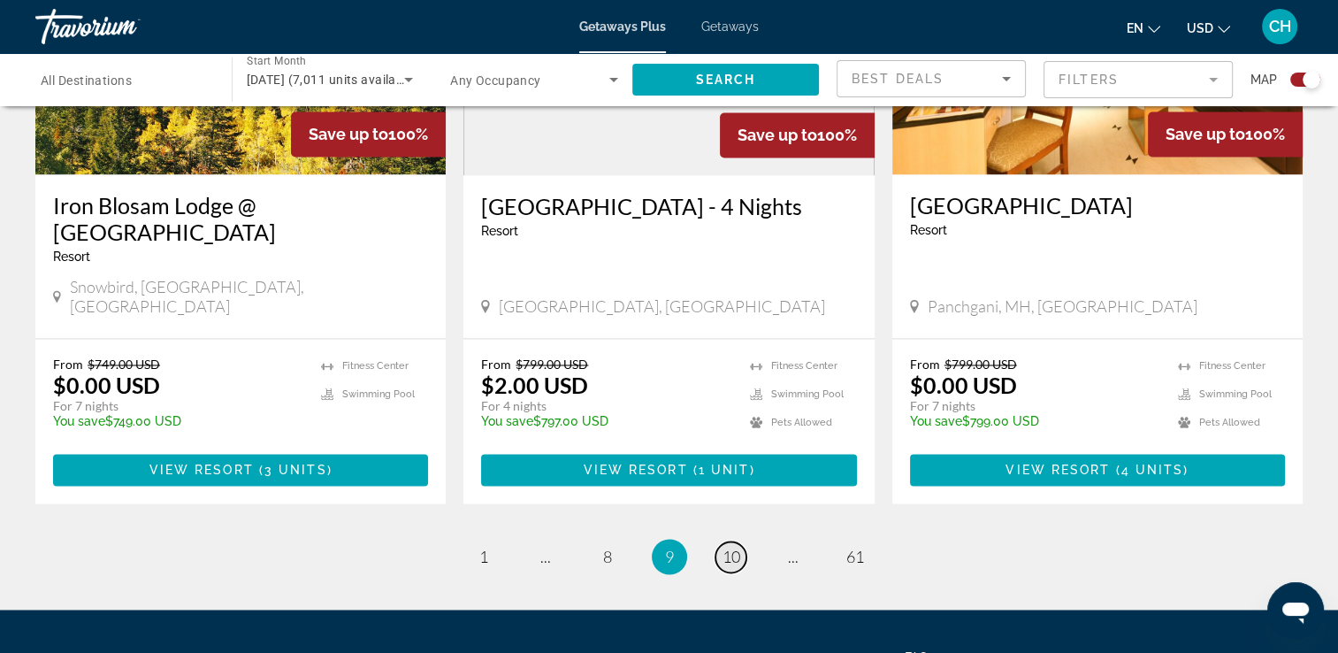
click at [734, 546] on span "10" at bounding box center [731, 555] width 18 height 19
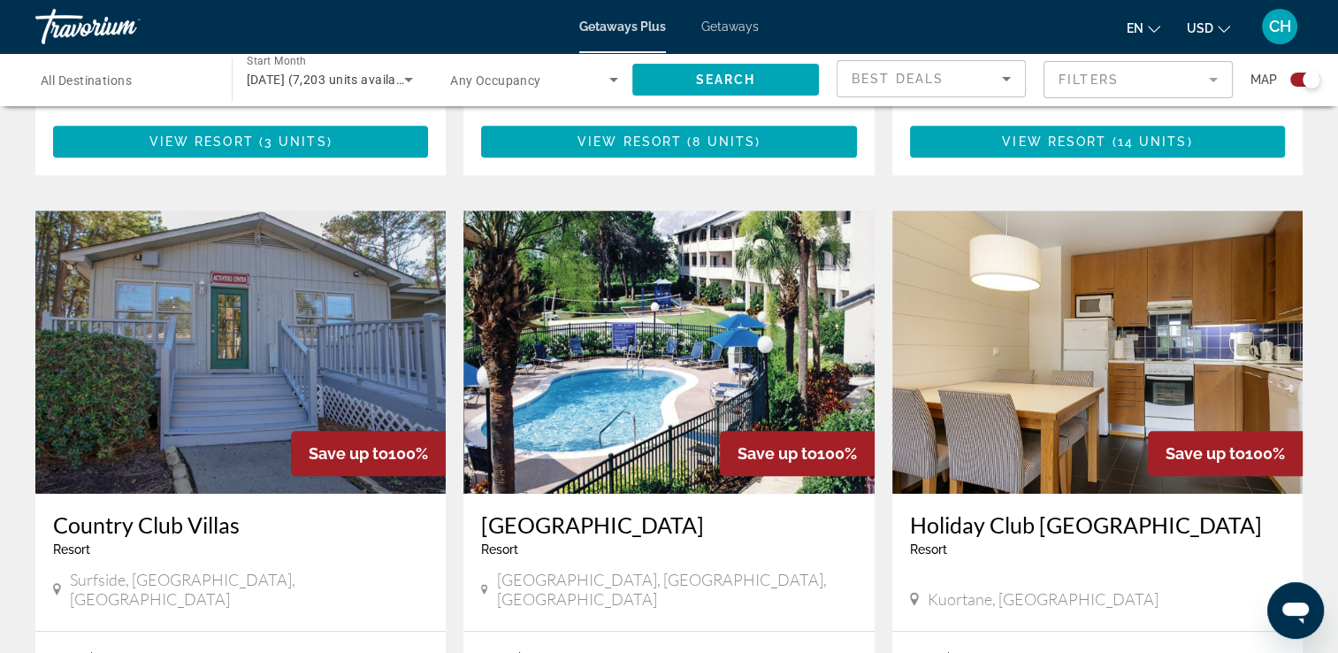
scroll to position [1149, 0]
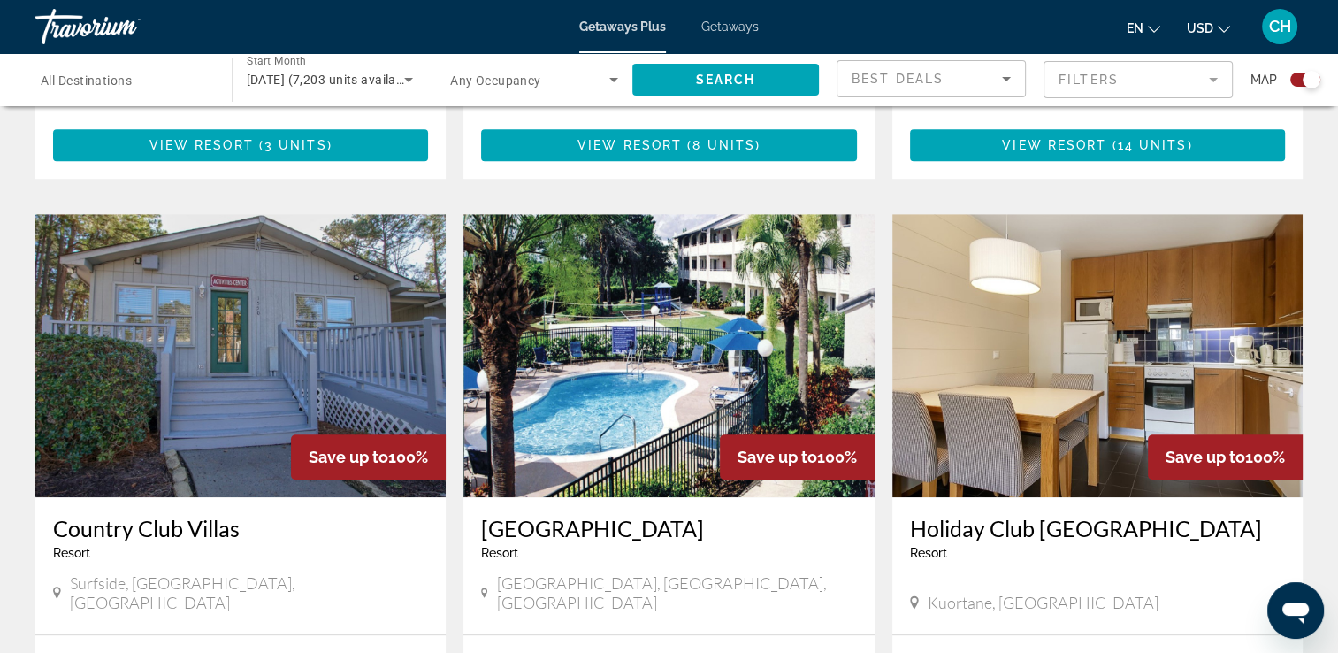
click at [675, 320] on img "Main content" at bounding box center [668, 355] width 410 height 283
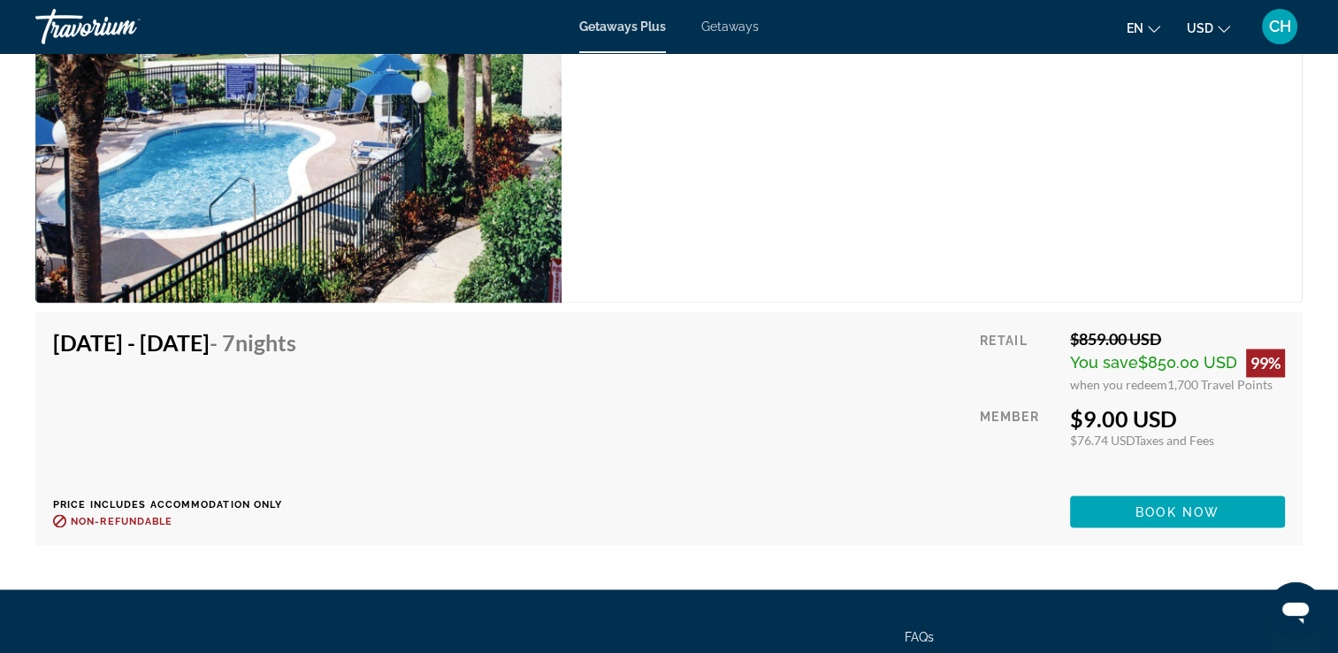
scroll to position [2918, 0]
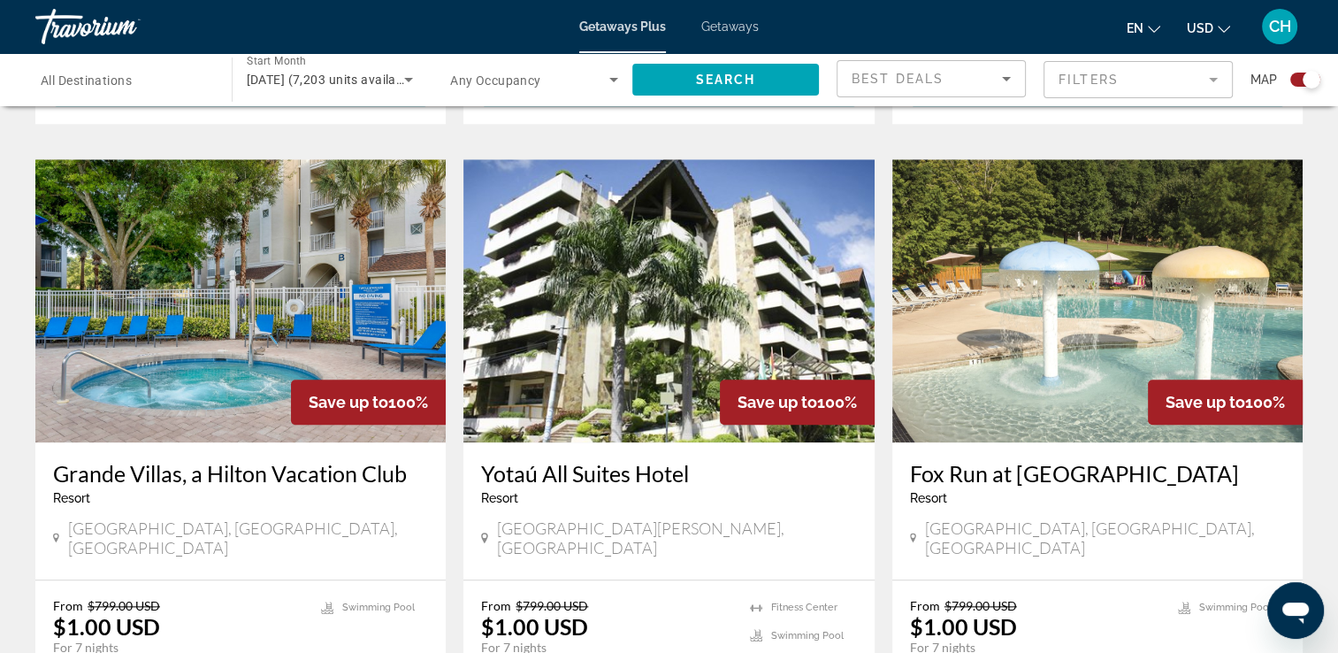
scroll to position [1857, 0]
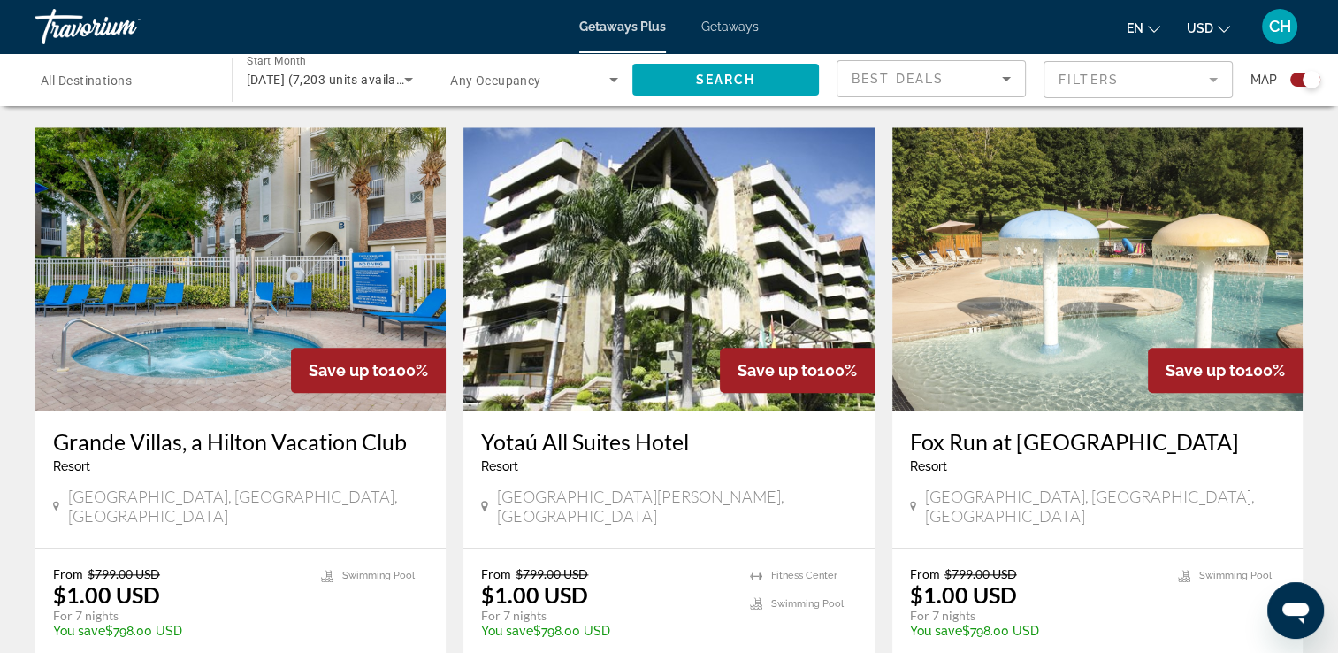
click at [218, 268] on img "Main content" at bounding box center [240, 268] width 410 height 283
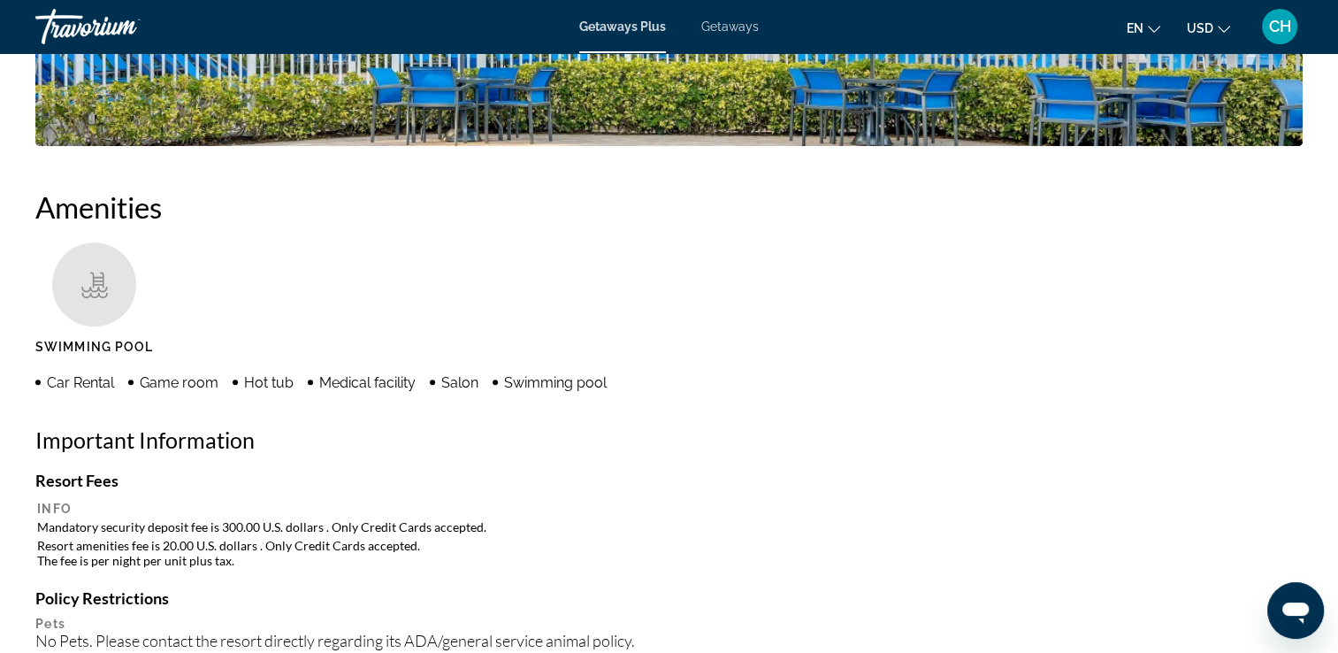
scroll to position [1149, 0]
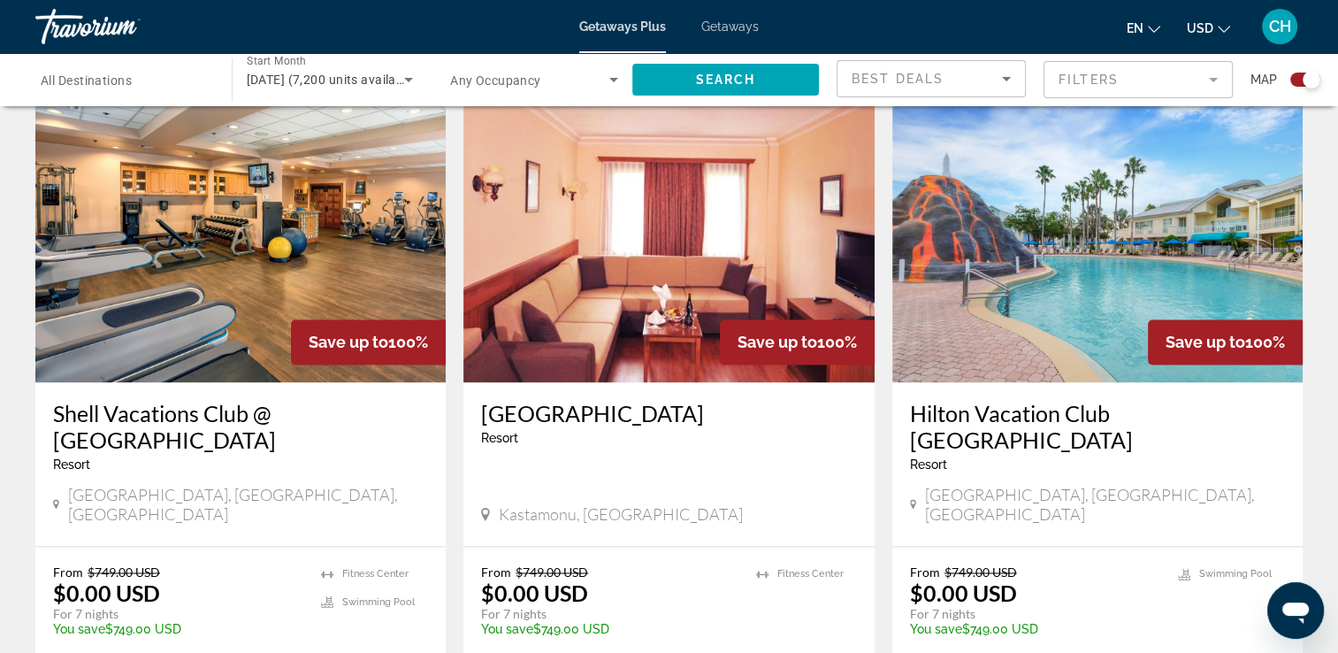
scroll to position [2564, 0]
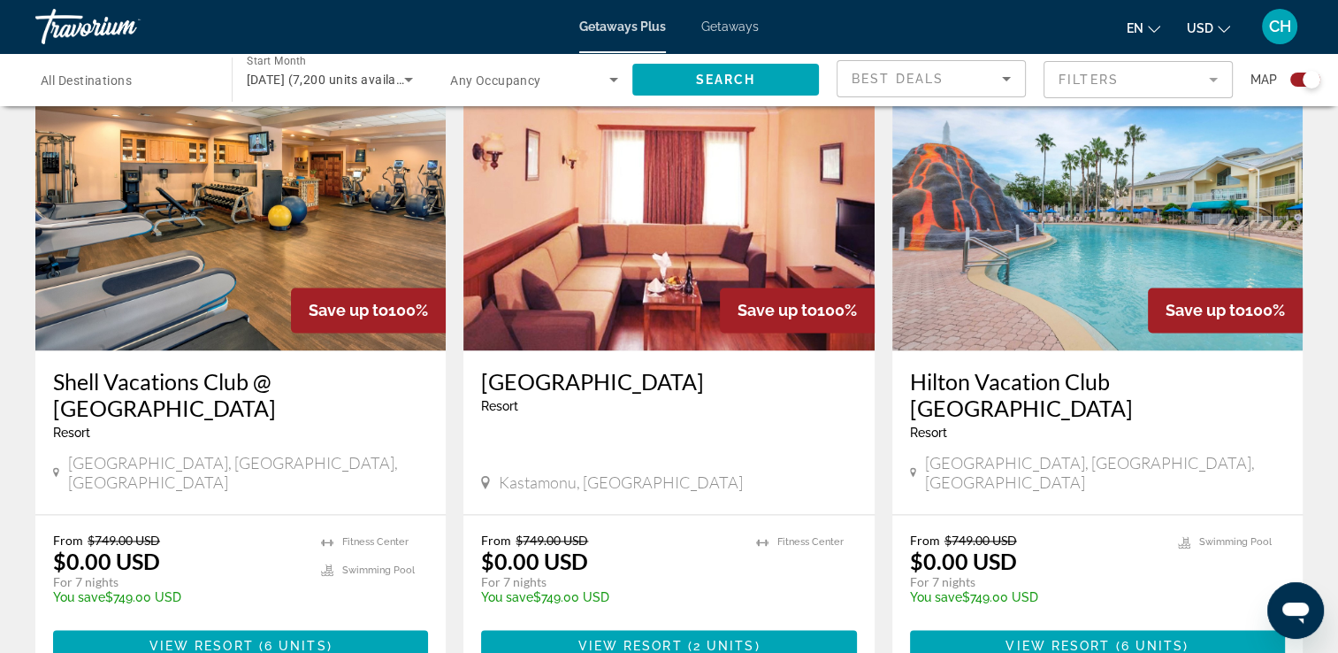
click at [172, 368] on h3 "Shell Vacations Club @ [GEOGRAPHIC_DATA]" at bounding box center [240, 394] width 375 height 53
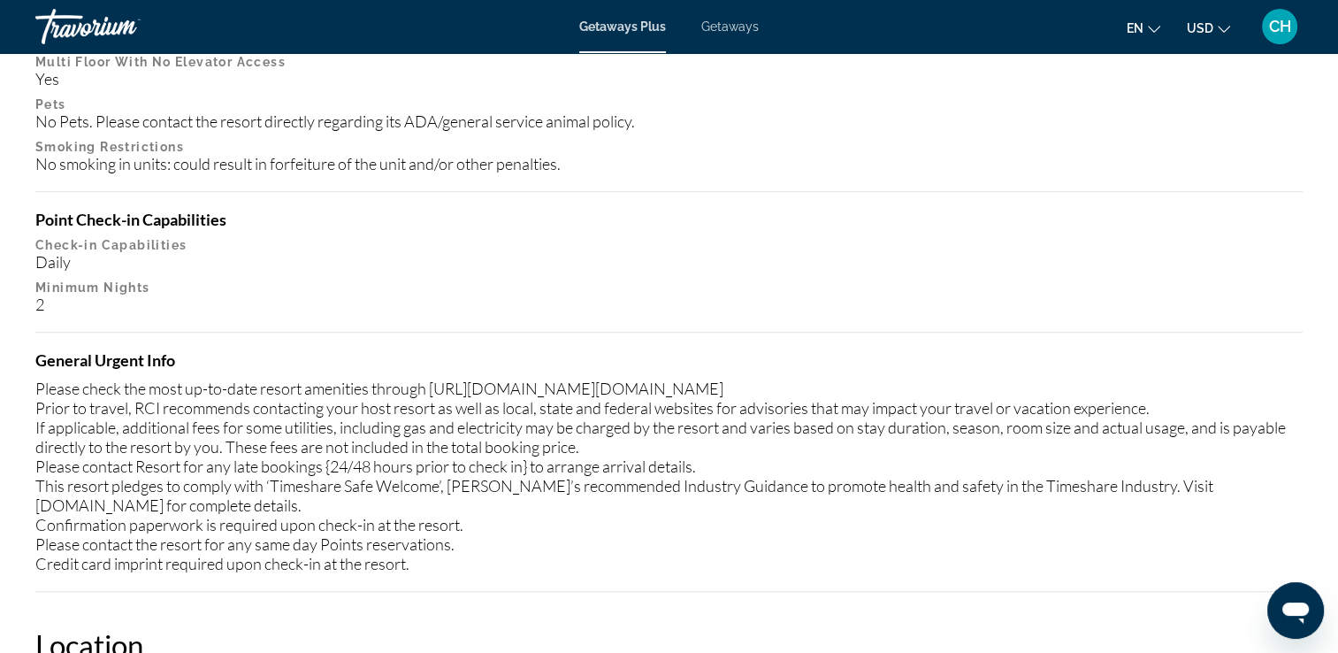
scroll to position [1768, 0]
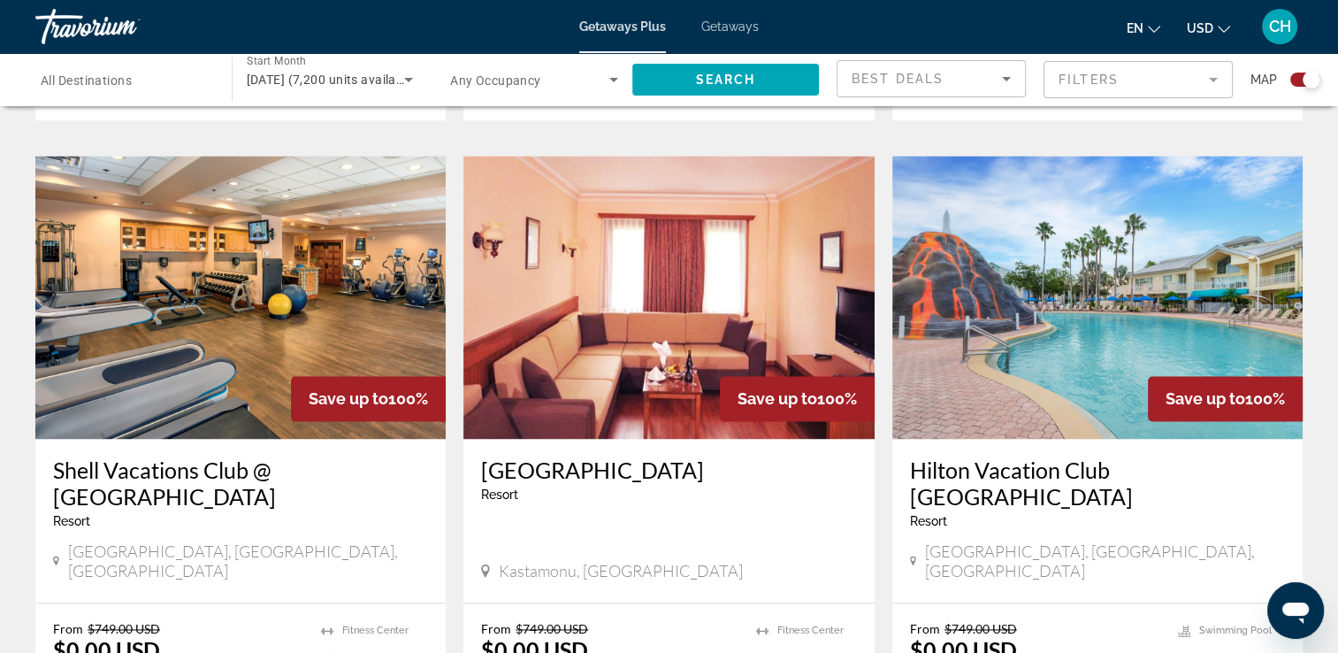
scroll to position [2564, 0]
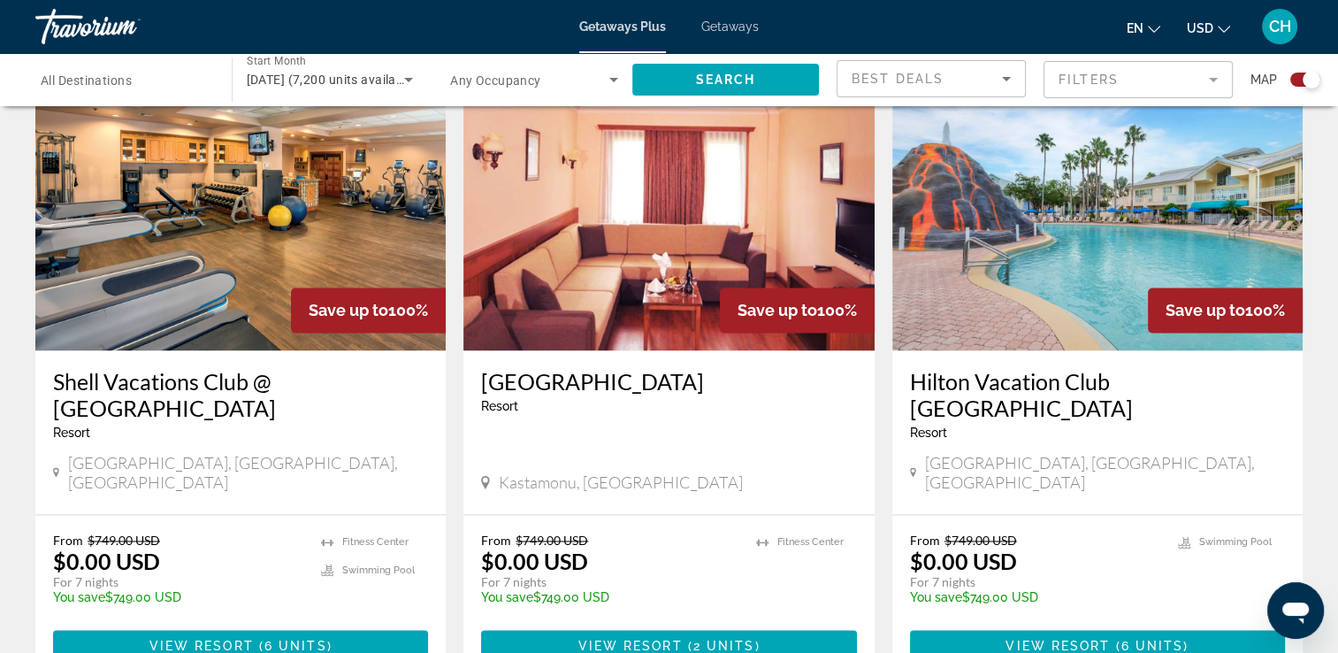
click at [976, 368] on h3 "Hilton Vacation Club [GEOGRAPHIC_DATA]" at bounding box center [1097, 394] width 375 height 53
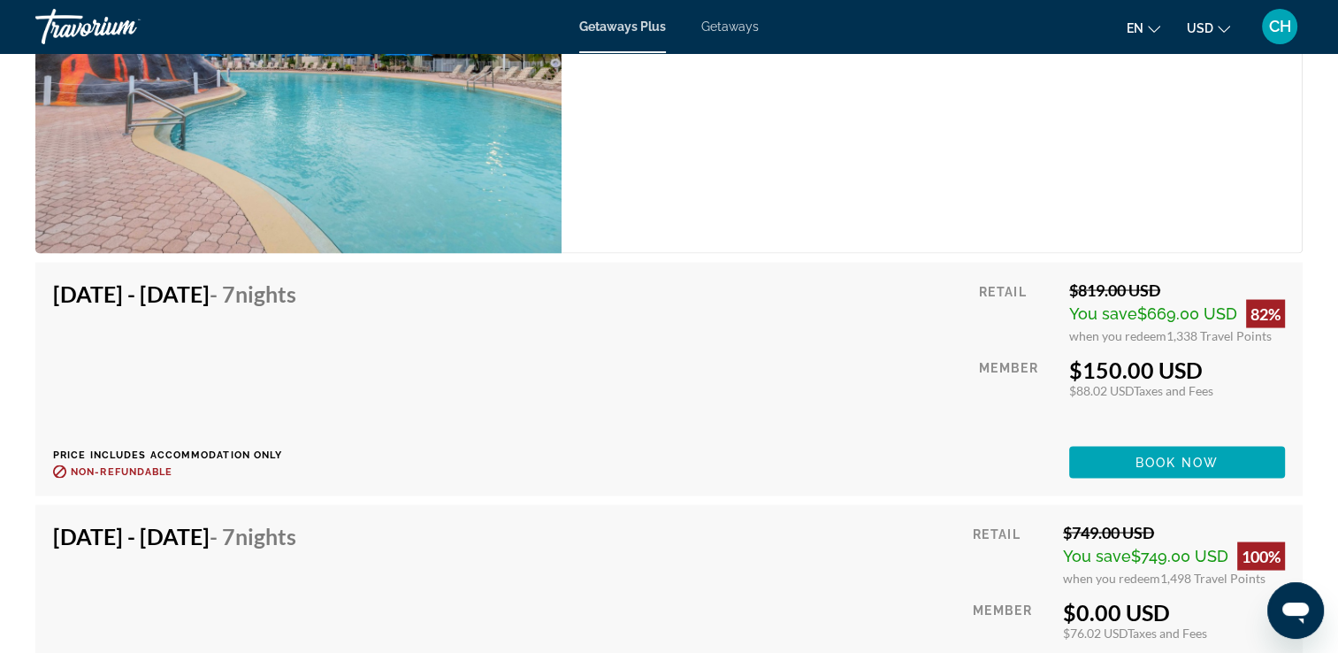
scroll to position [3448, 0]
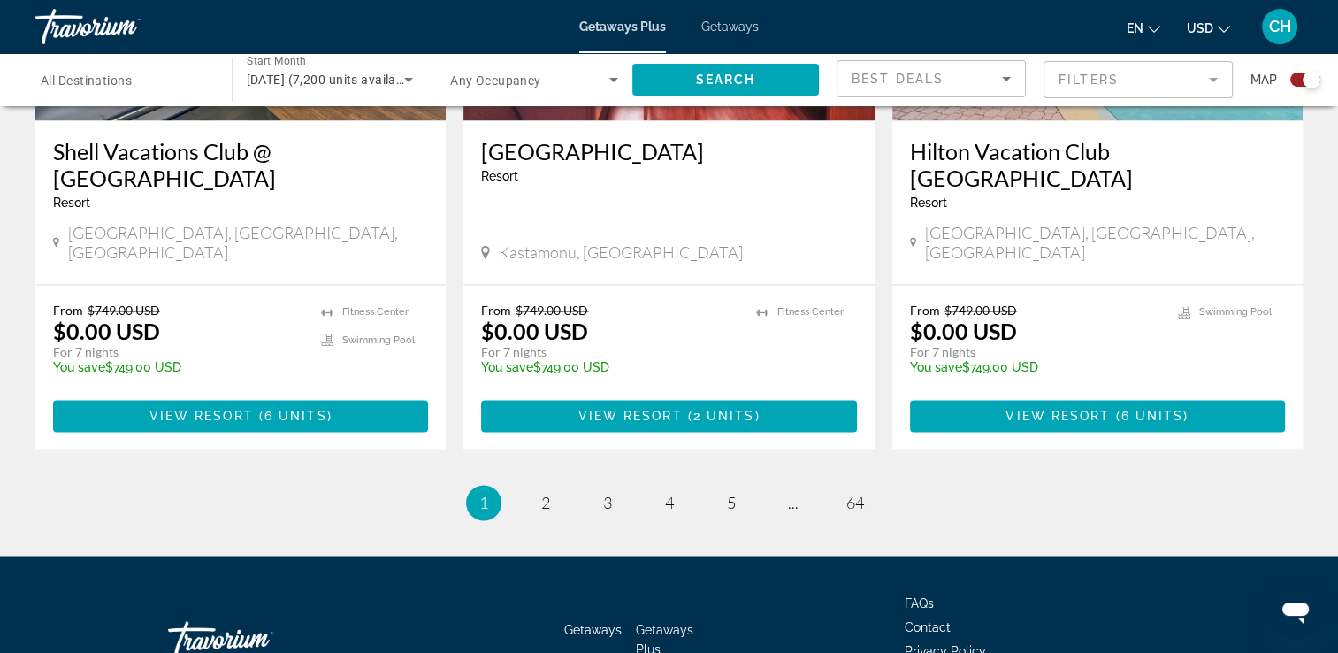
scroll to position [2808, 0]
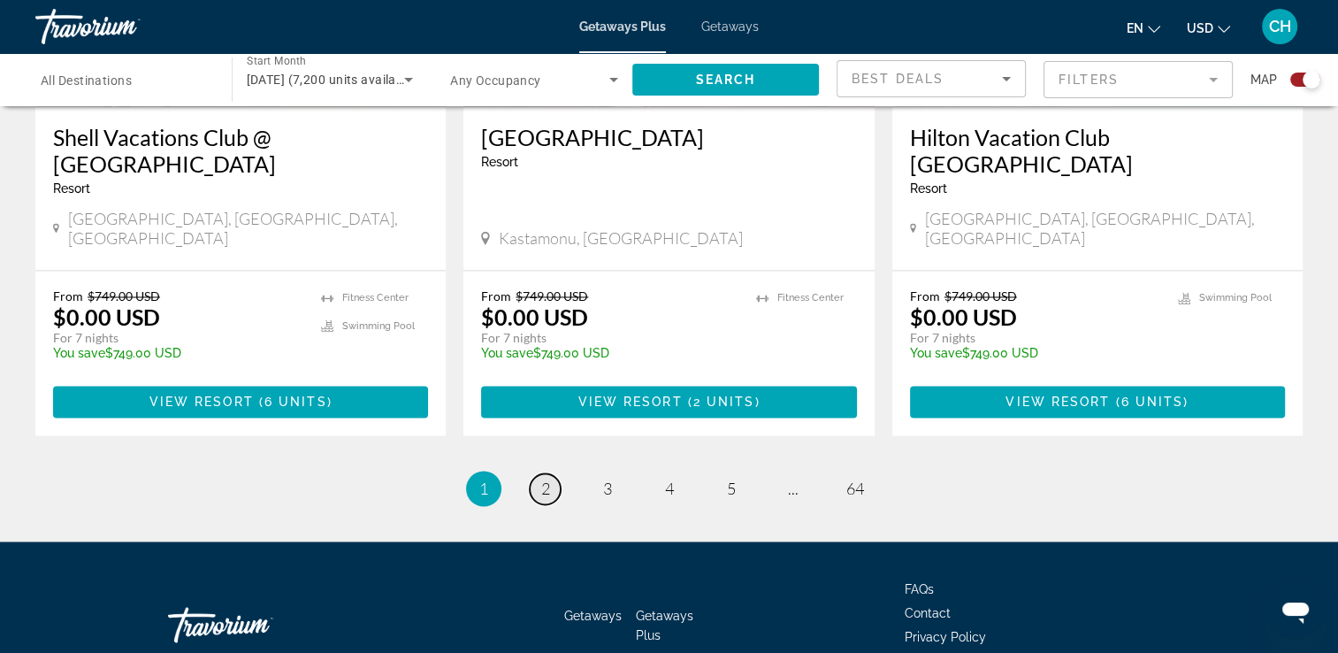
click at [545, 478] on span "2" at bounding box center [545, 487] width 9 height 19
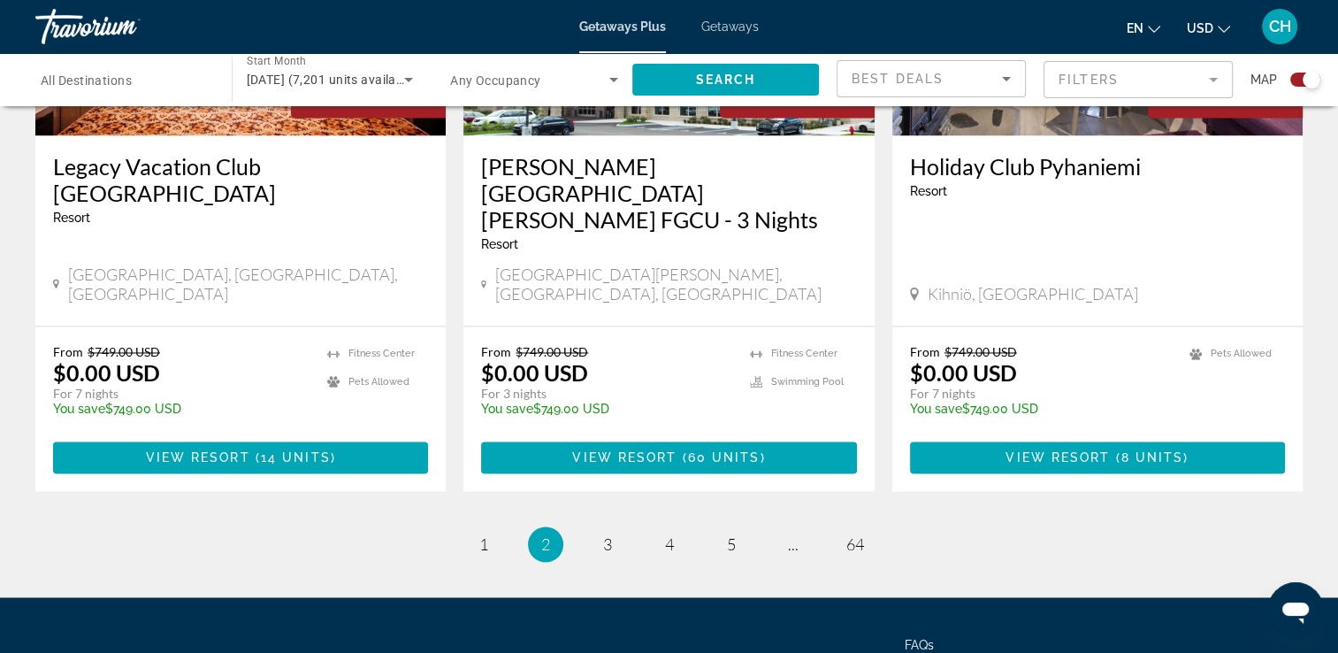
scroll to position [2808, 0]
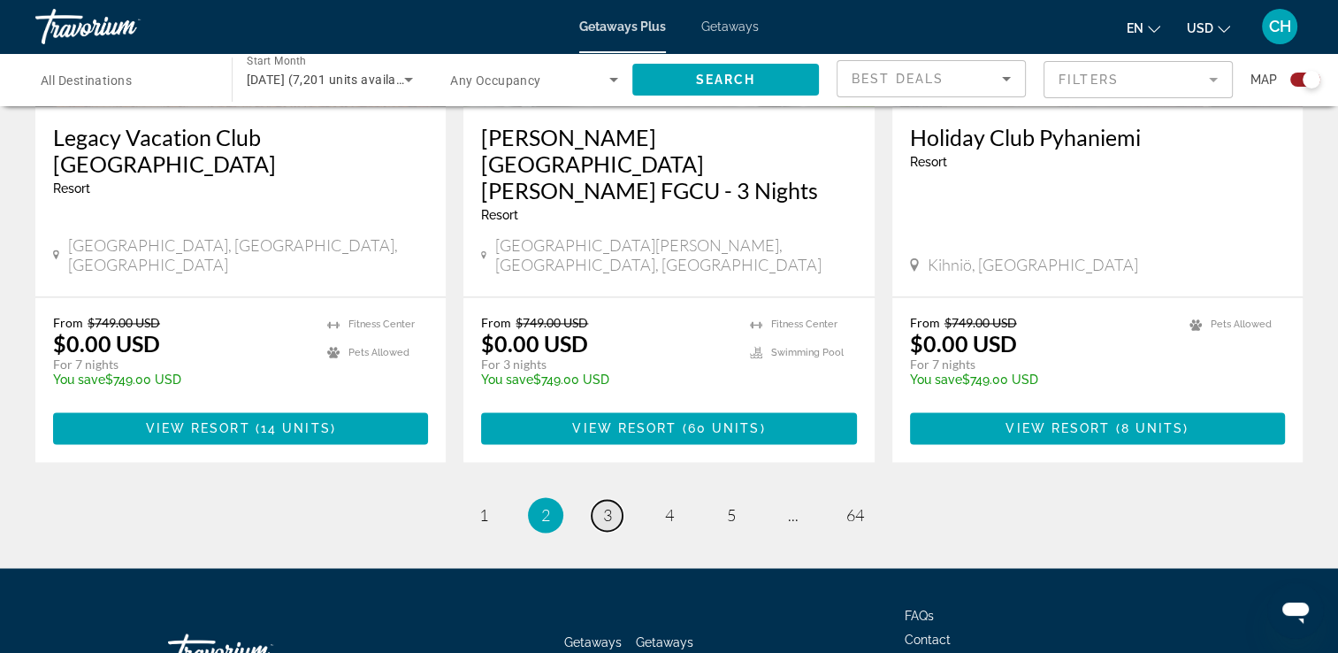
click at [601, 500] on link "page 3" at bounding box center [606, 515] width 31 height 31
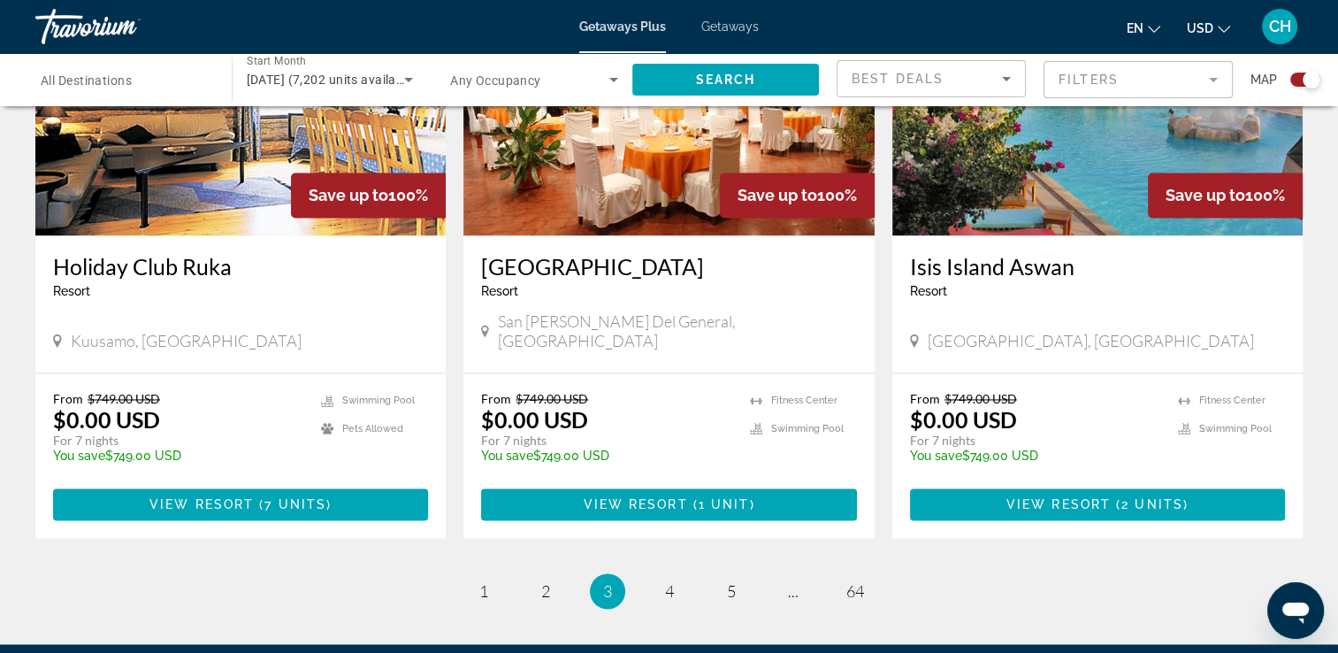
scroll to position [2741, 0]
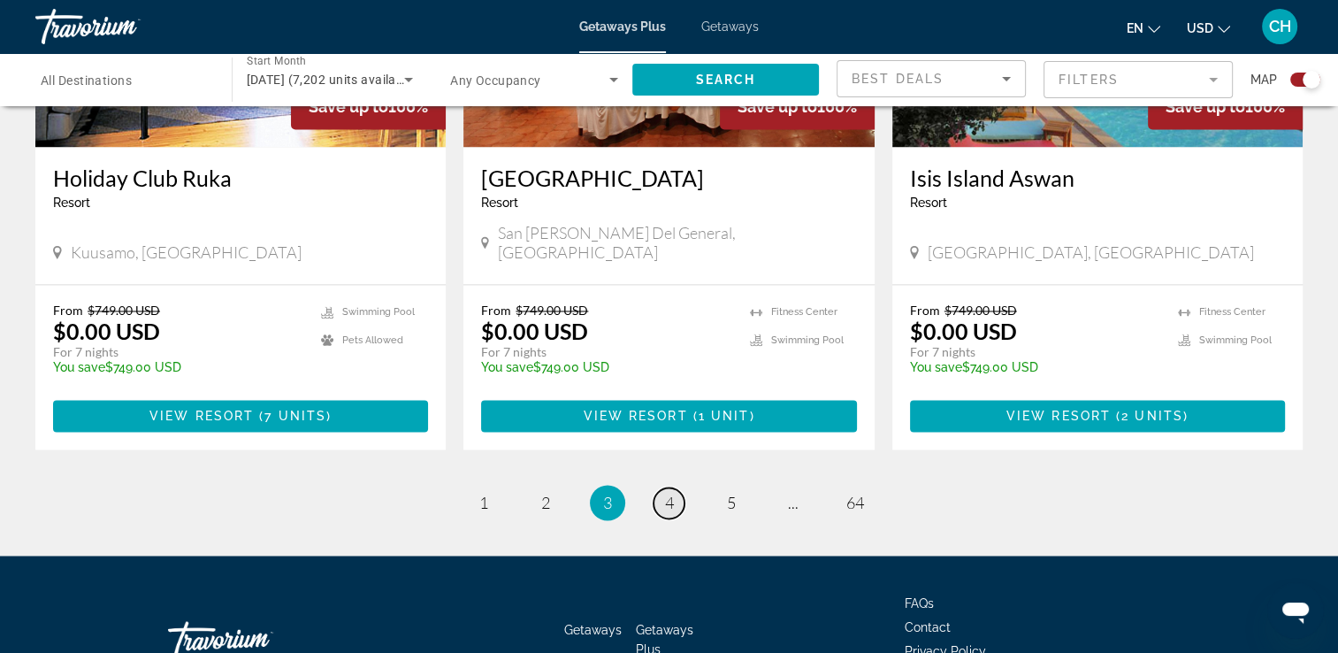
click at [671, 492] on span "4" at bounding box center [669, 501] width 9 height 19
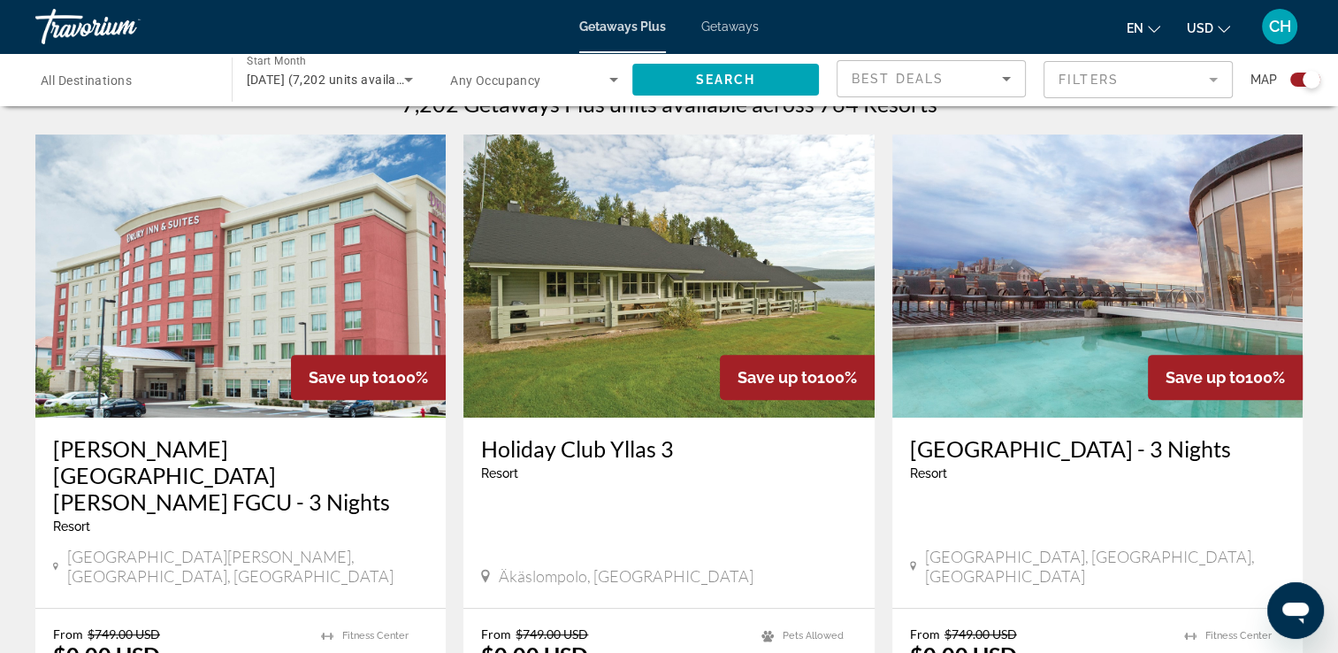
scroll to position [571, 0]
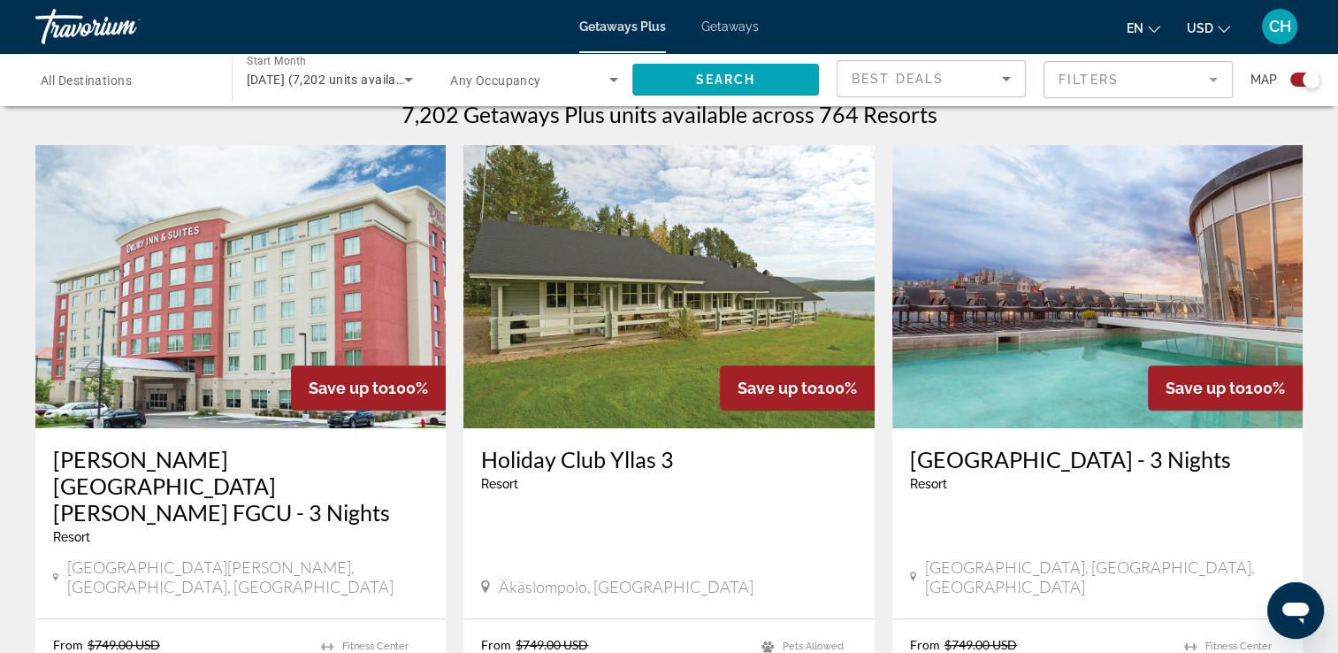
click at [254, 454] on h3 "[PERSON_NAME][GEOGRAPHIC_DATA][PERSON_NAME] FGCU - 3 Nights" at bounding box center [240, 486] width 375 height 80
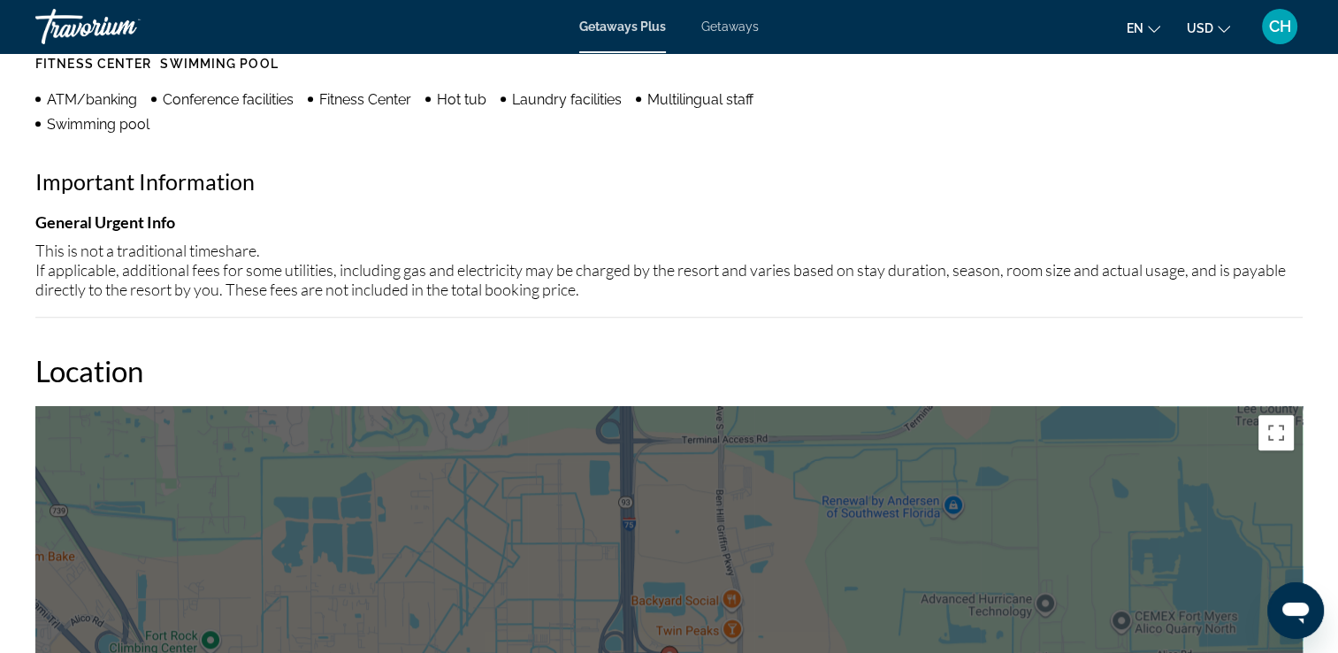
scroll to position [1061, 0]
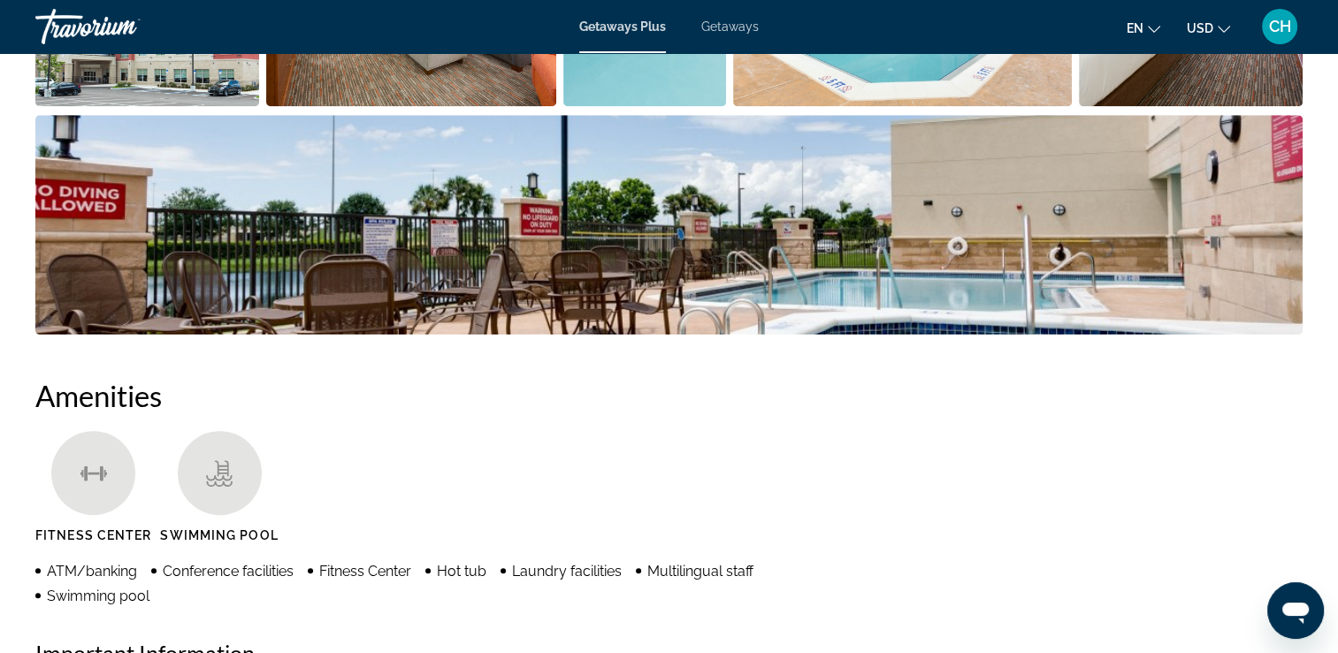
click at [1273, 26] on span "CH" at bounding box center [1280, 27] width 22 height 18
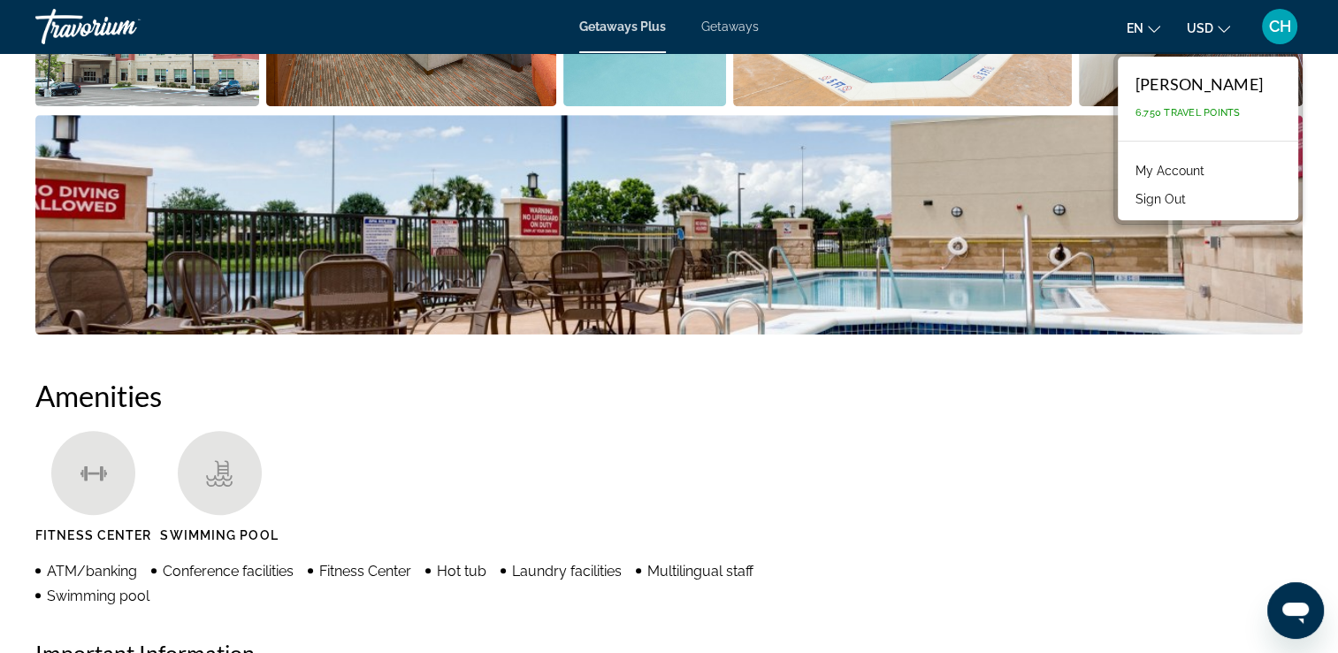
click at [1194, 203] on button "Sign Out" at bounding box center [1160, 198] width 68 height 23
